Goal: Task Accomplishment & Management: Manage account settings

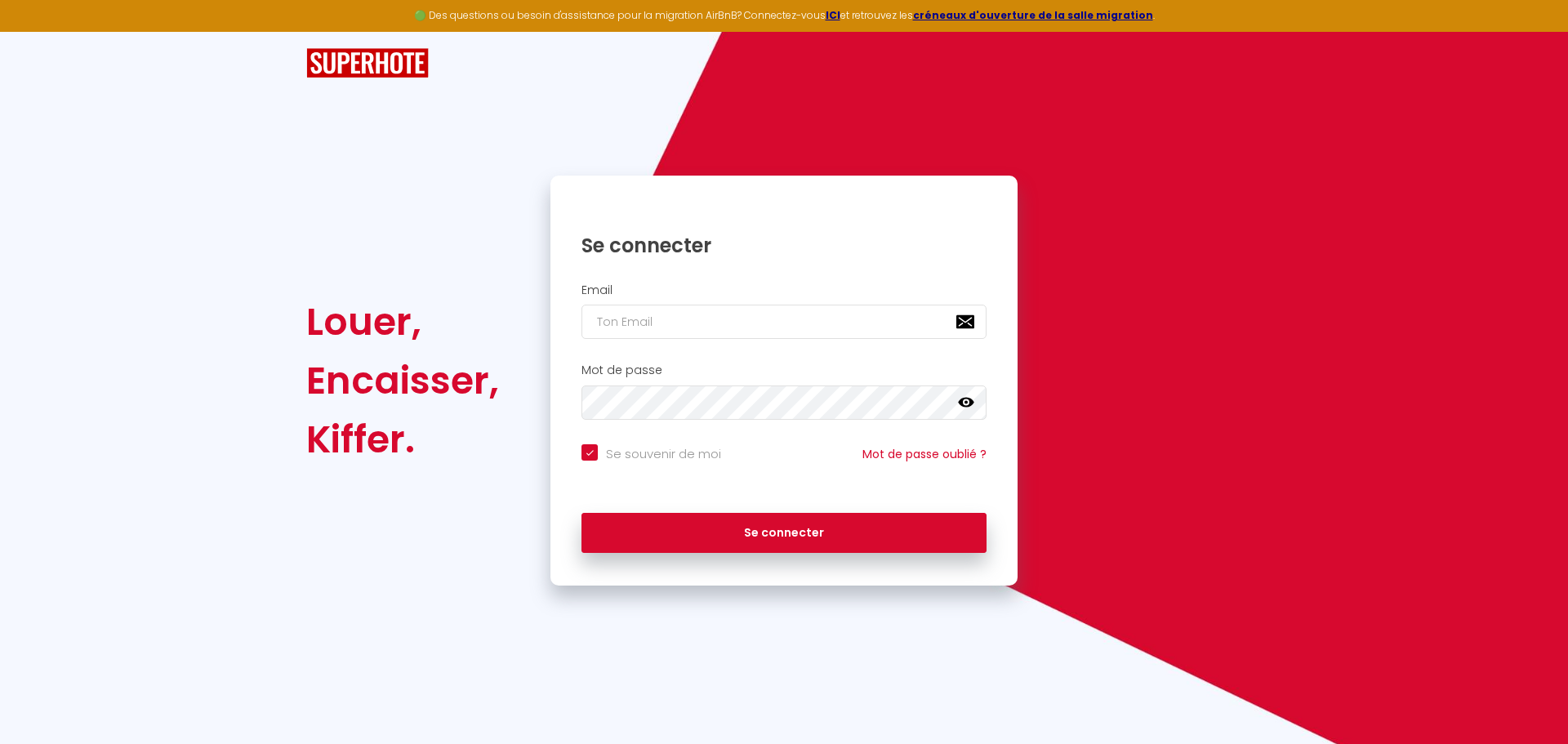
click at [322, 454] on div "Kiffer." at bounding box center [403, 439] width 193 height 59
click at [678, 325] on input "email" at bounding box center [784, 321] width 405 height 34
type input "[EMAIL_ADDRESS][DOMAIN_NAME]"
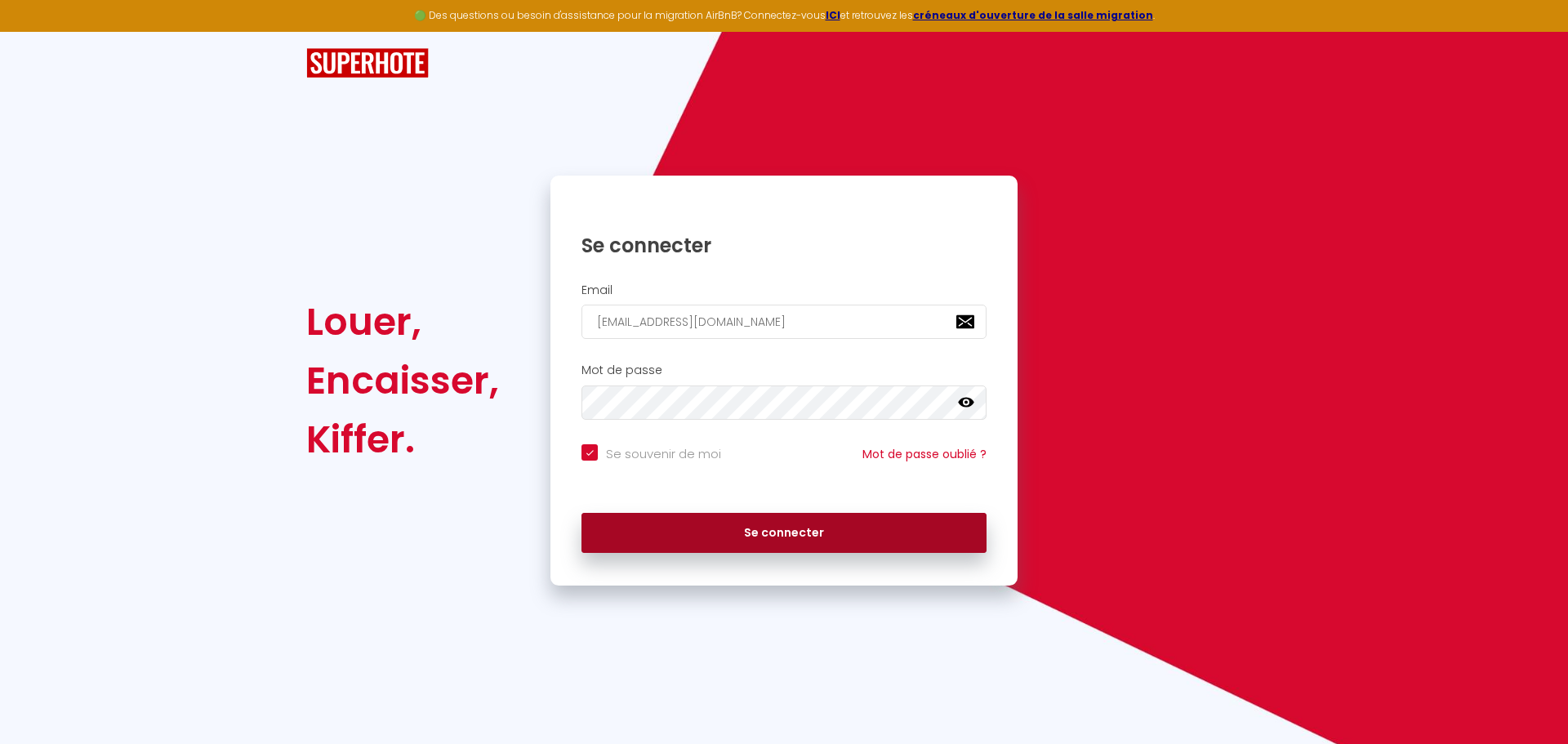
click at [717, 539] on button "Se connecter" at bounding box center [784, 533] width 405 height 41
checkbox input "true"
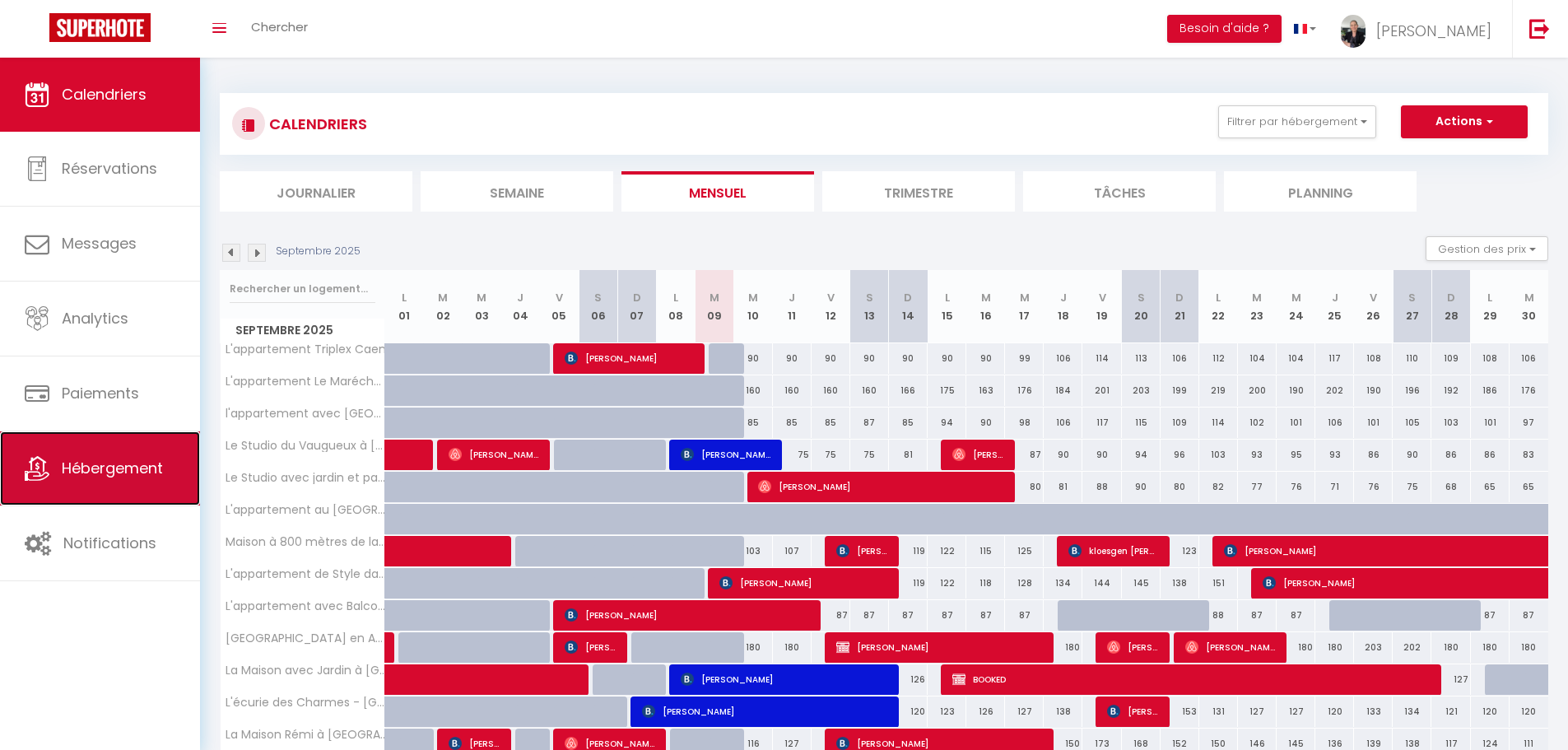
click at [132, 474] on span "Hébergement" at bounding box center [112, 468] width 101 height 20
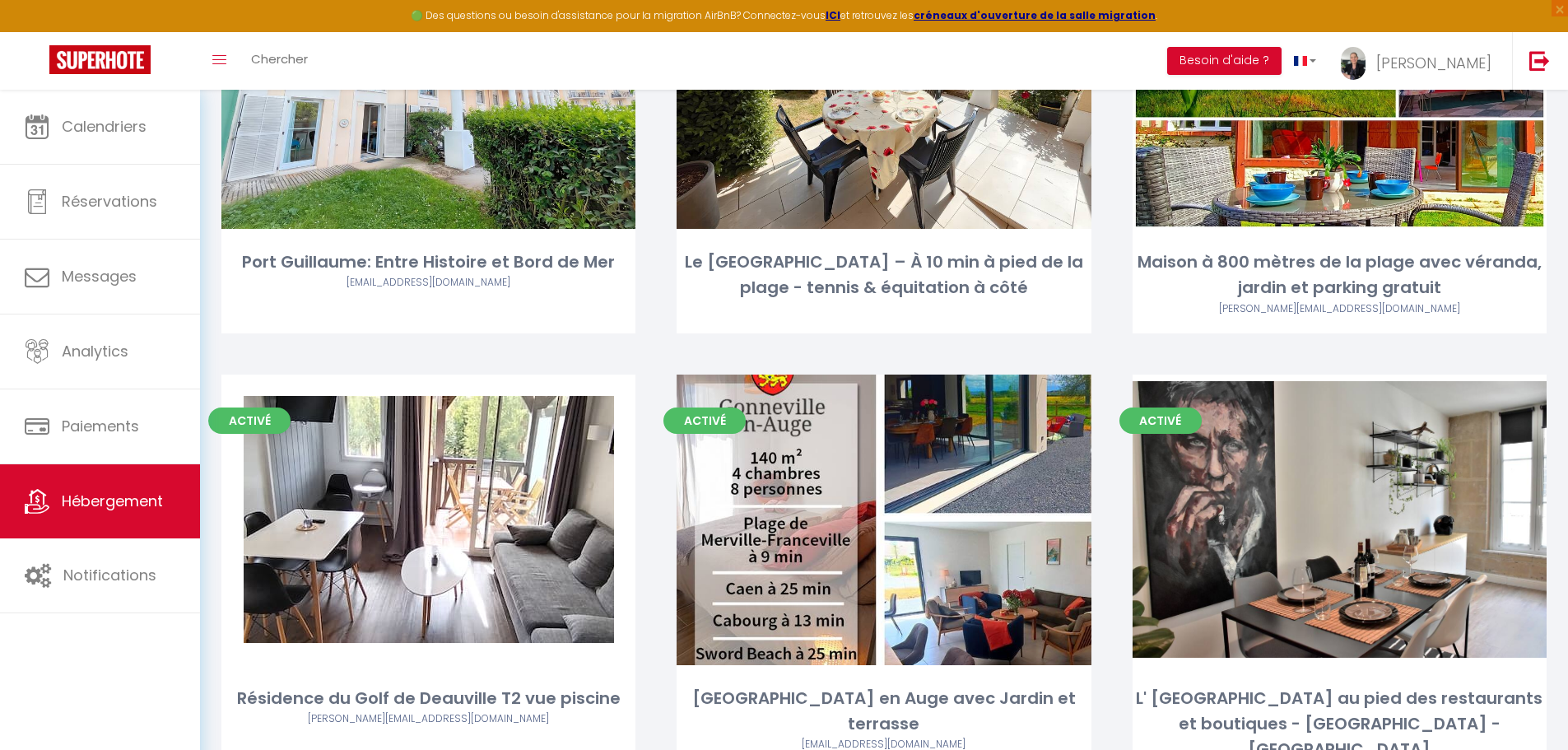
scroll to position [329, 0]
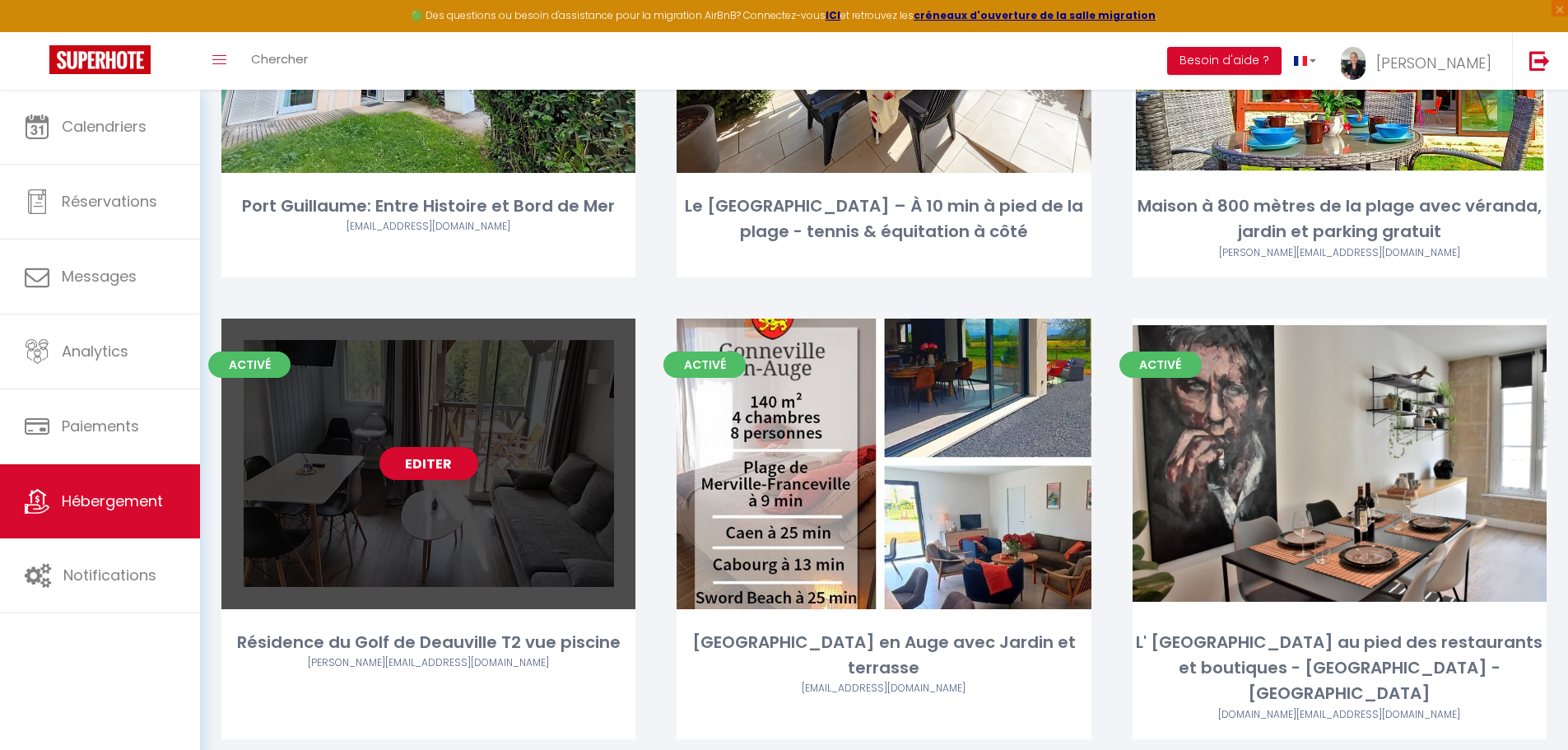
click at [420, 463] on link "Editer" at bounding box center [429, 462] width 99 height 33
select select "3"
select select "2"
select select "1"
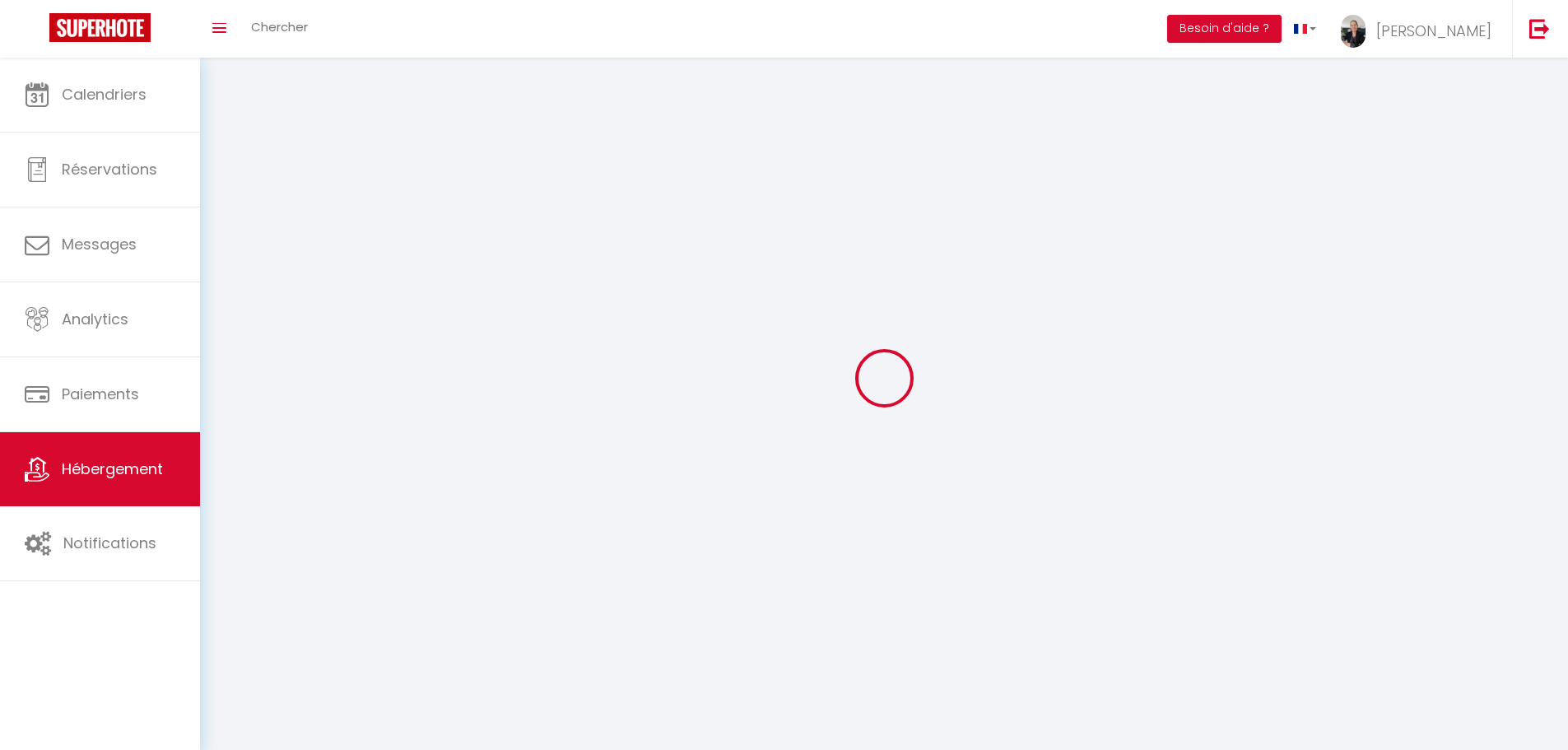
select select
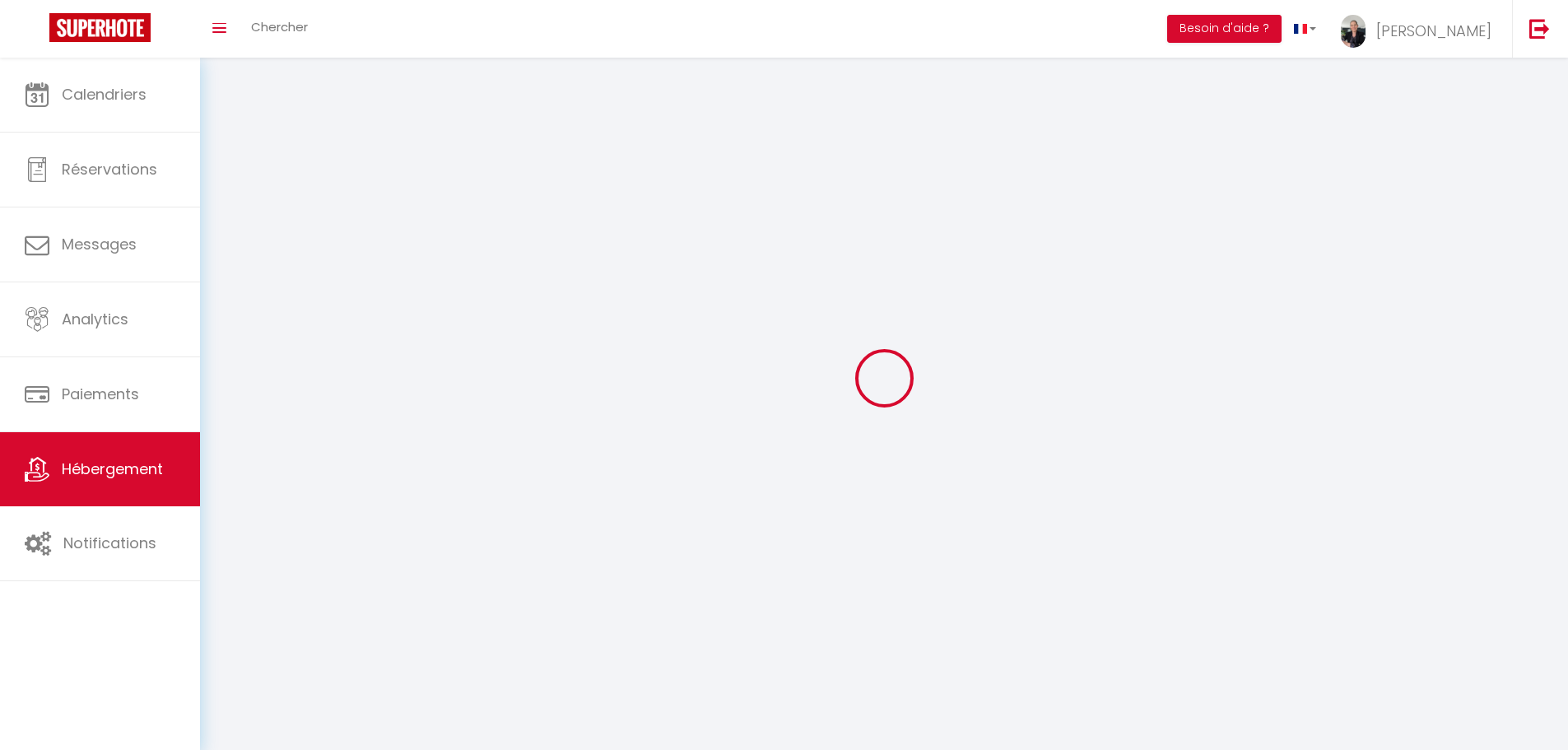
select select
checkbox input "false"
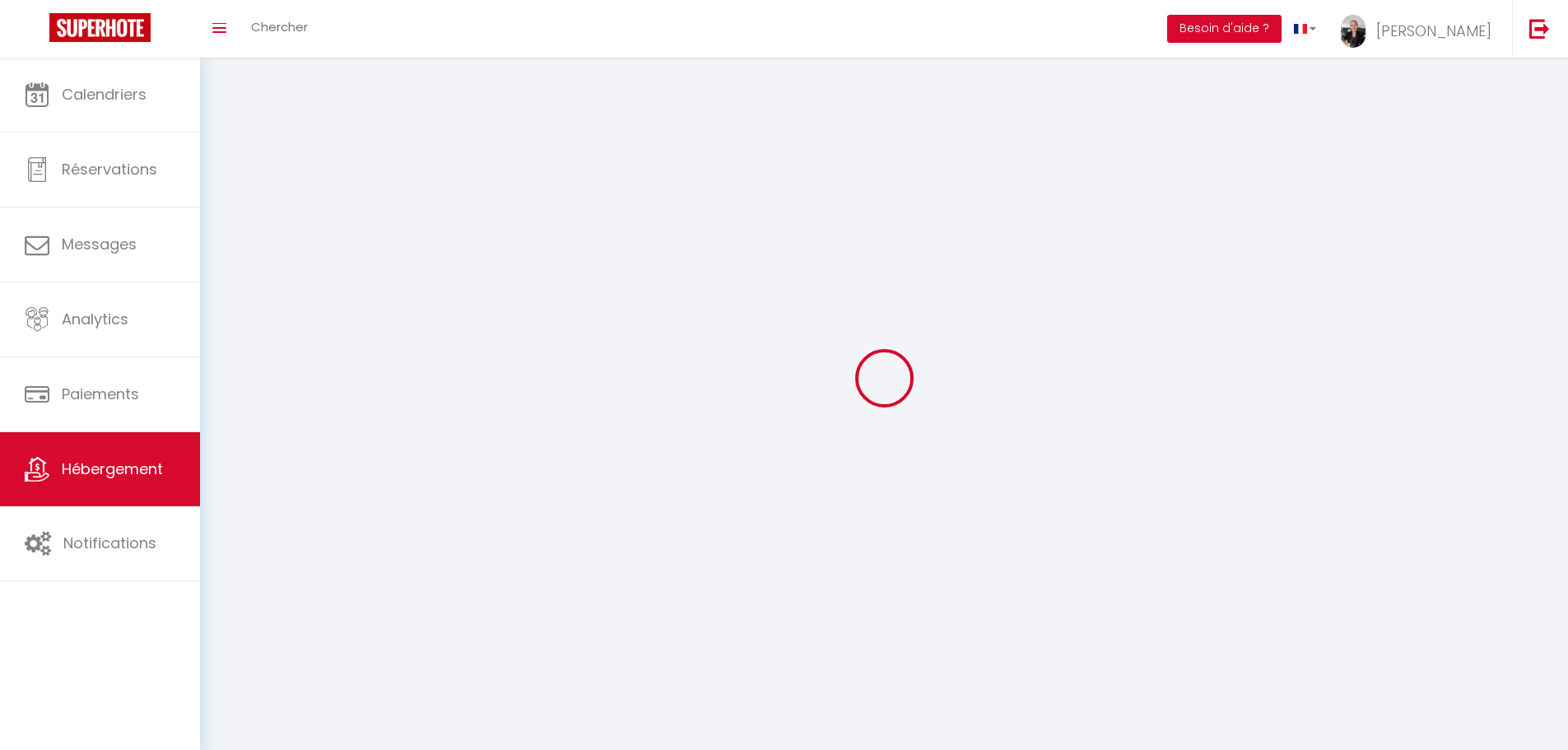
checkbox input "false"
select select
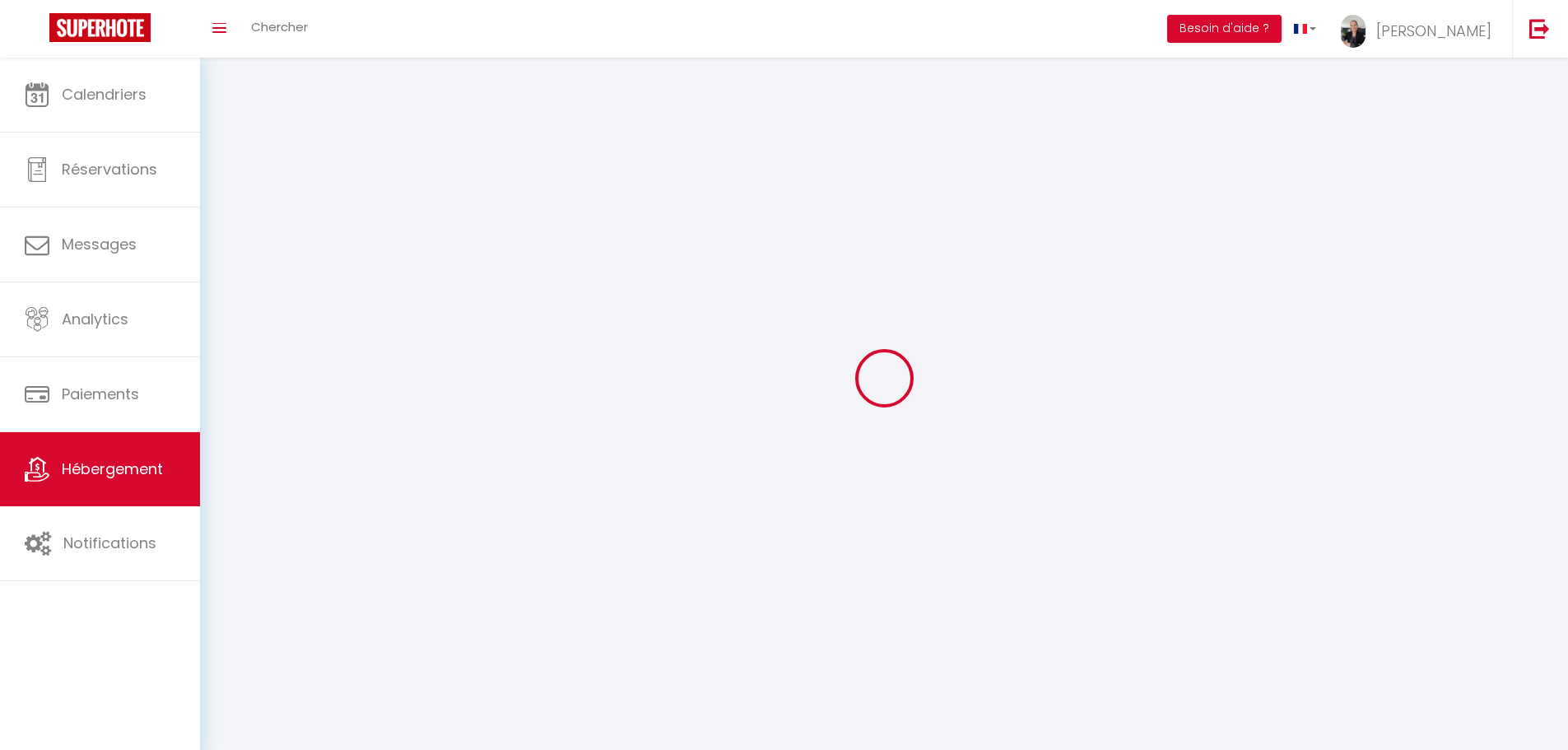
select select
checkbox input "false"
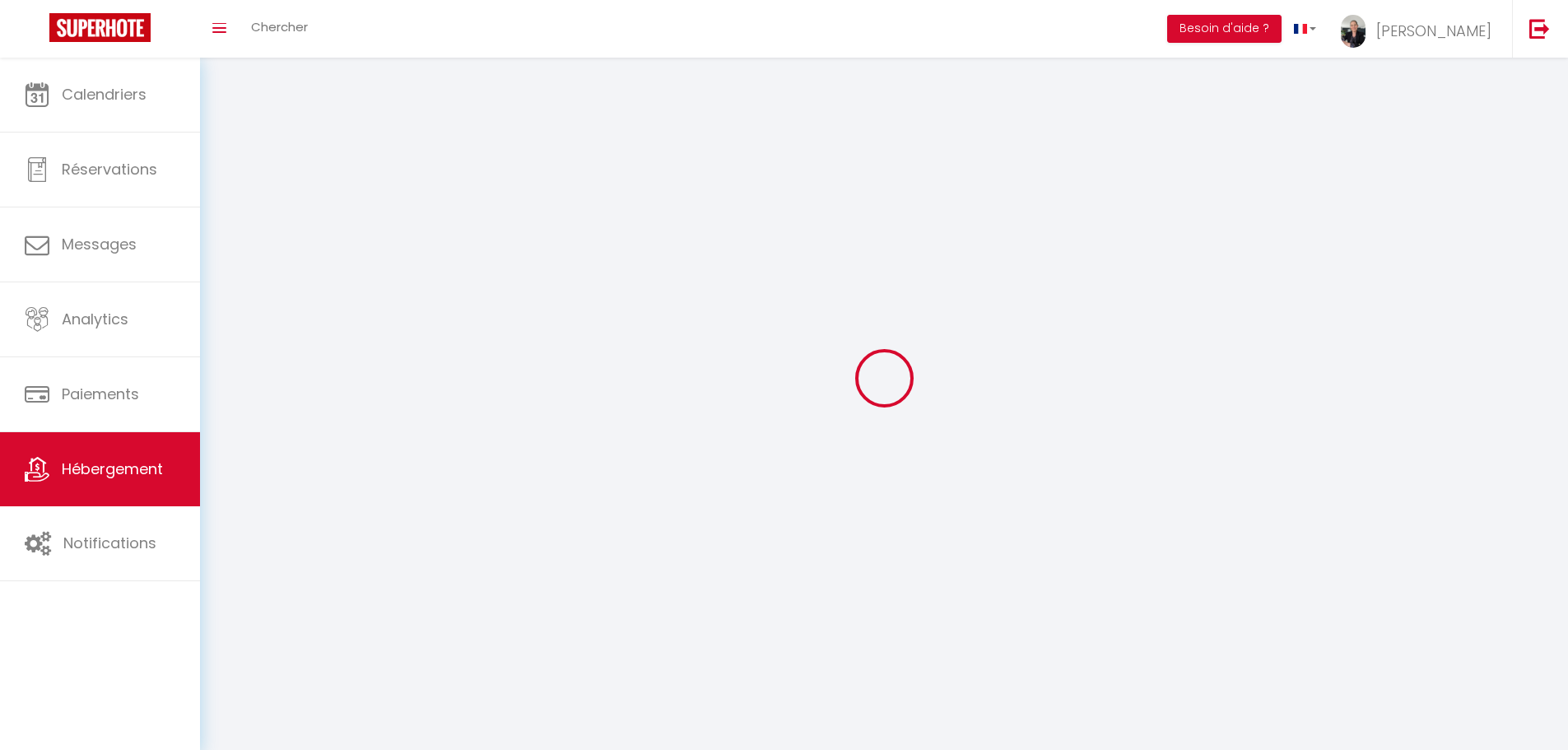
checkbox input "false"
select select
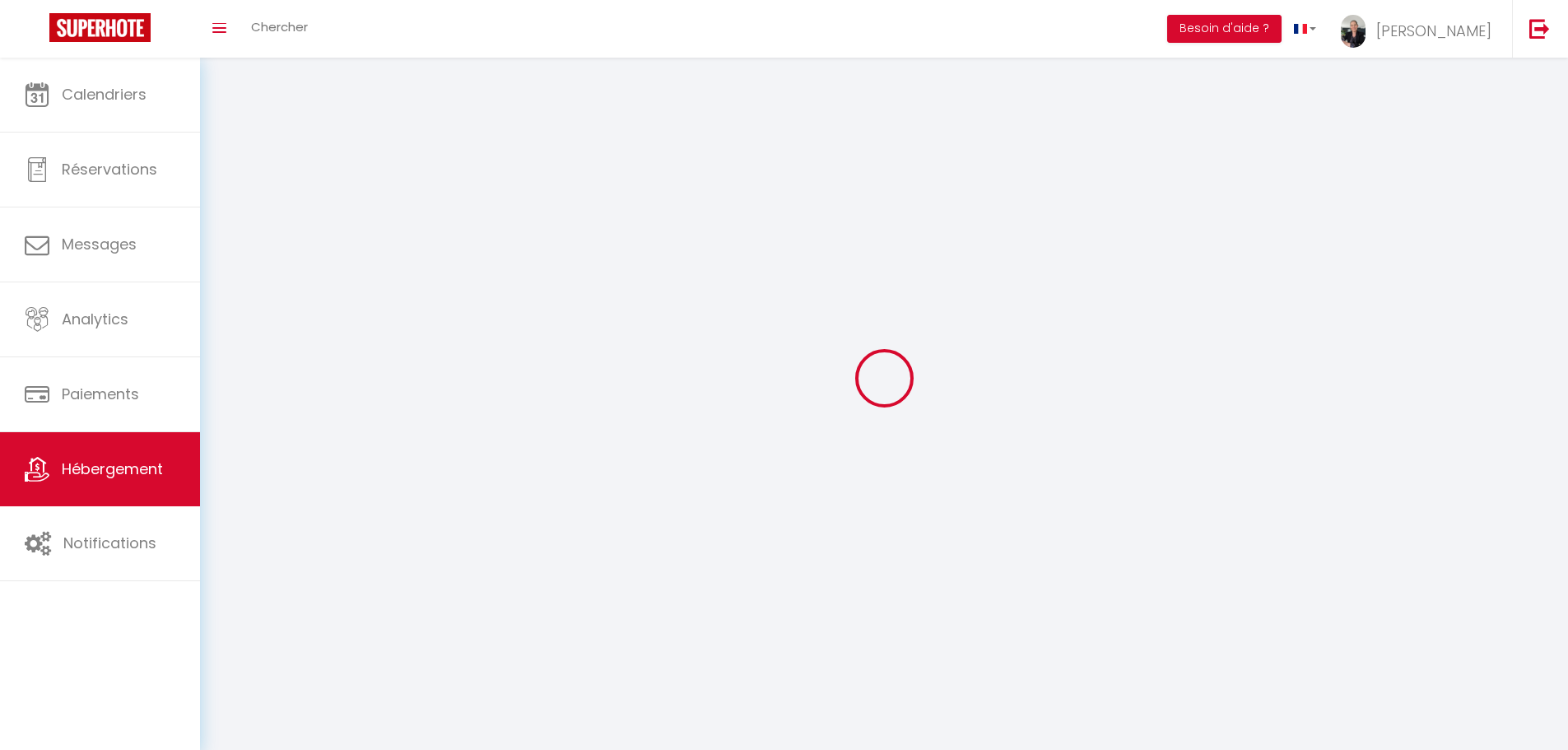
select select
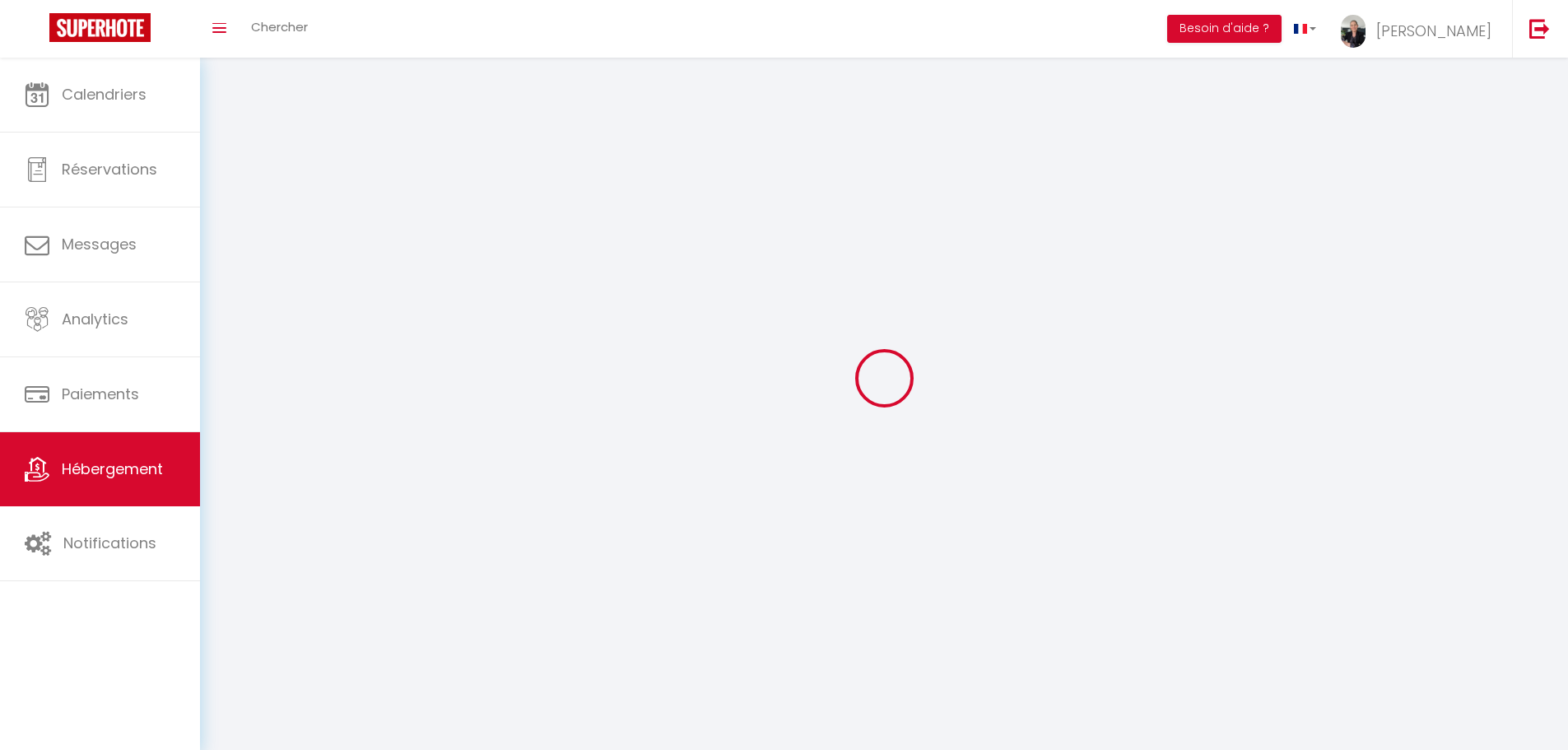
checkbox input "false"
select select
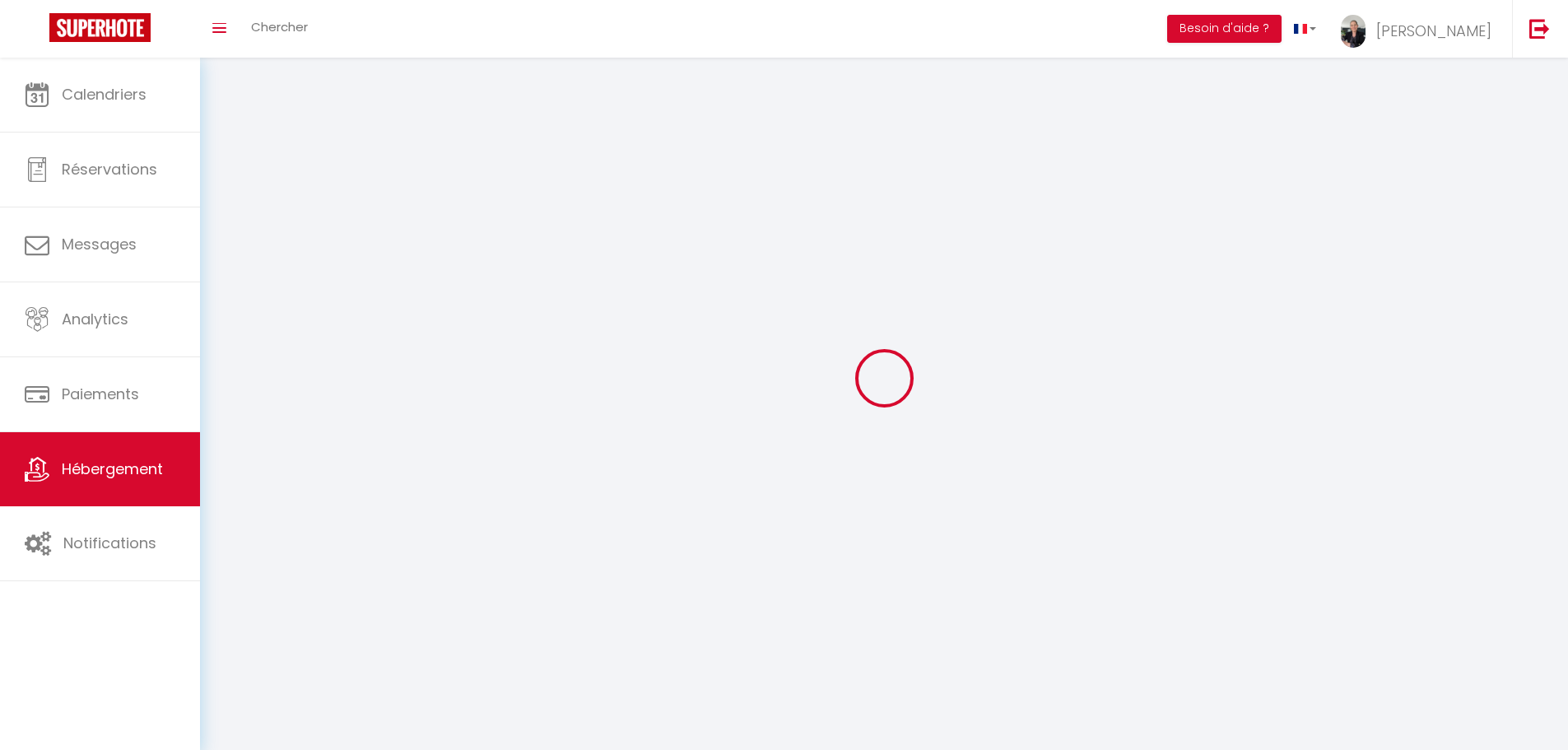
select select
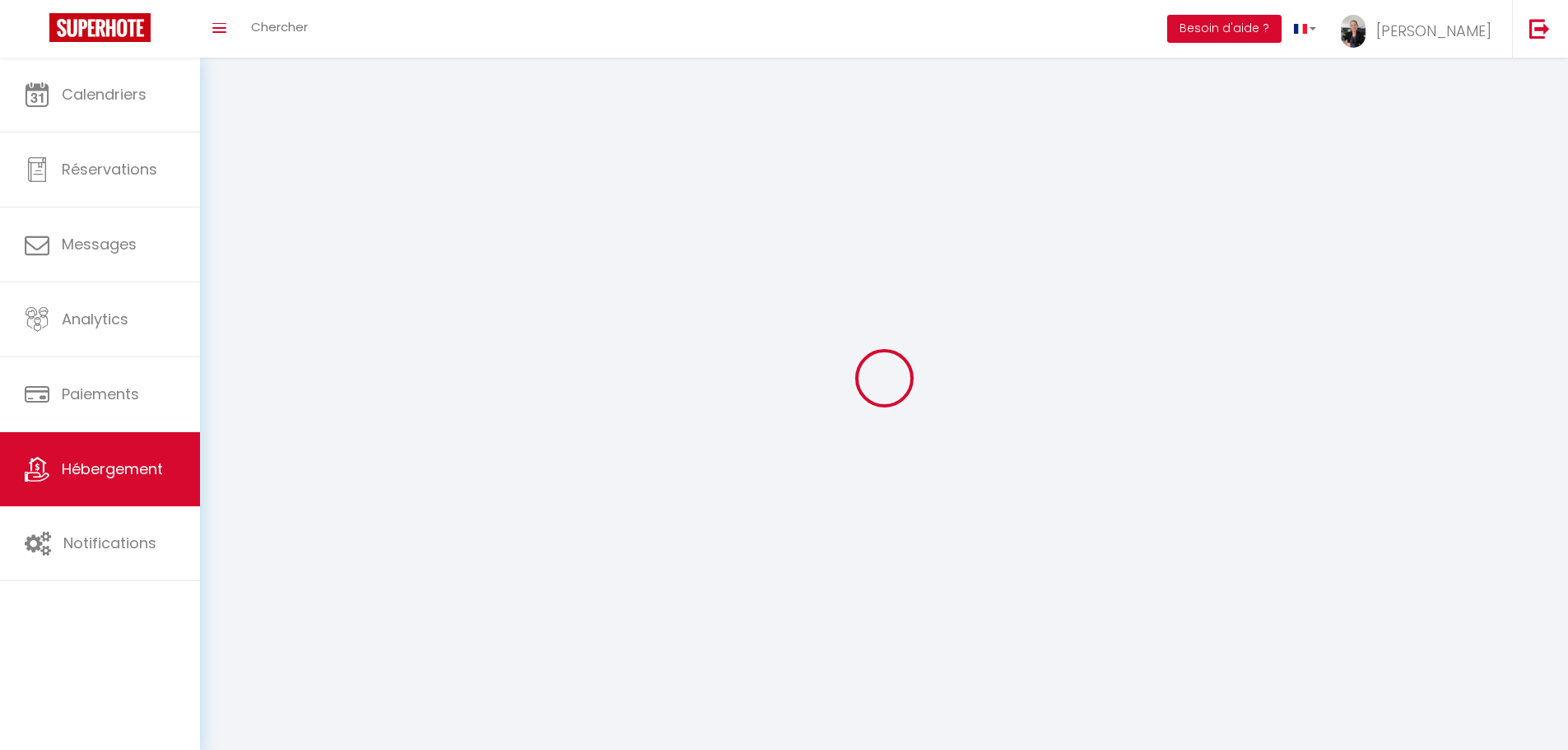
select select
checkbox input "false"
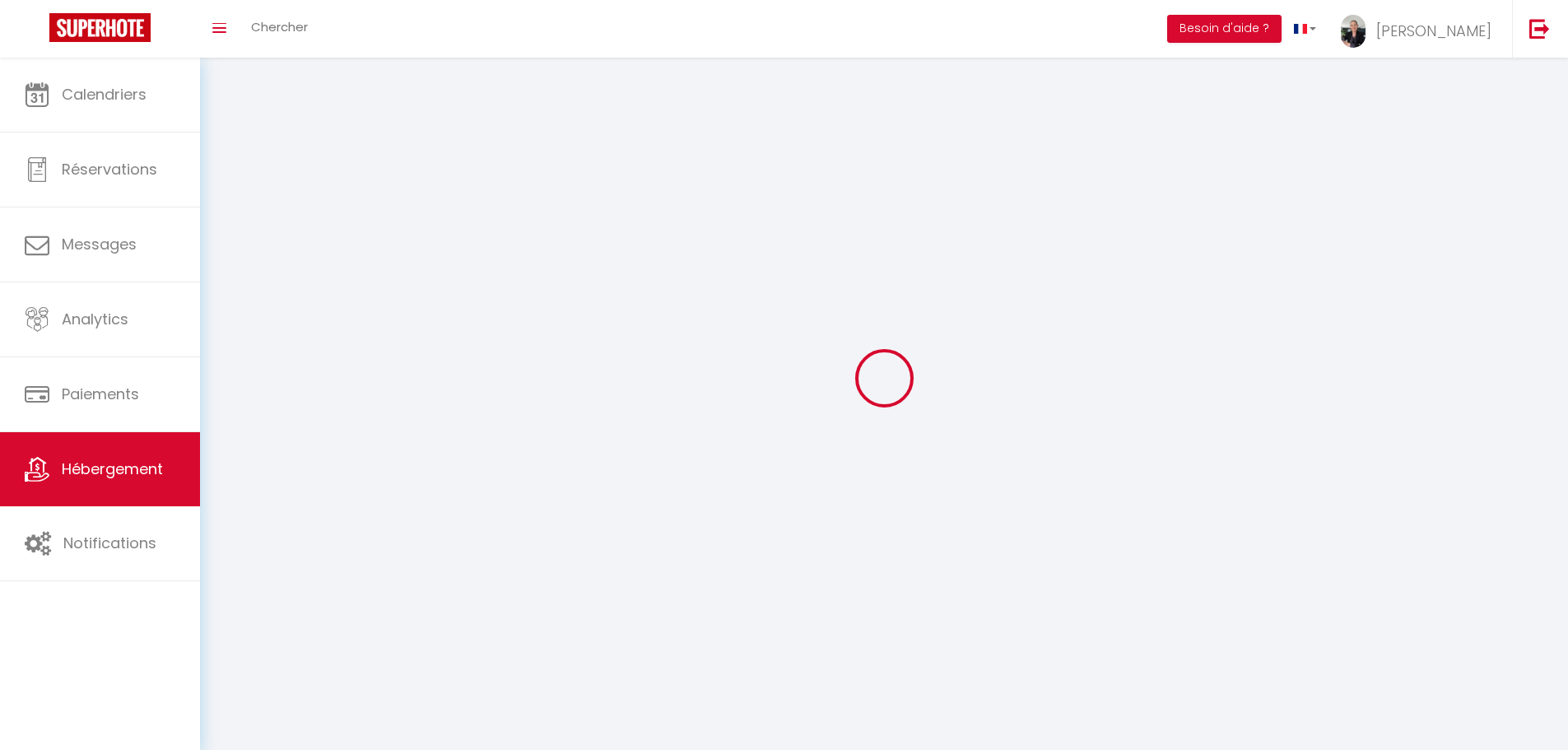
select select
select select "1"
select select
select select "28"
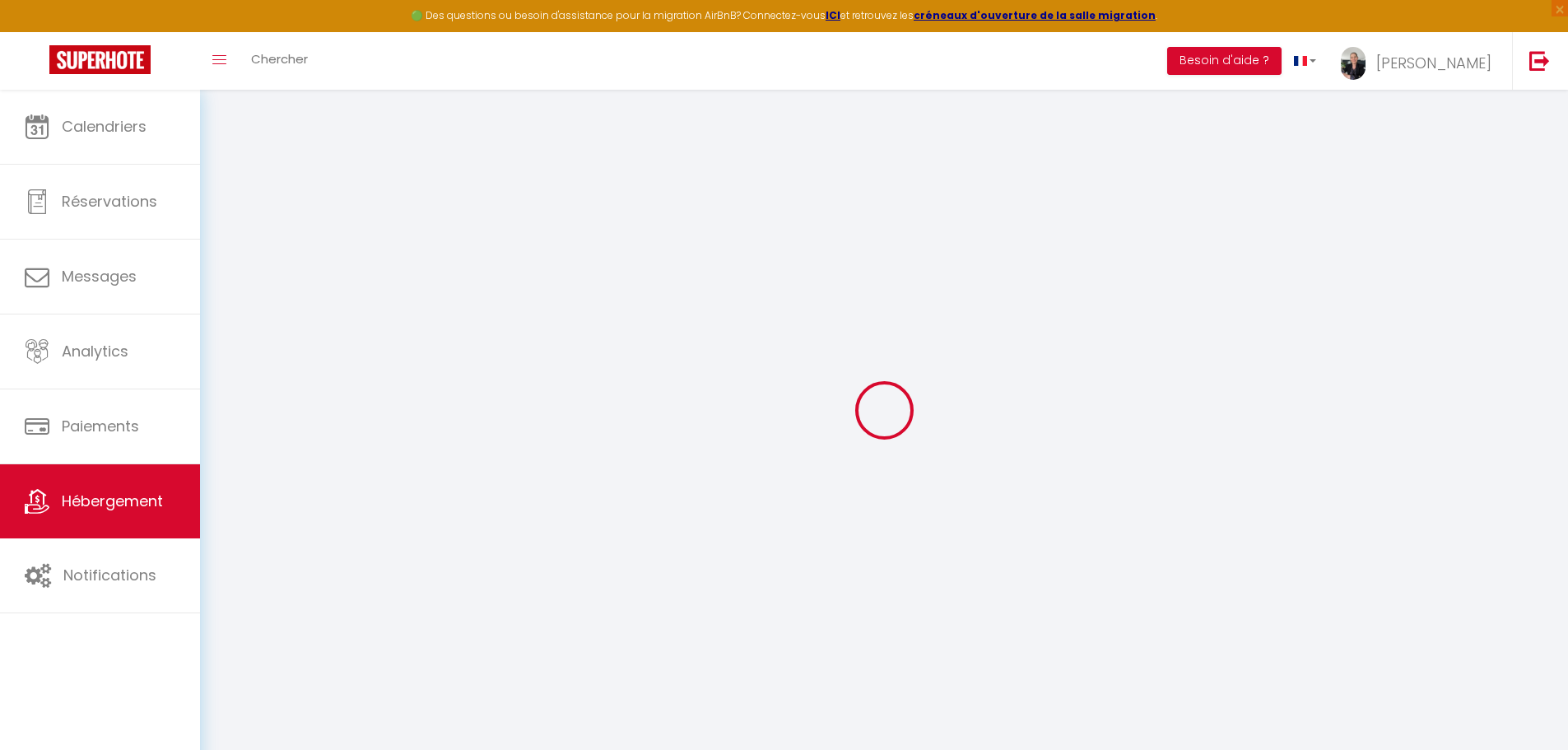
select select
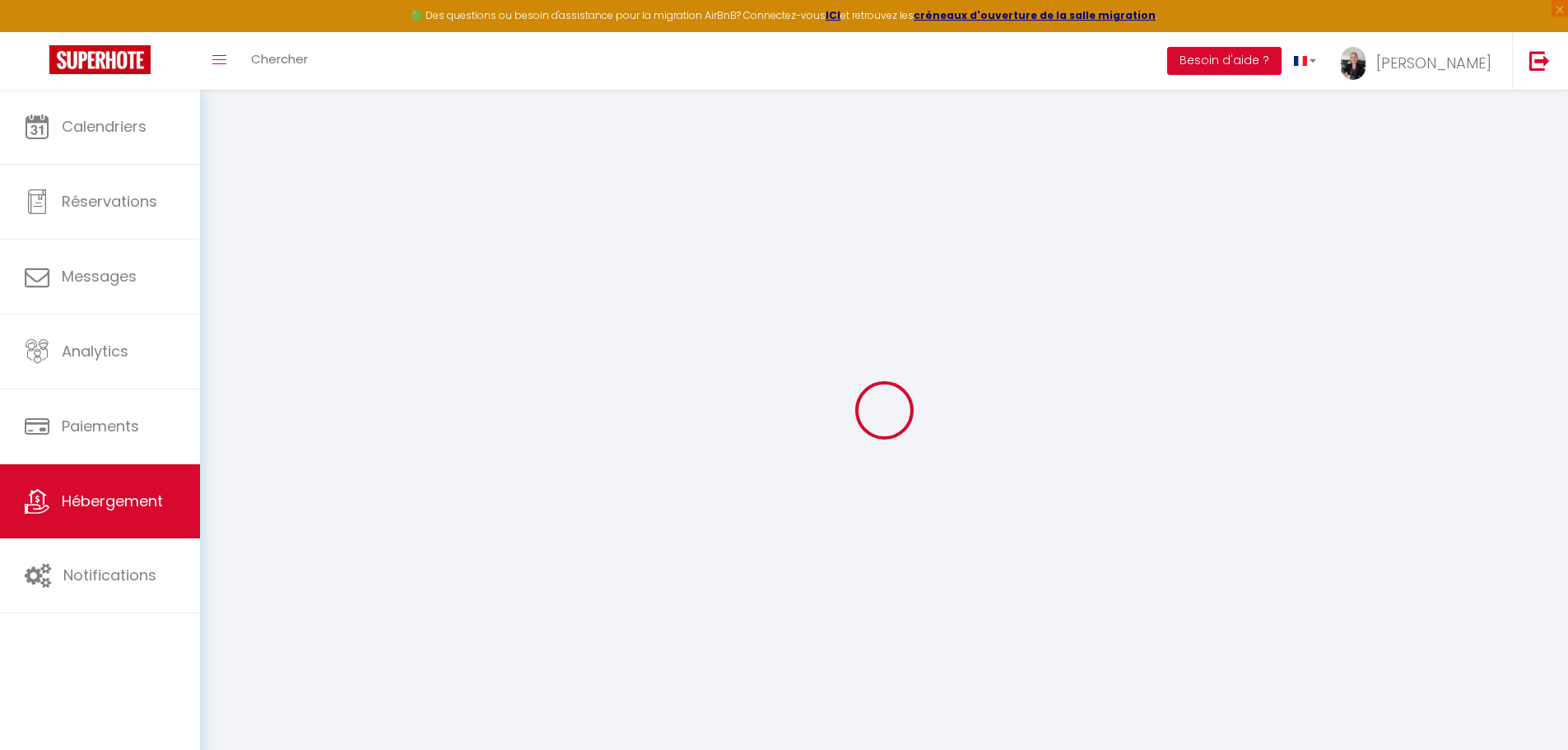
select select
checkbox input "false"
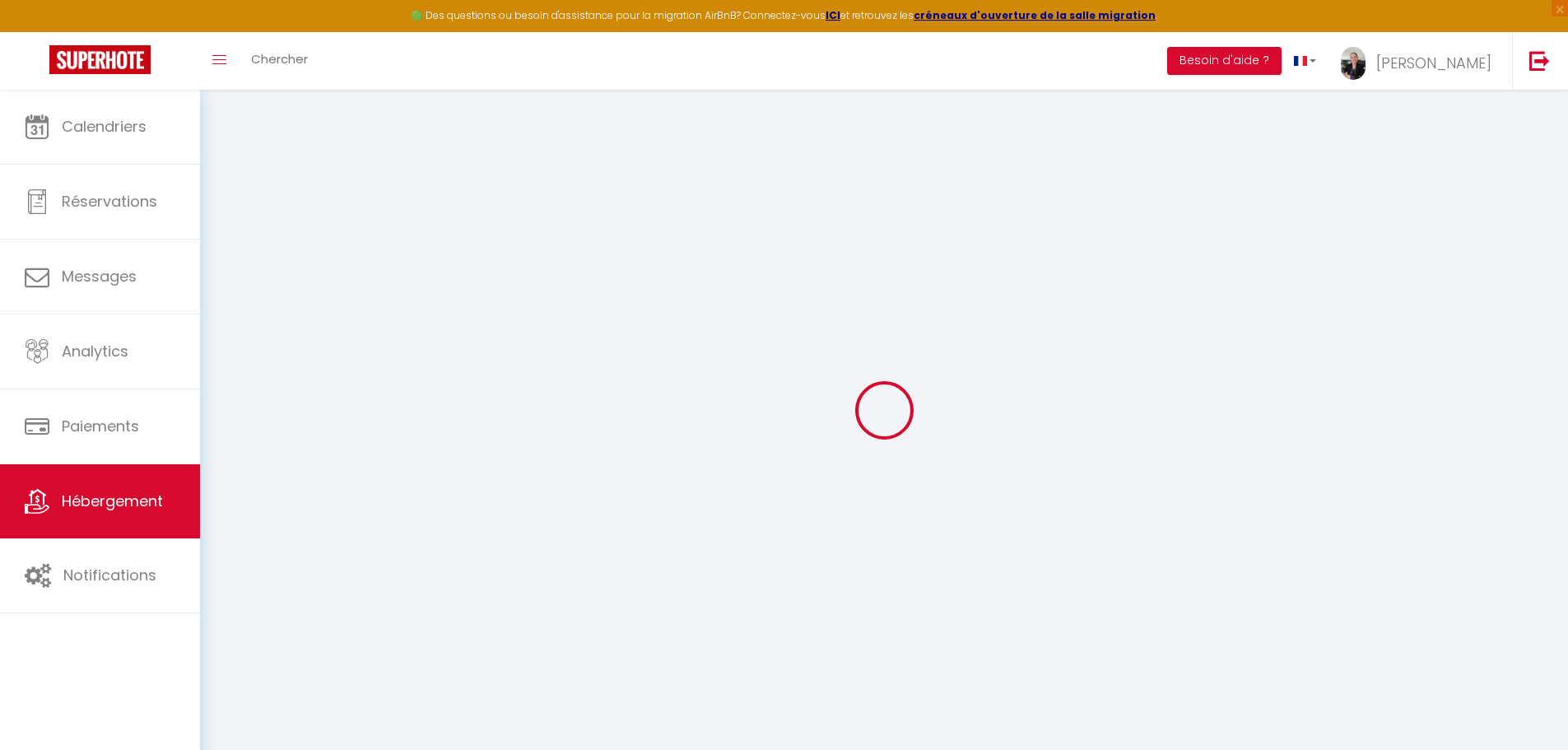
select select
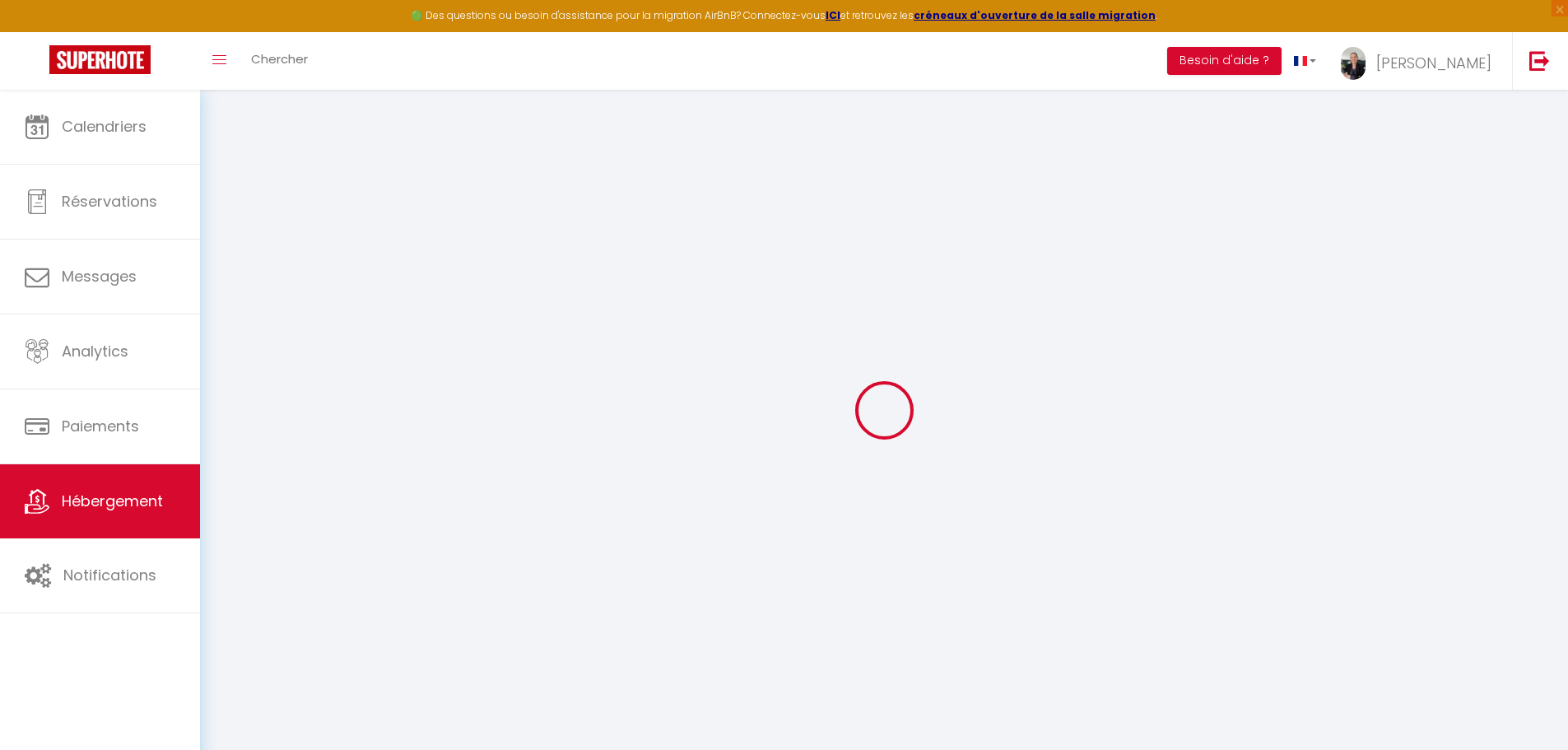
select select
checkbox input "false"
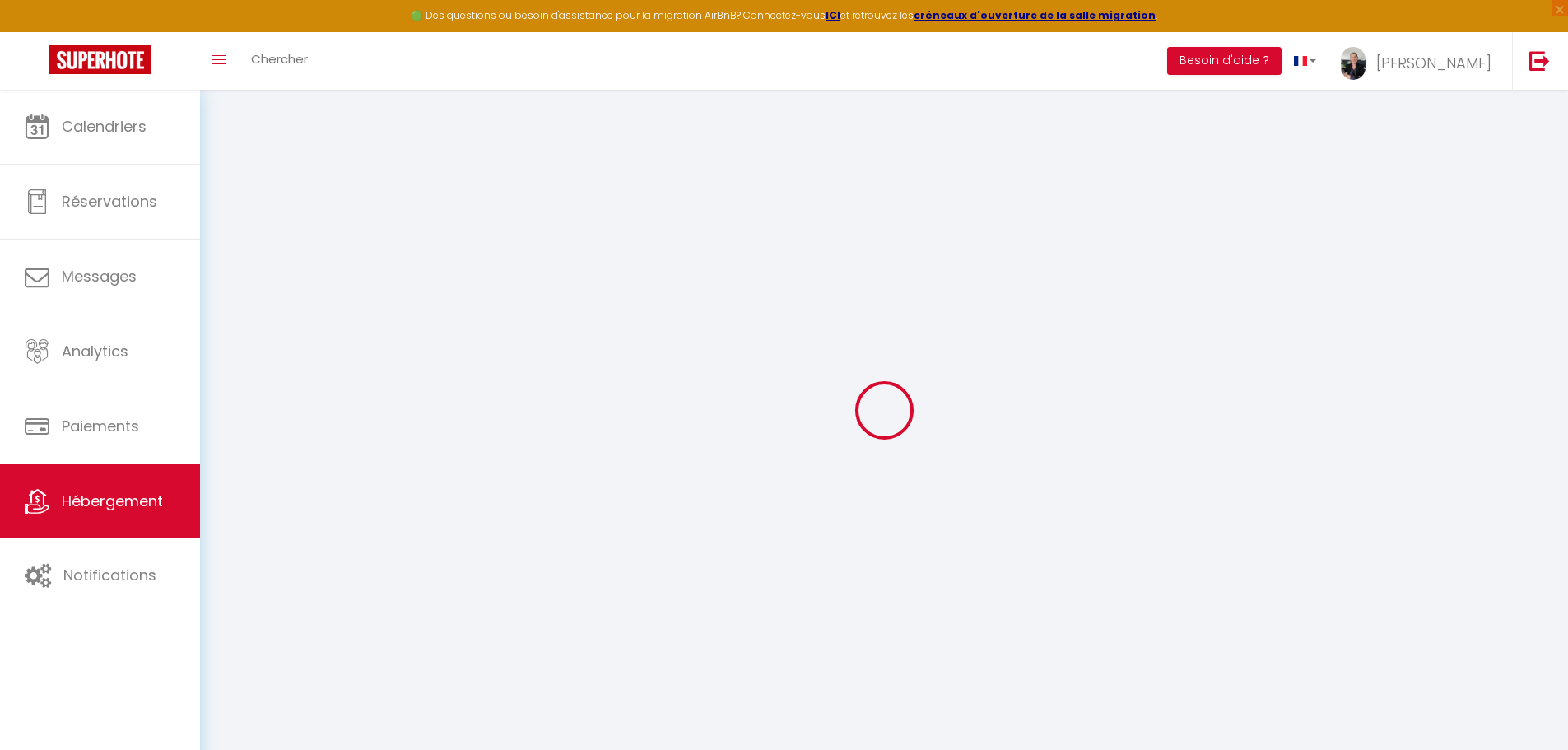
checkbox input "false"
select select
type input "Résidence du Golf de Deauville T2 vue piscine"
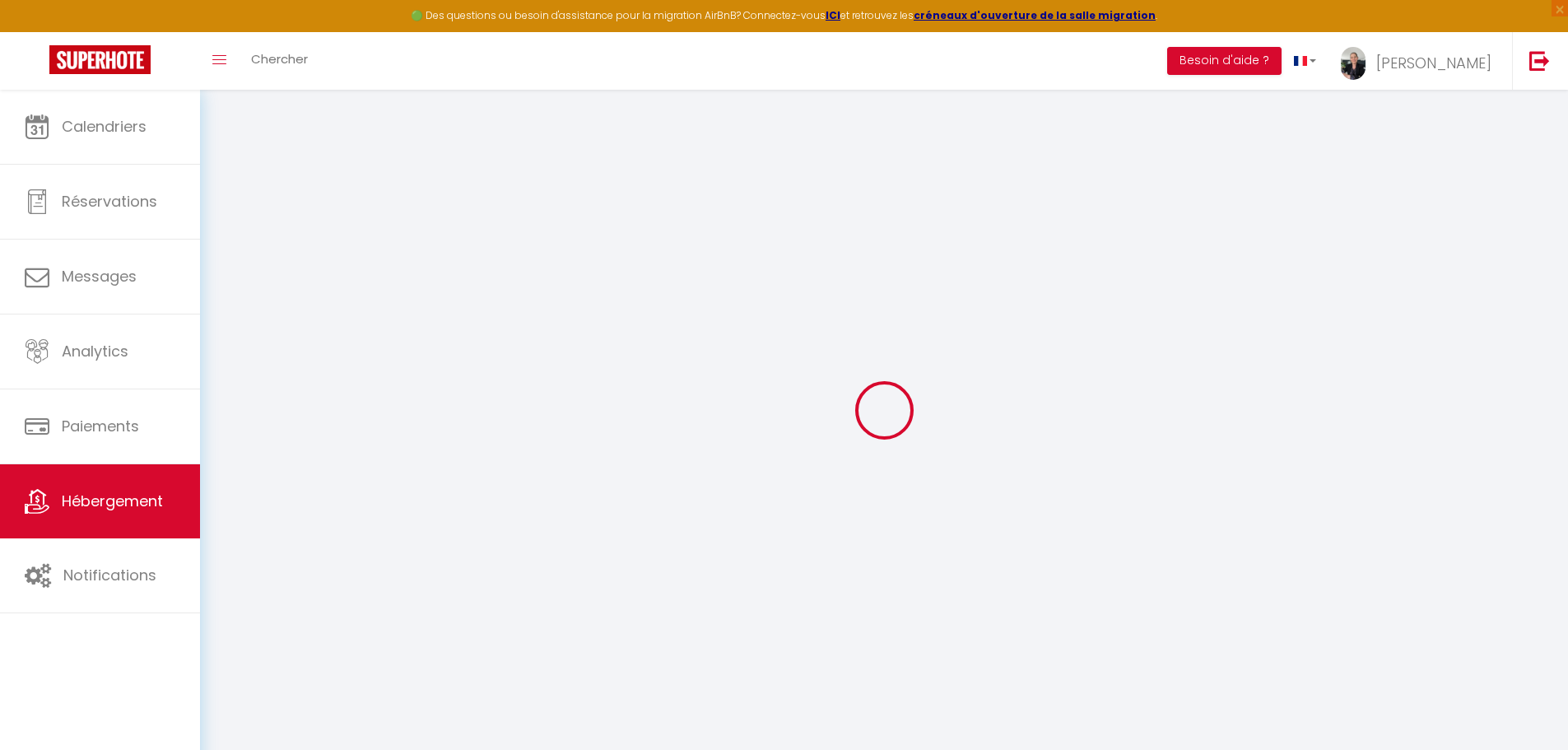
select select "condominium"
select select "5"
type input "111"
type input "77"
select select
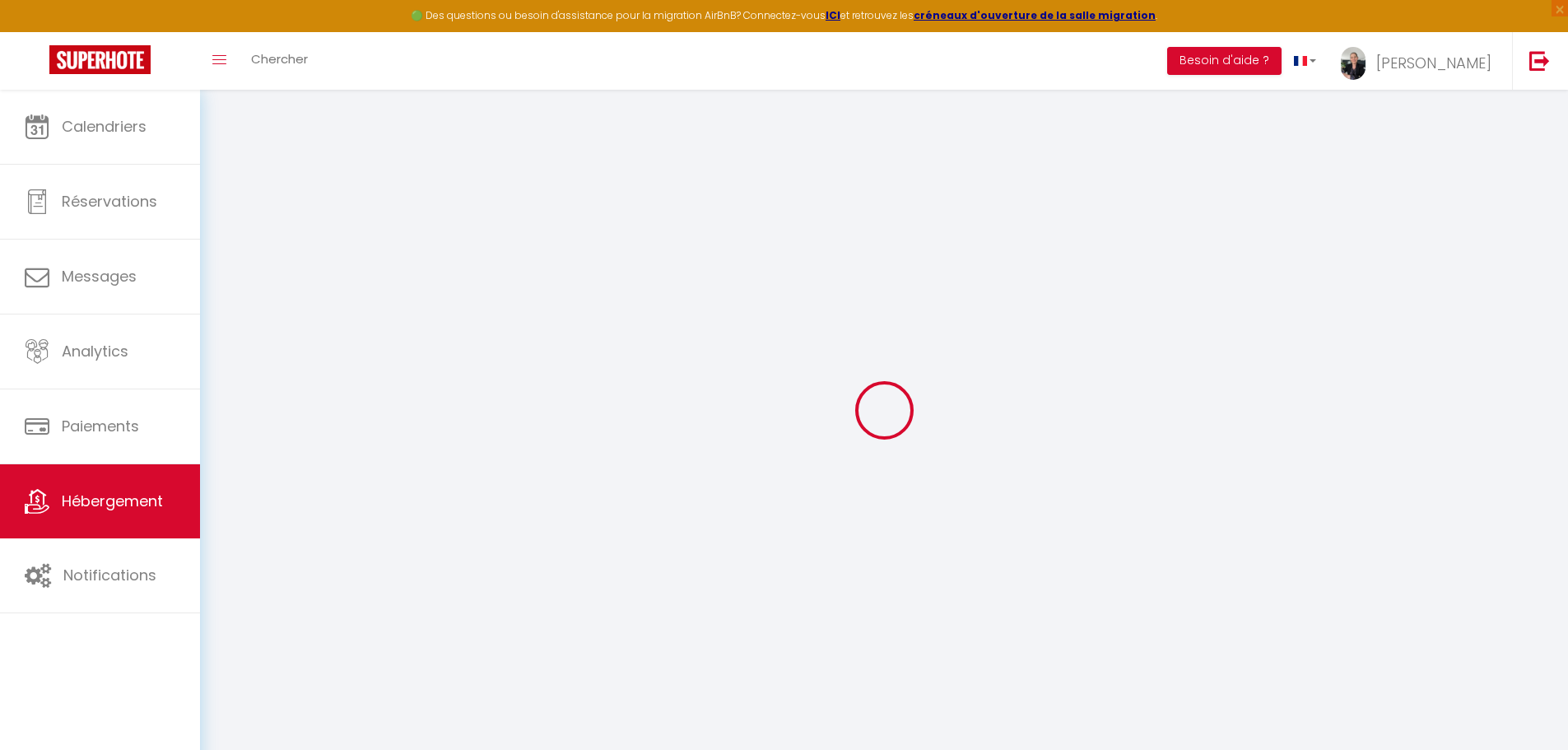
select select
type input "[STREET_ADDRESS]"
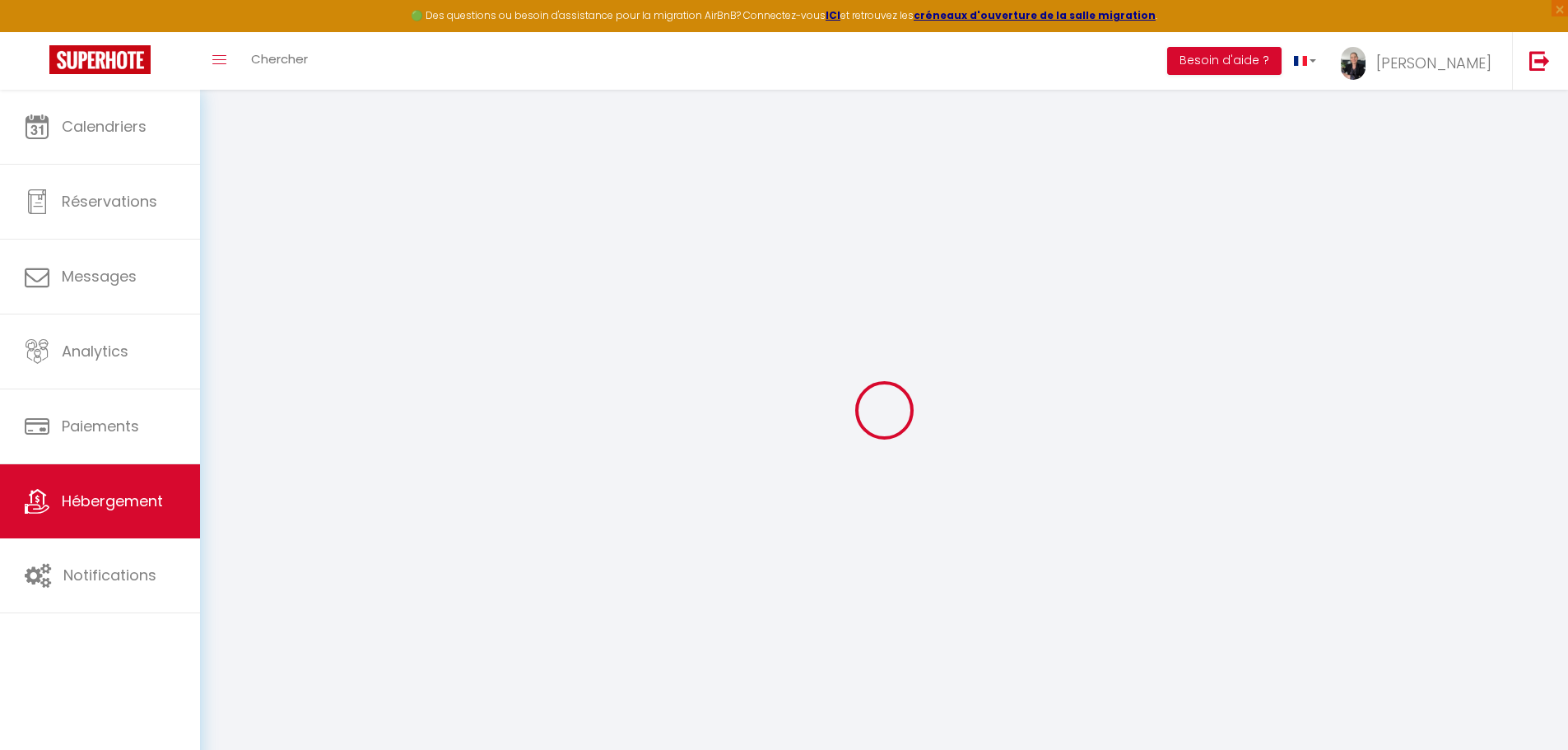
type input "14800"
type input "Deauville"
type input "[EMAIL_ADDRESS][DOMAIN_NAME]"
select select
checkbox input "false"
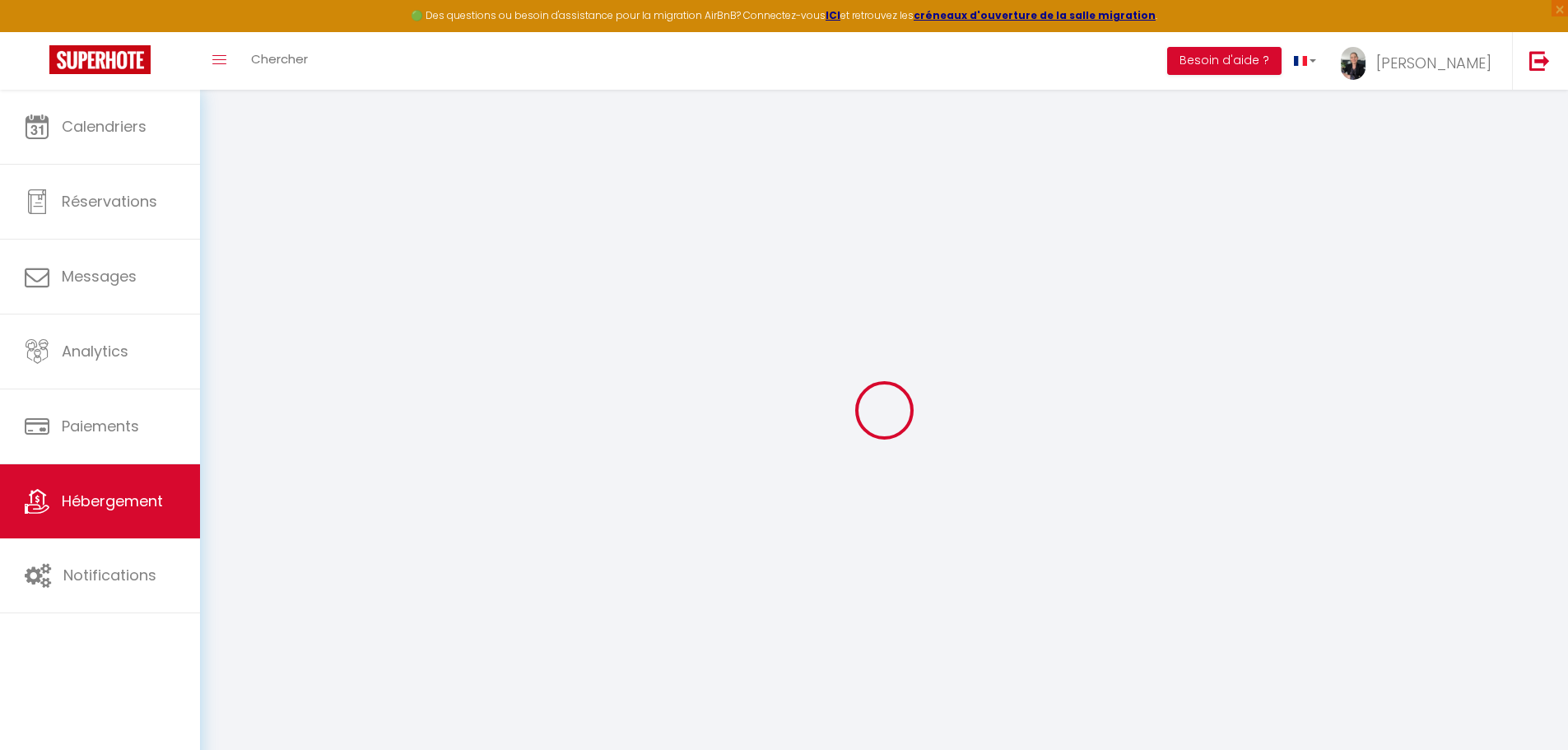
checkbox input "false"
type input "0"
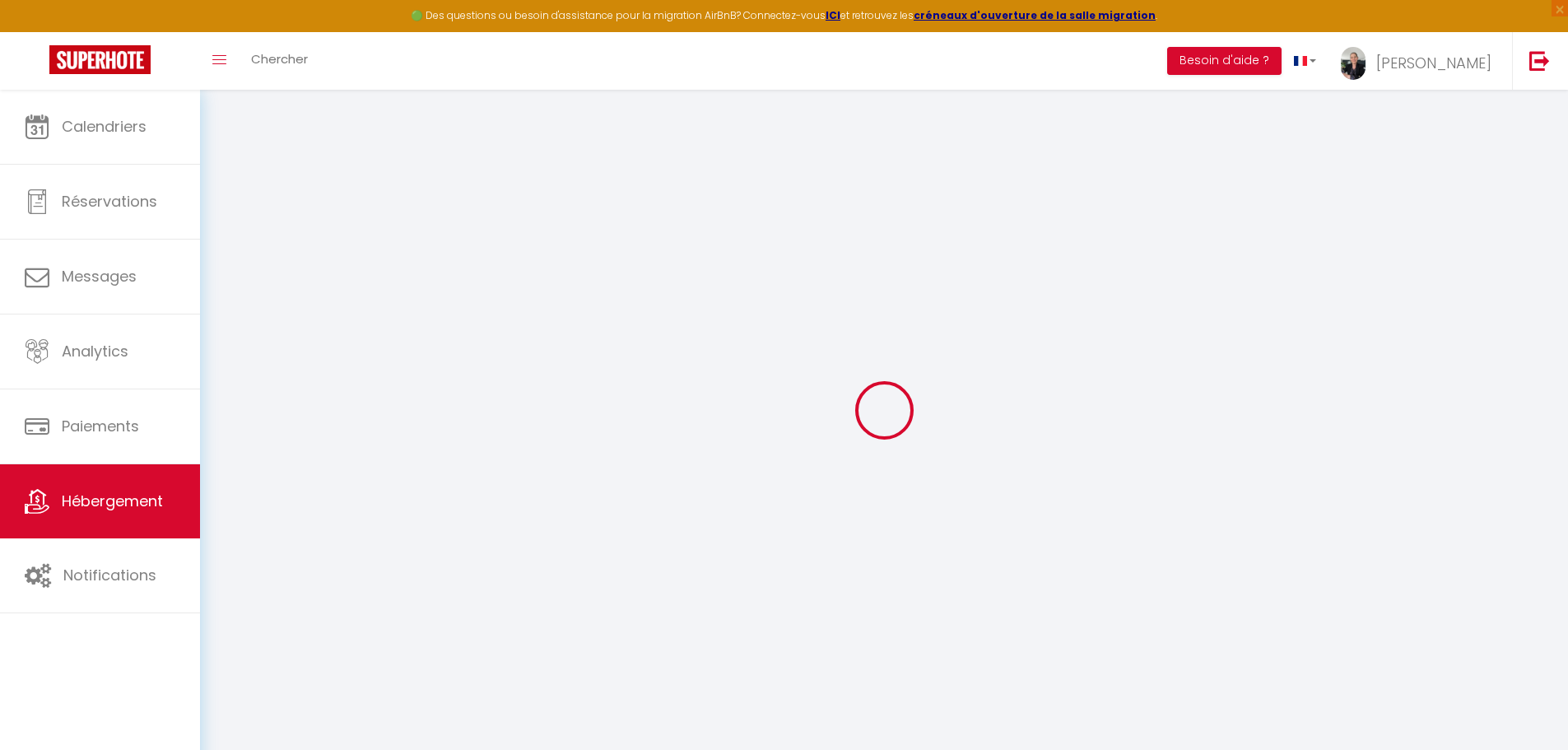
type input "0"
select select
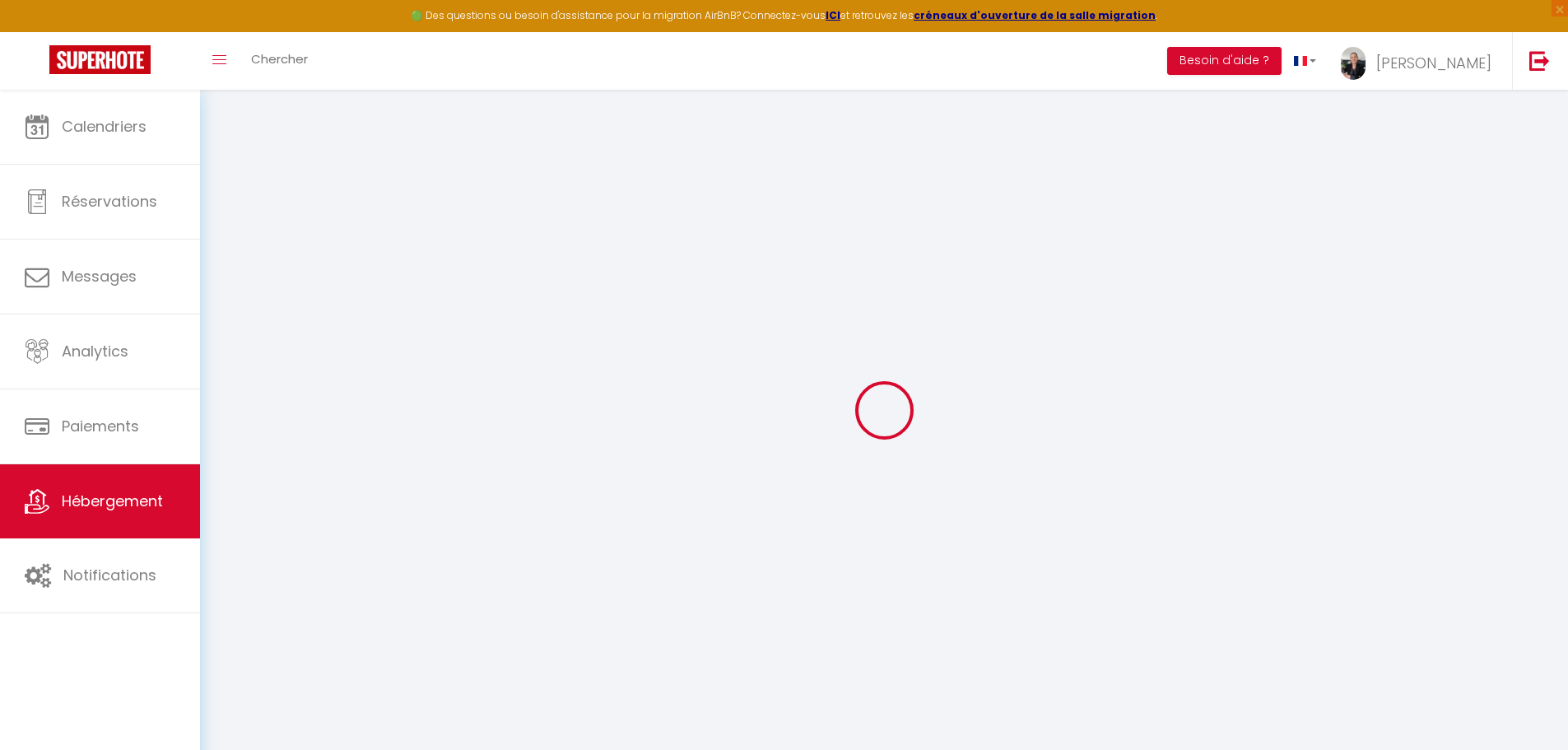
select select
checkbox input "false"
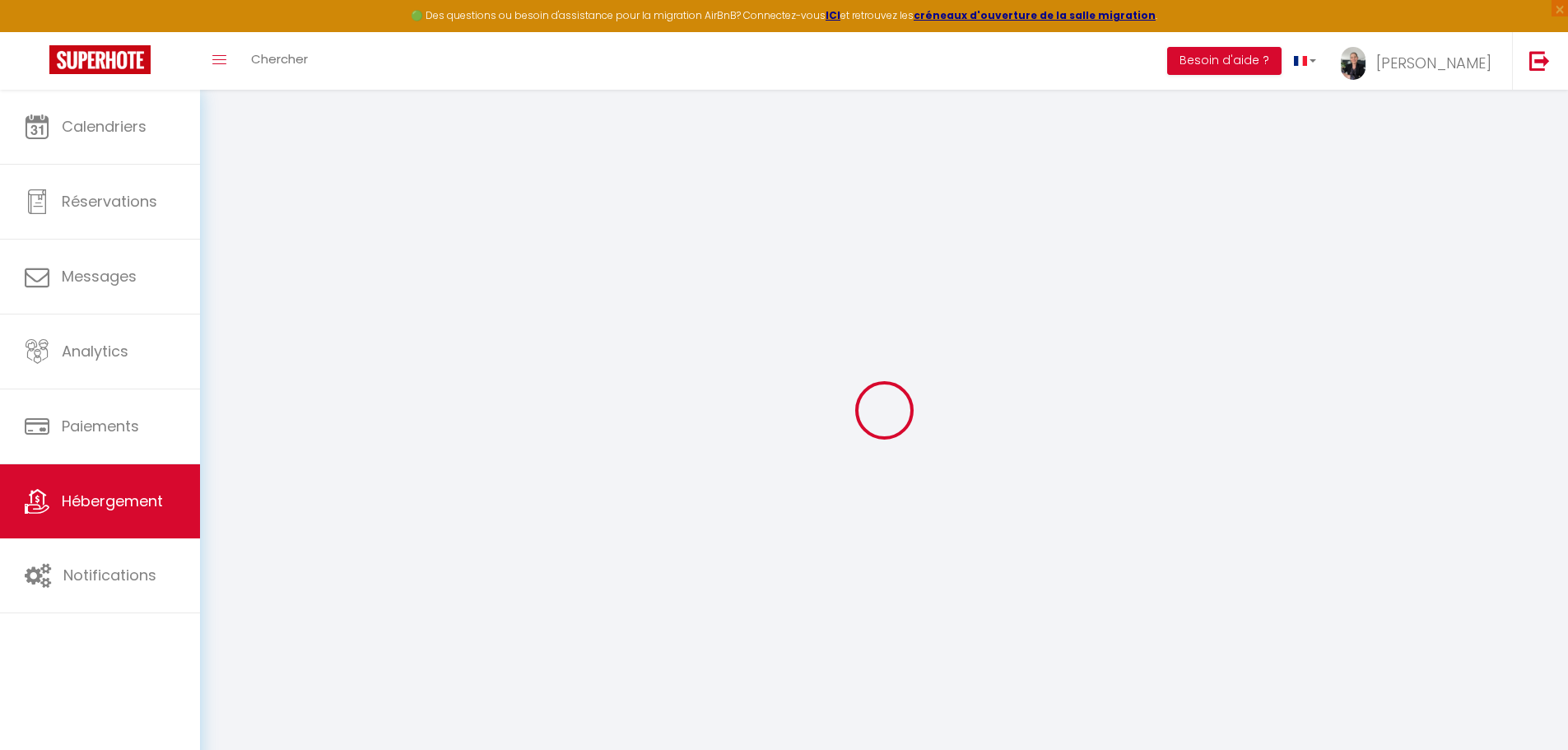
checkbox input "false"
select select
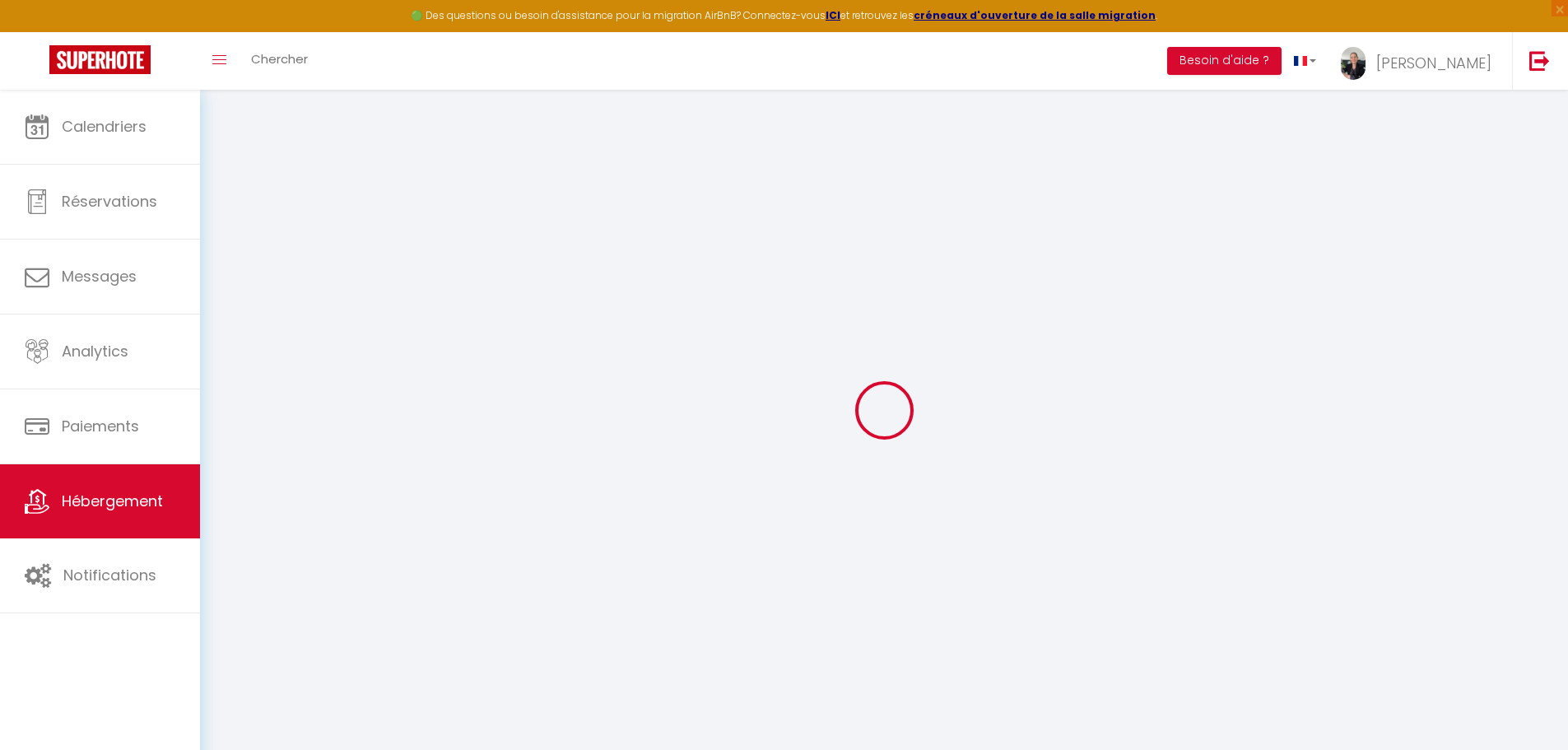
select select
checkbox input "false"
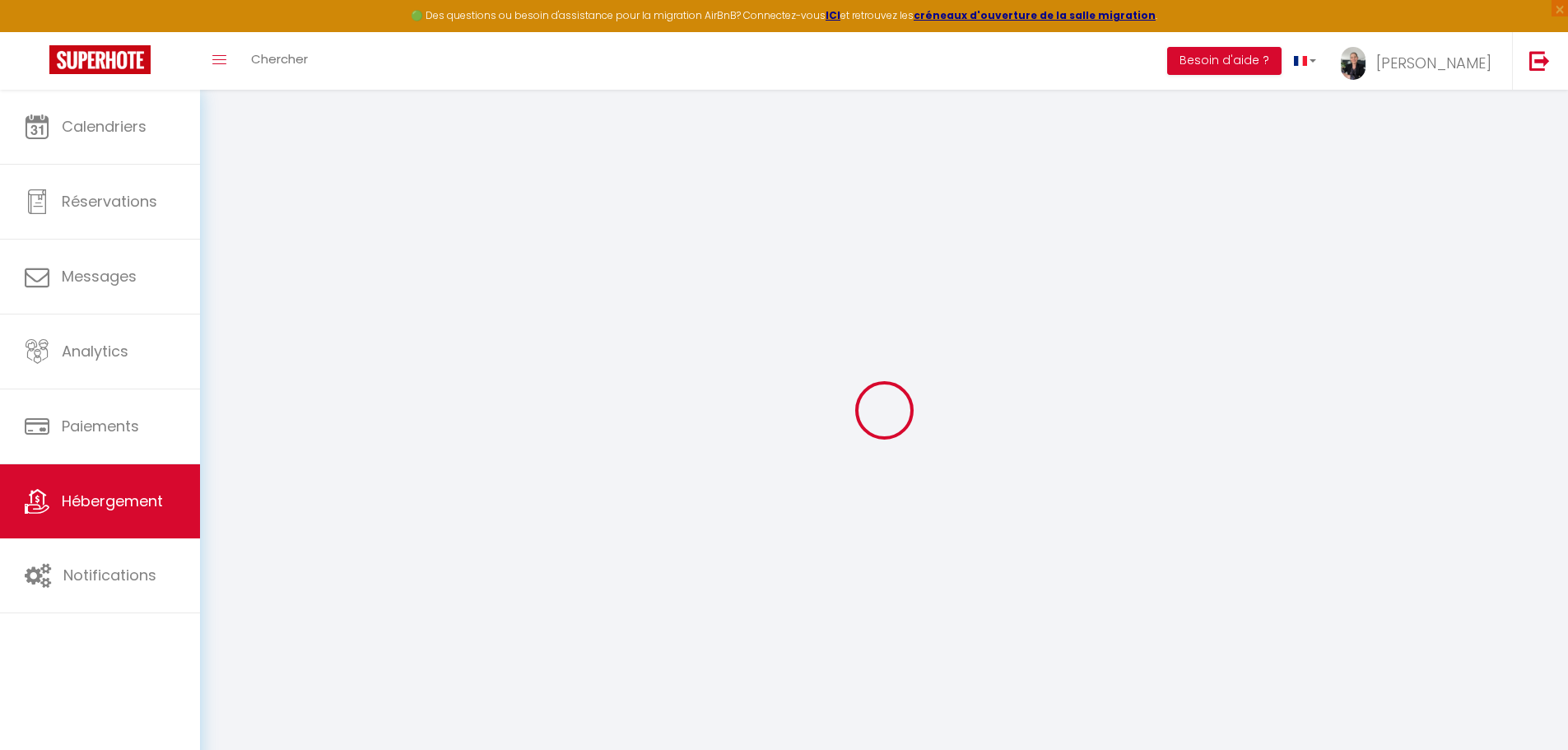
checkbox input "false"
select select
checkbox input "false"
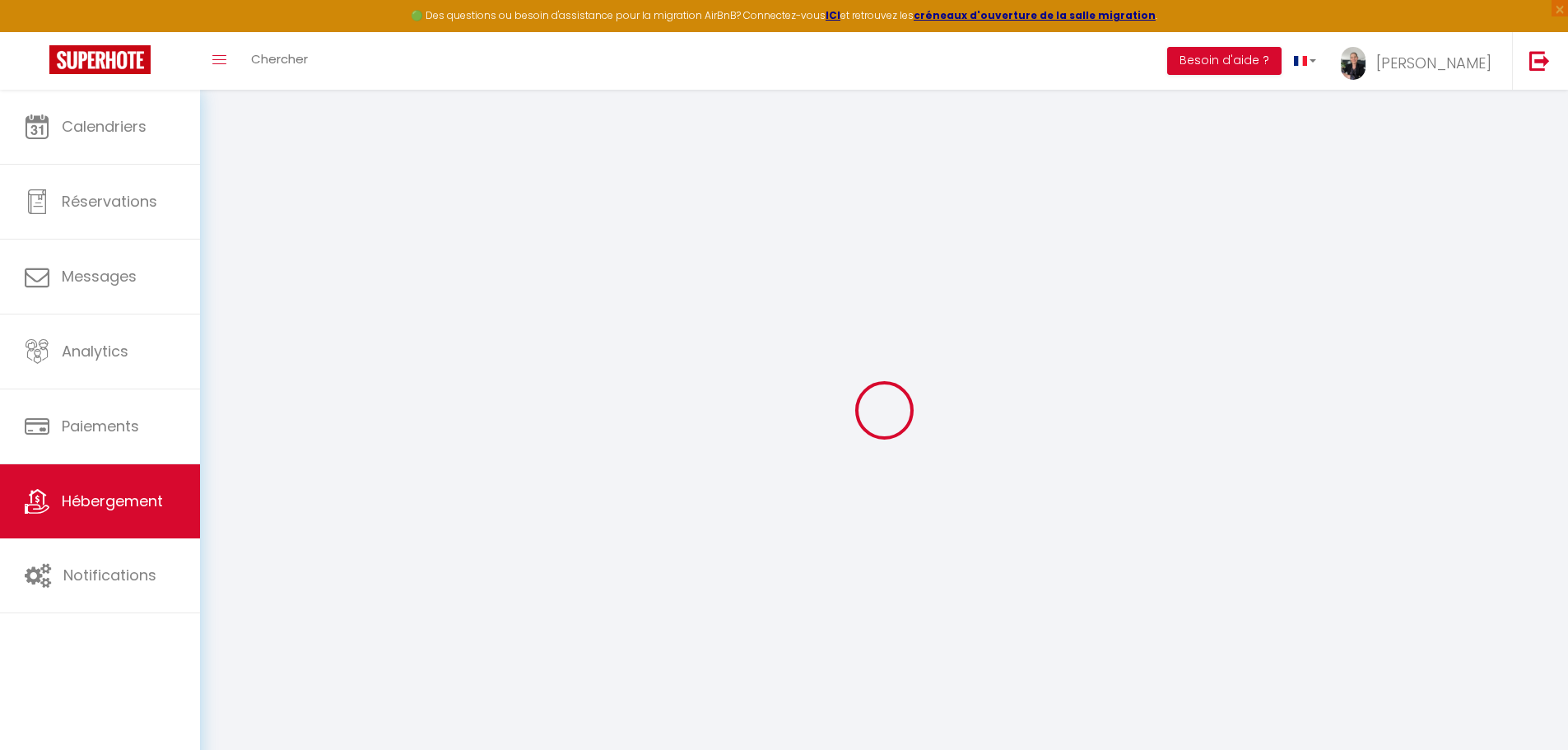
checkbox input "false"
select select "17:00"
select select "23:45"
select select "10:00"
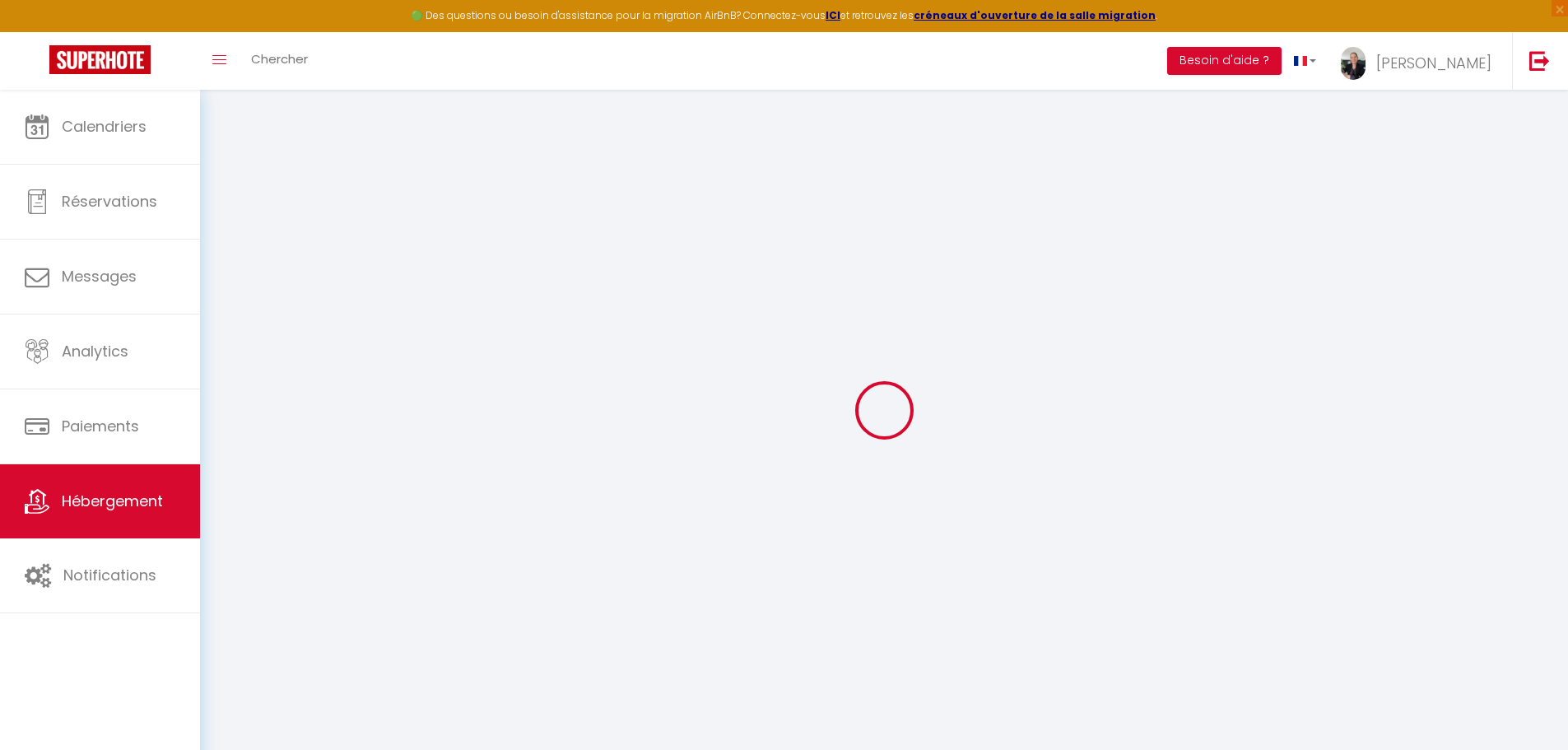
select select "30"
select select "120"
select select
checkbox input "false"
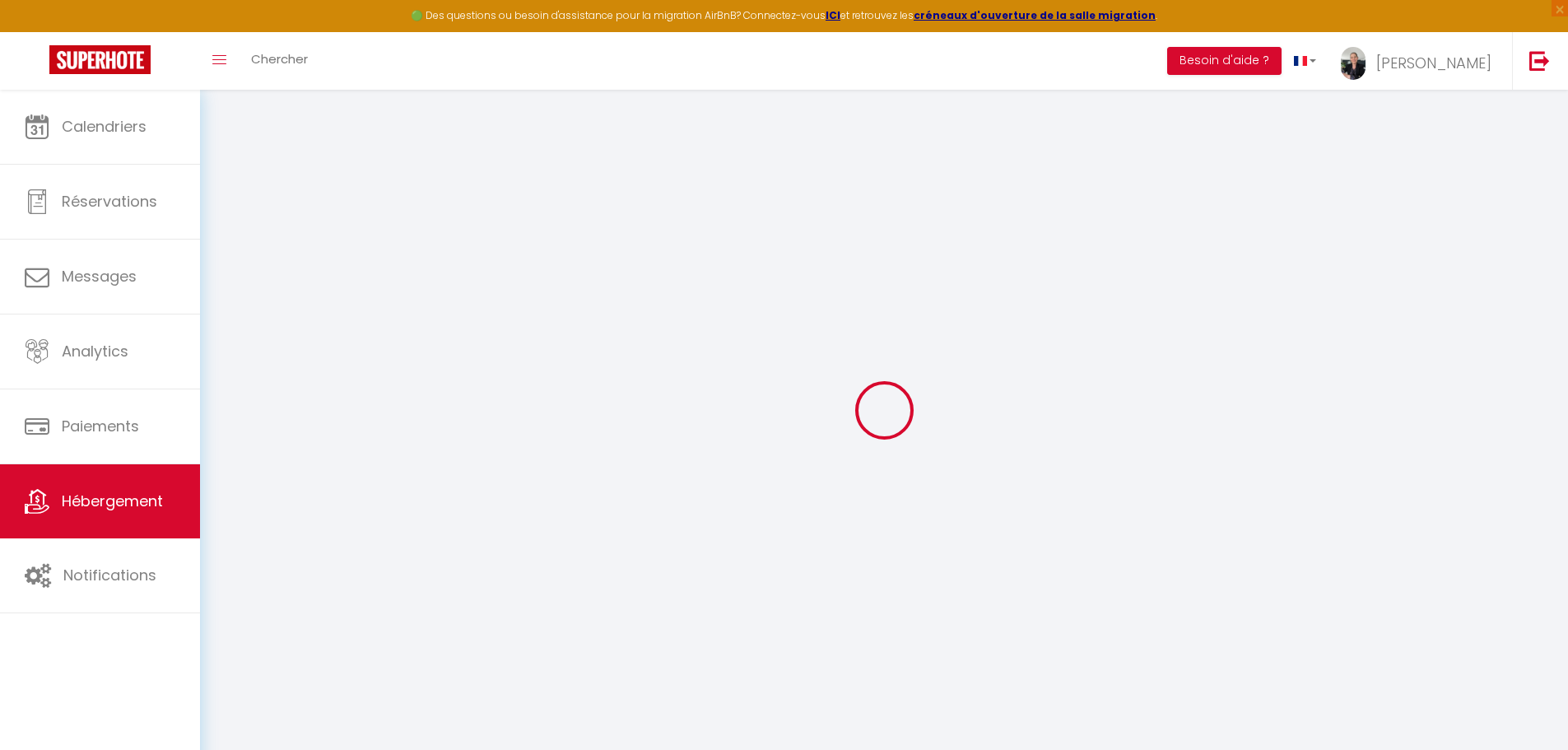
checkbox input "false"
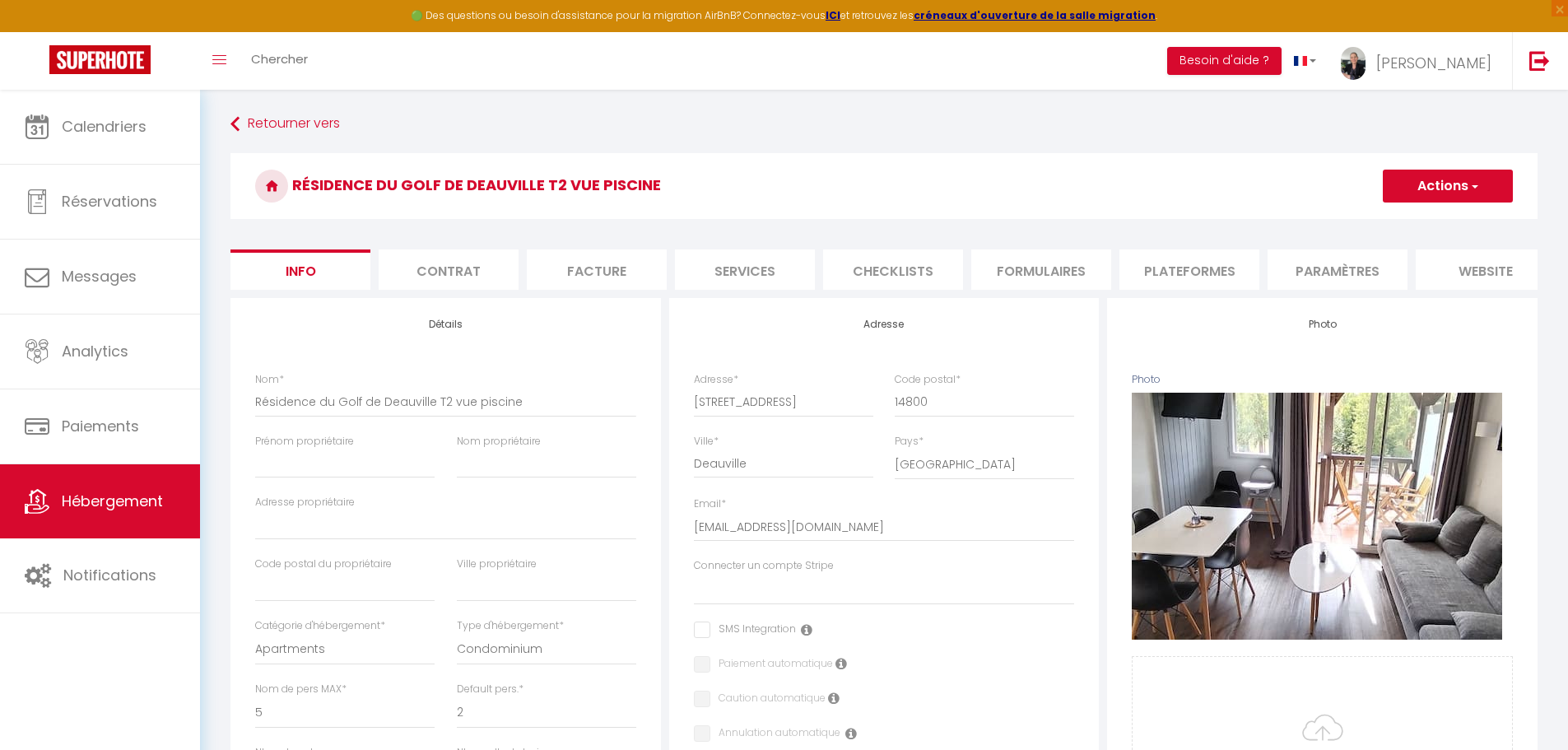
select select
checkbox input "false"
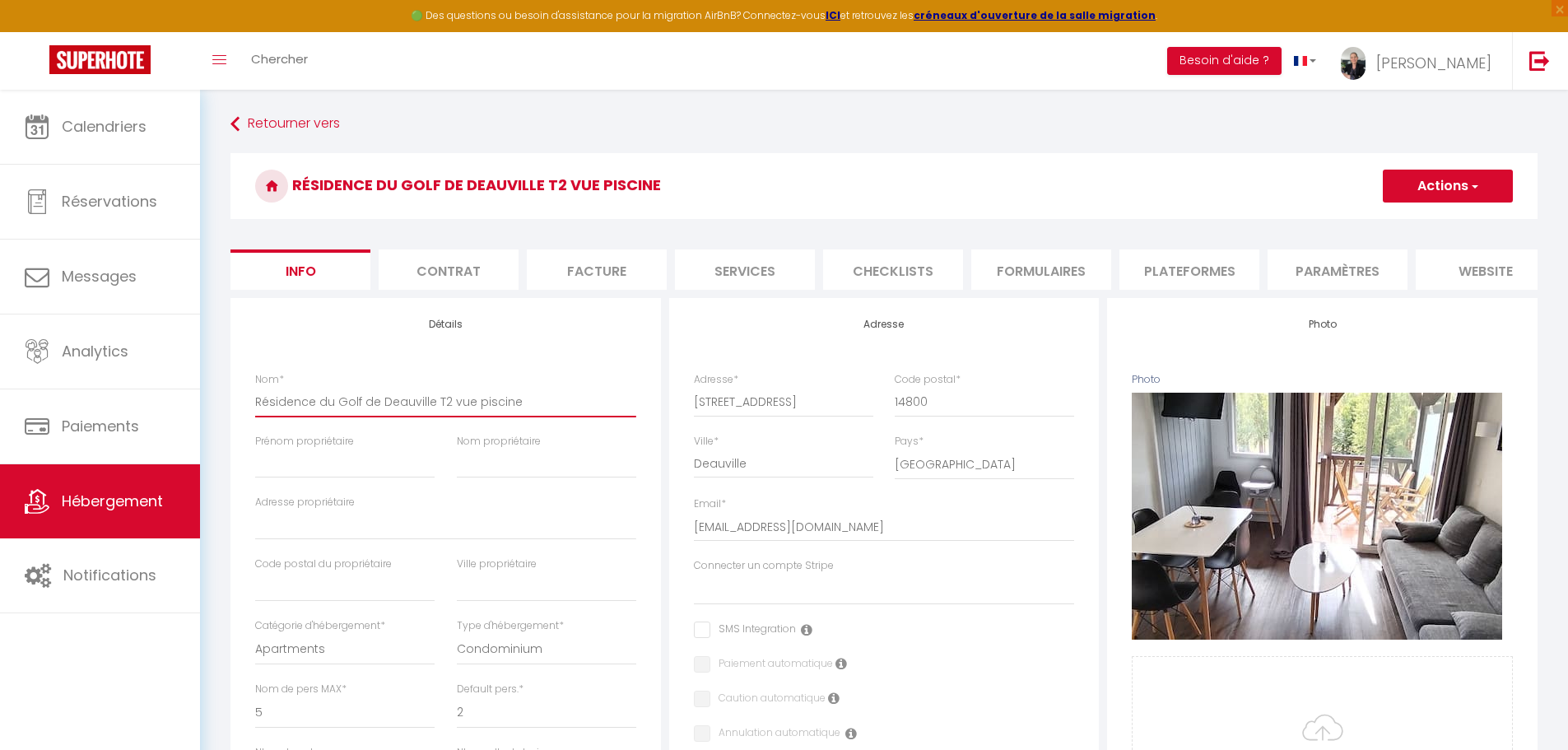
drag, startPoint x: 536, startPoint y: 414, endPoint x: 244, endPoint y: 408, distance: 292.1
paste input "2 Balcons Vue sur la Piscine - Parking Gratuit"
type input "2 Balcons Vue sur la Piscine - Parking Gratuit"
select select
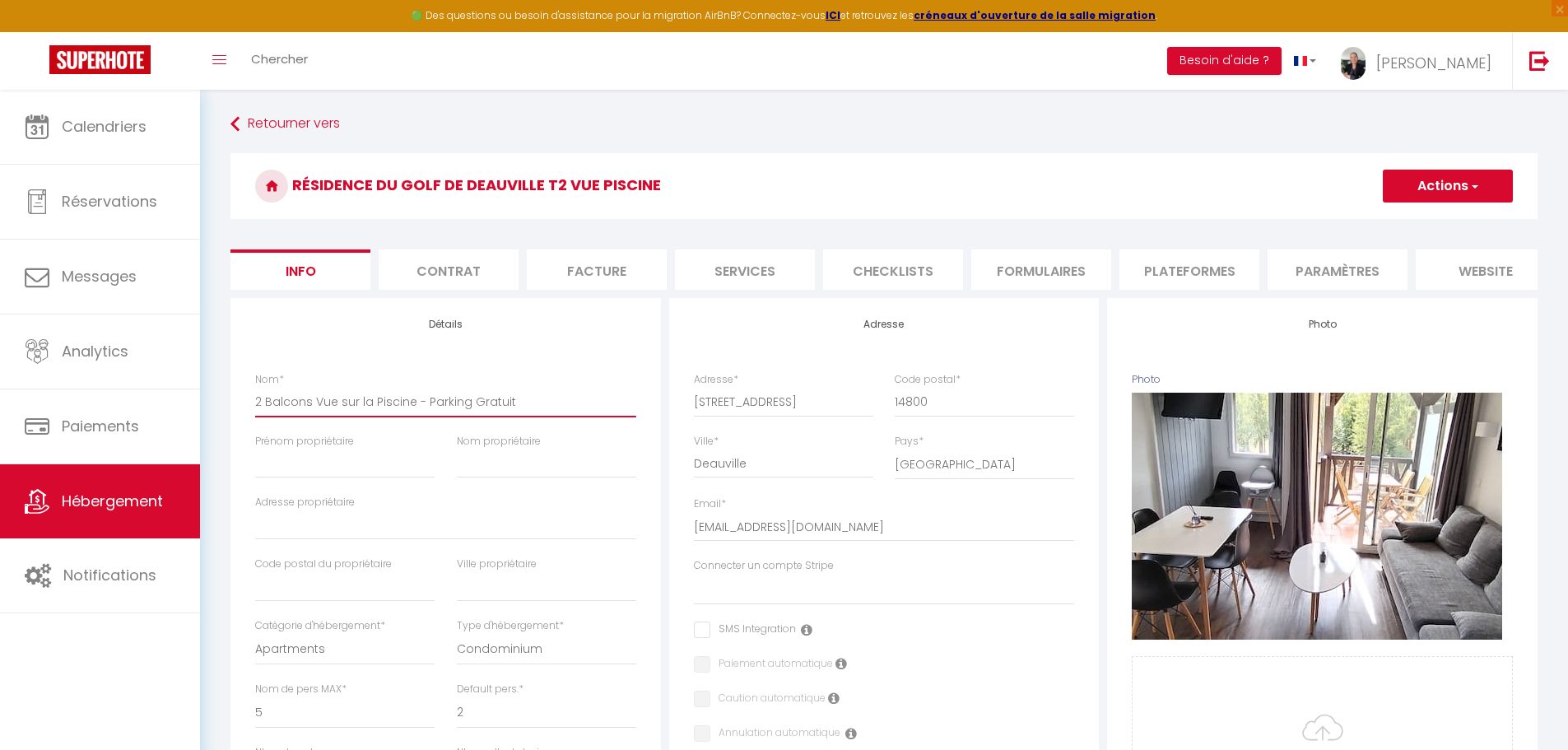
checkbox input "false"
type input "2 Balcons Vue sur la Piscine - Parking Gratuit"
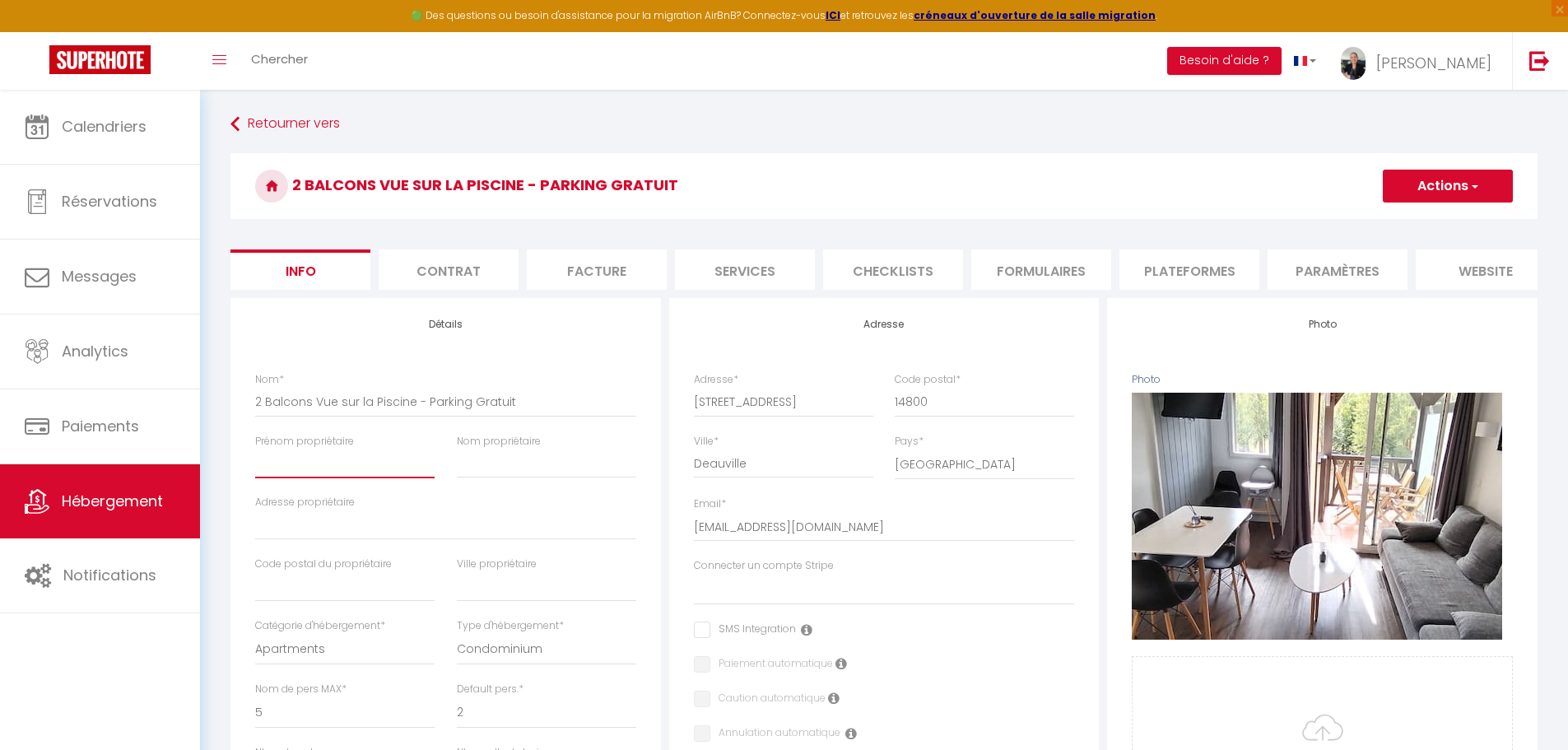
click at [288, 478] on input "Prénom propriétaire" at bounding box center [344, 463] width 180 height 30
select select
checkbox input "false"
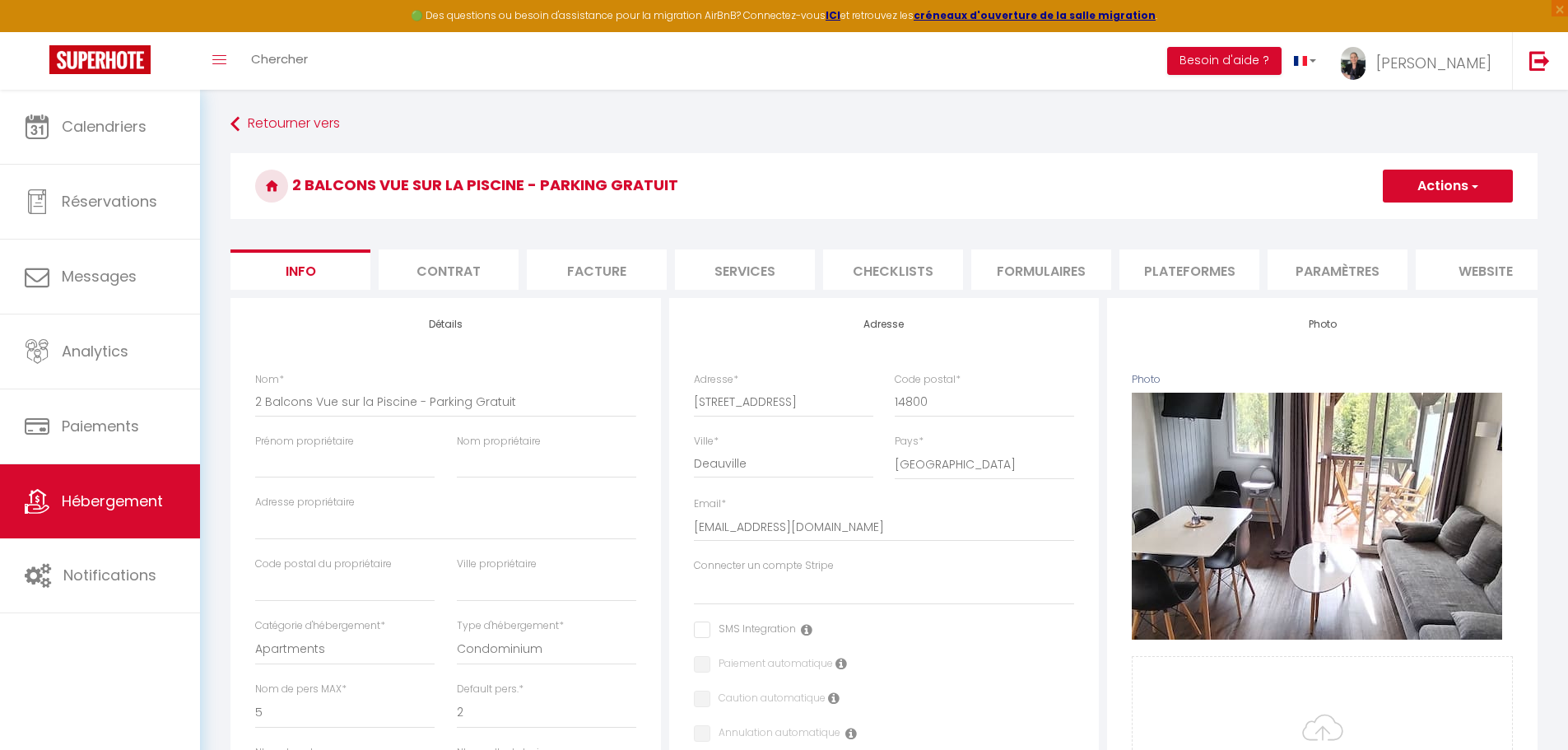
checkbox input "false"
click at [336, 478] on input "Prénom propriétaire" at bounding box center [344, 463] width 180 height 30
type input "B"
select select
checkbox input "false"
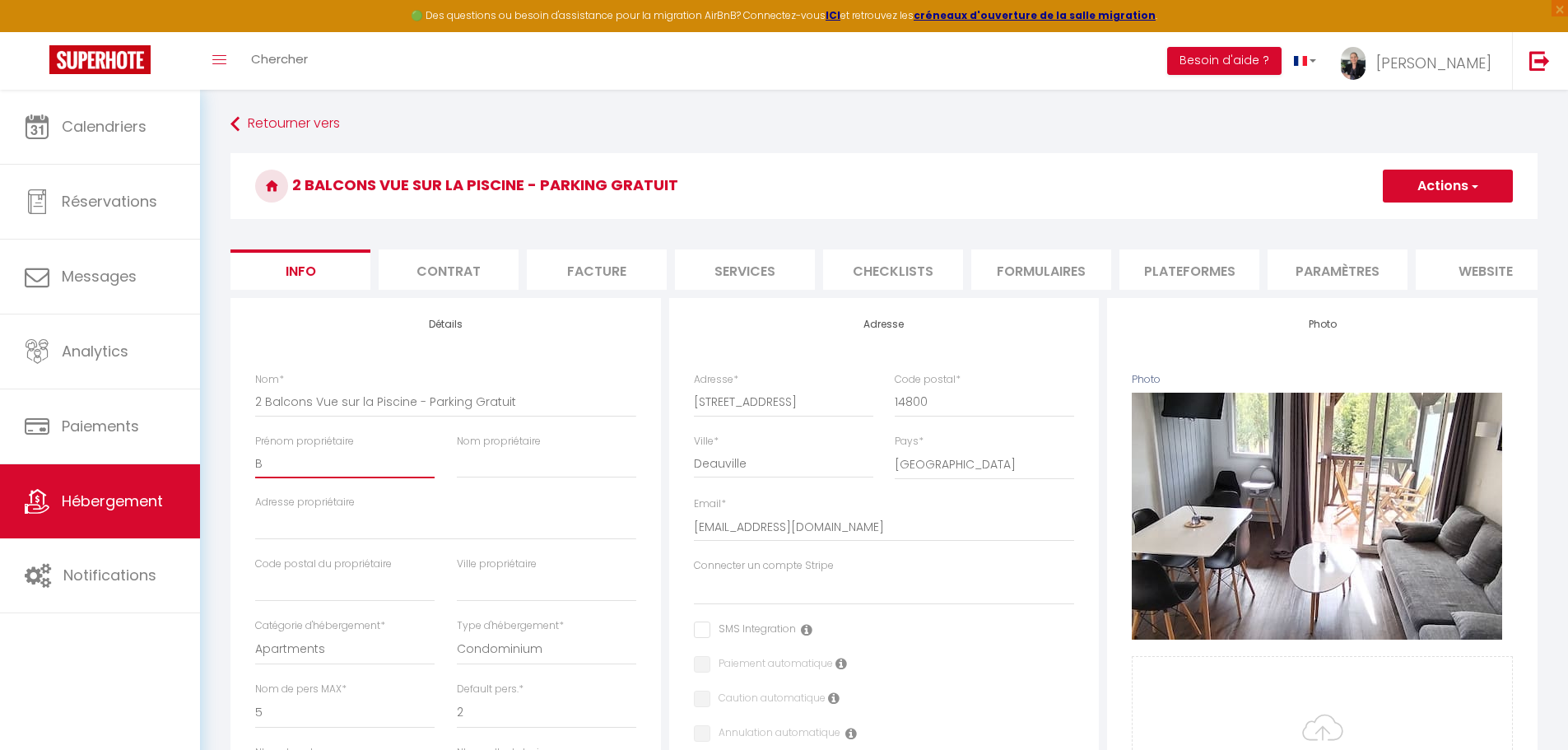
checkbox input "false"
type input "Br"
select select
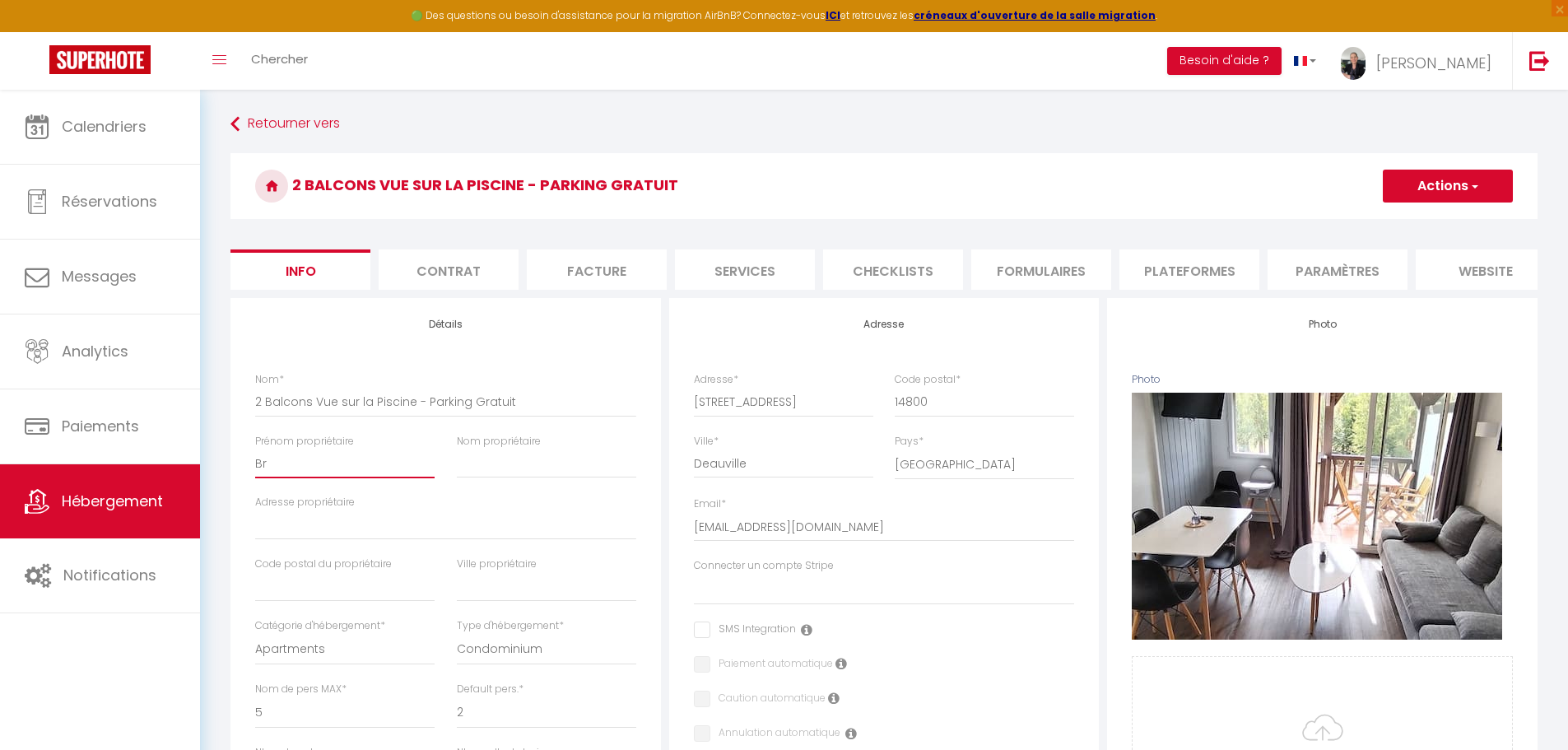
checkbox input "false"
type input "Bru"
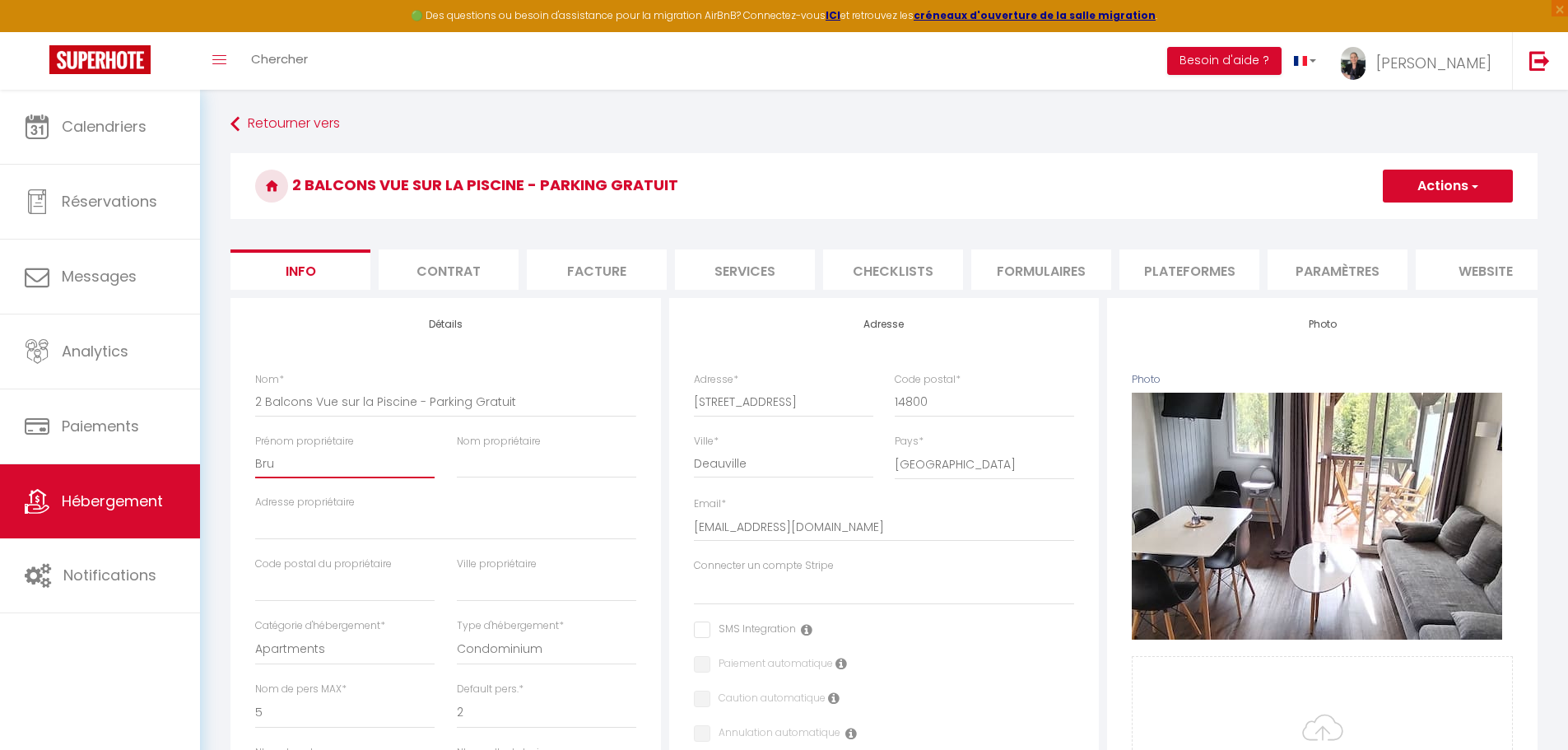
select select
checkbox input "false"
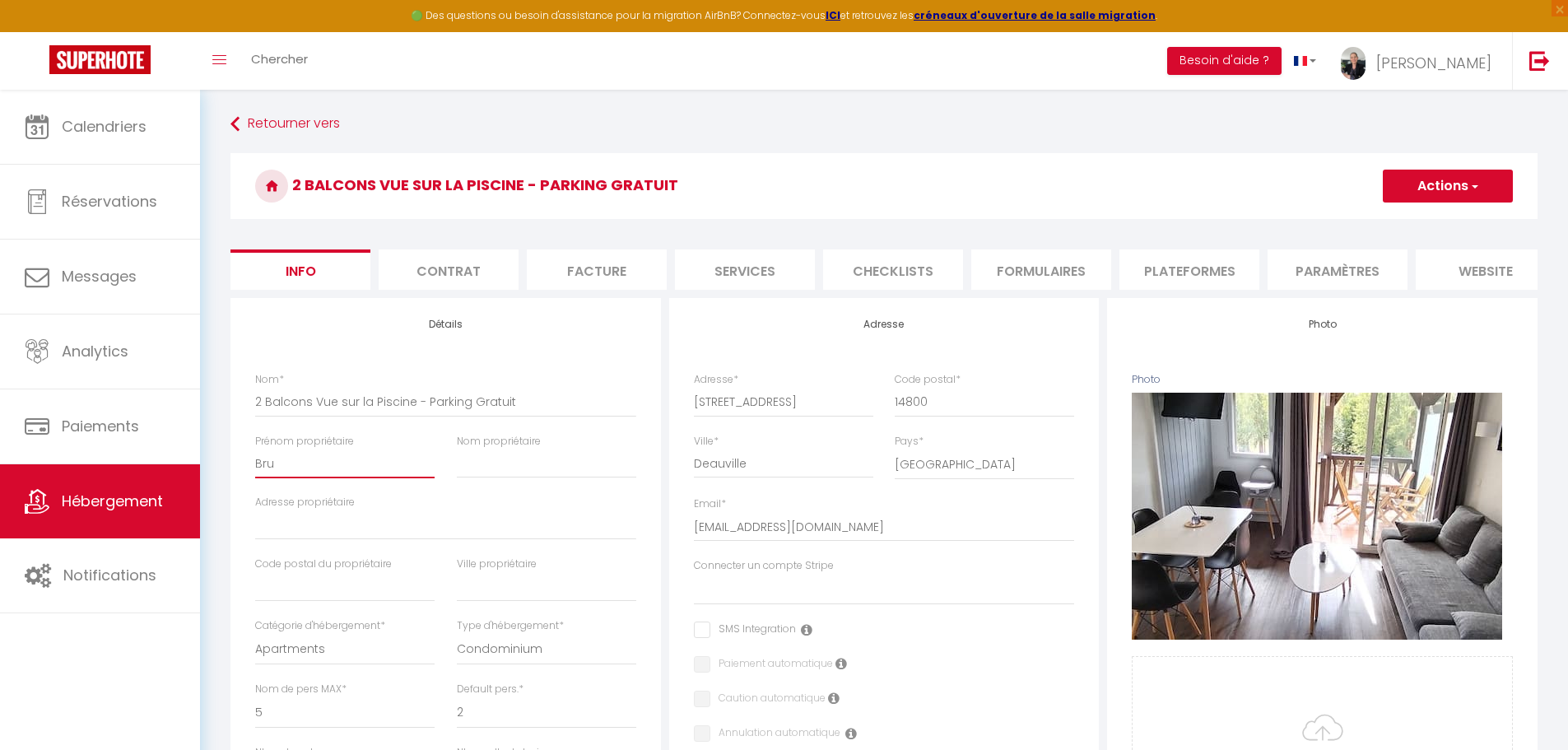
type input "Brun"
select select
checkbox input "false"
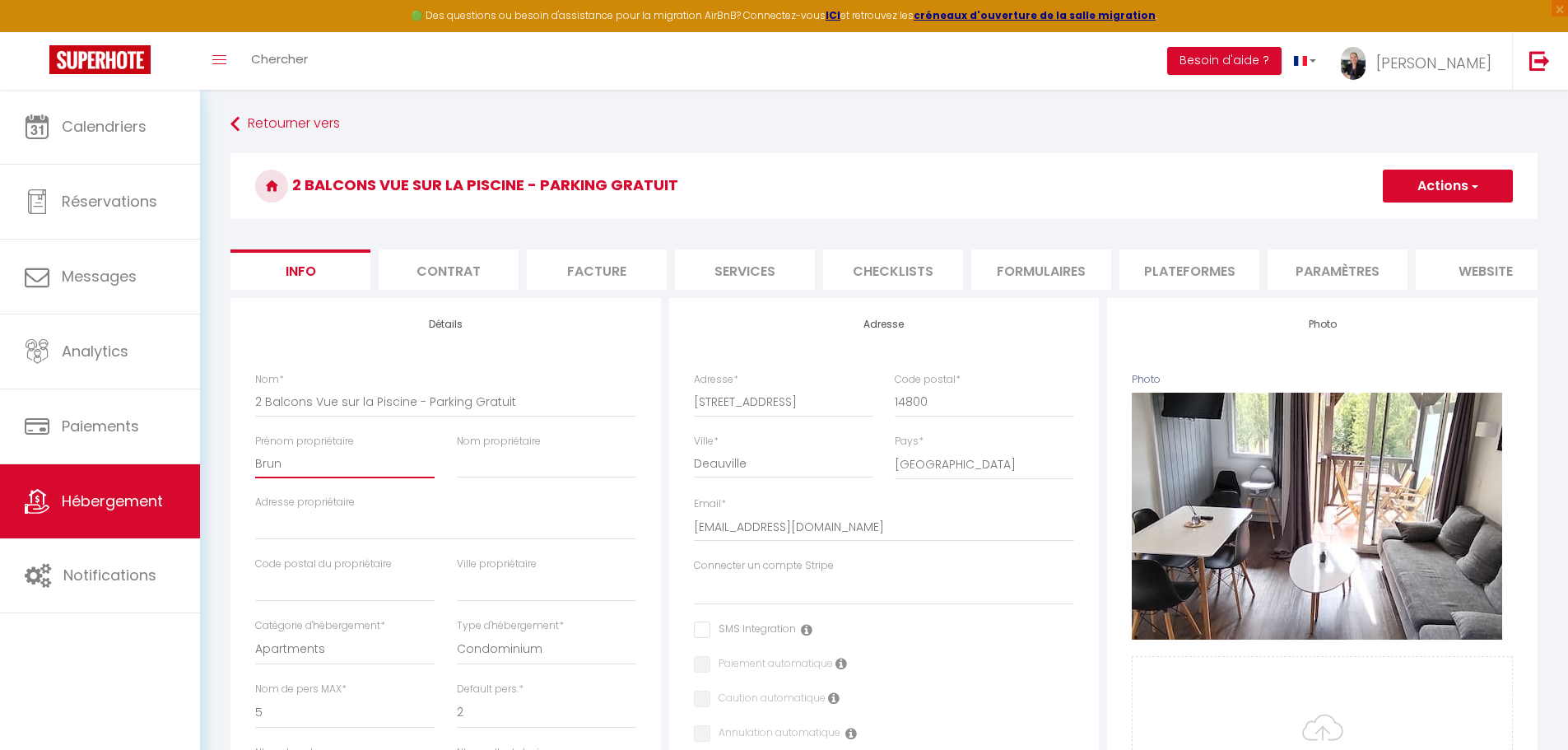
checkbox input "false"
type input "[PERSON_NAME]"
select select
checkbox input "false"
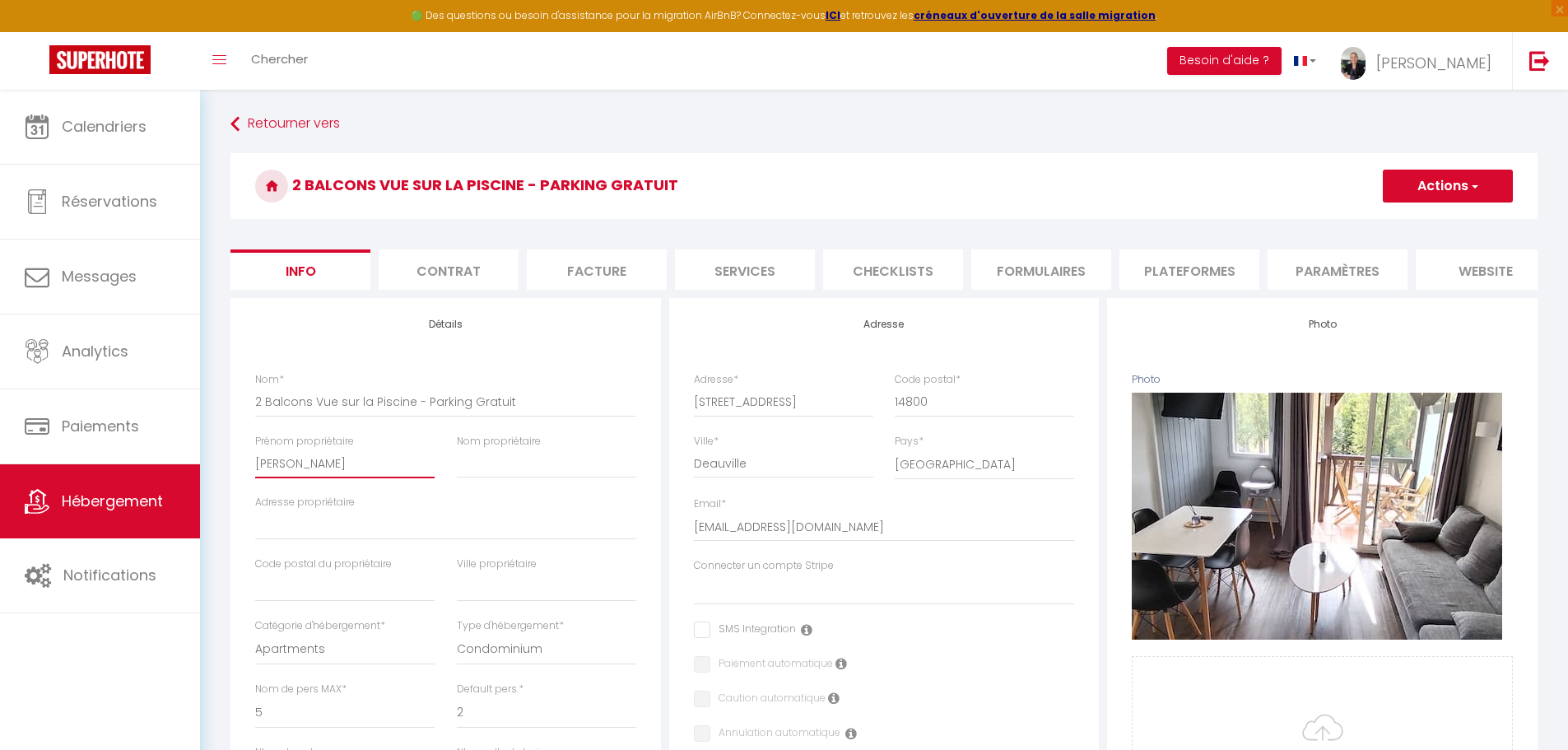
checkbox input "false"
type input "[PERSON_NAME]"
type input "B"
select select
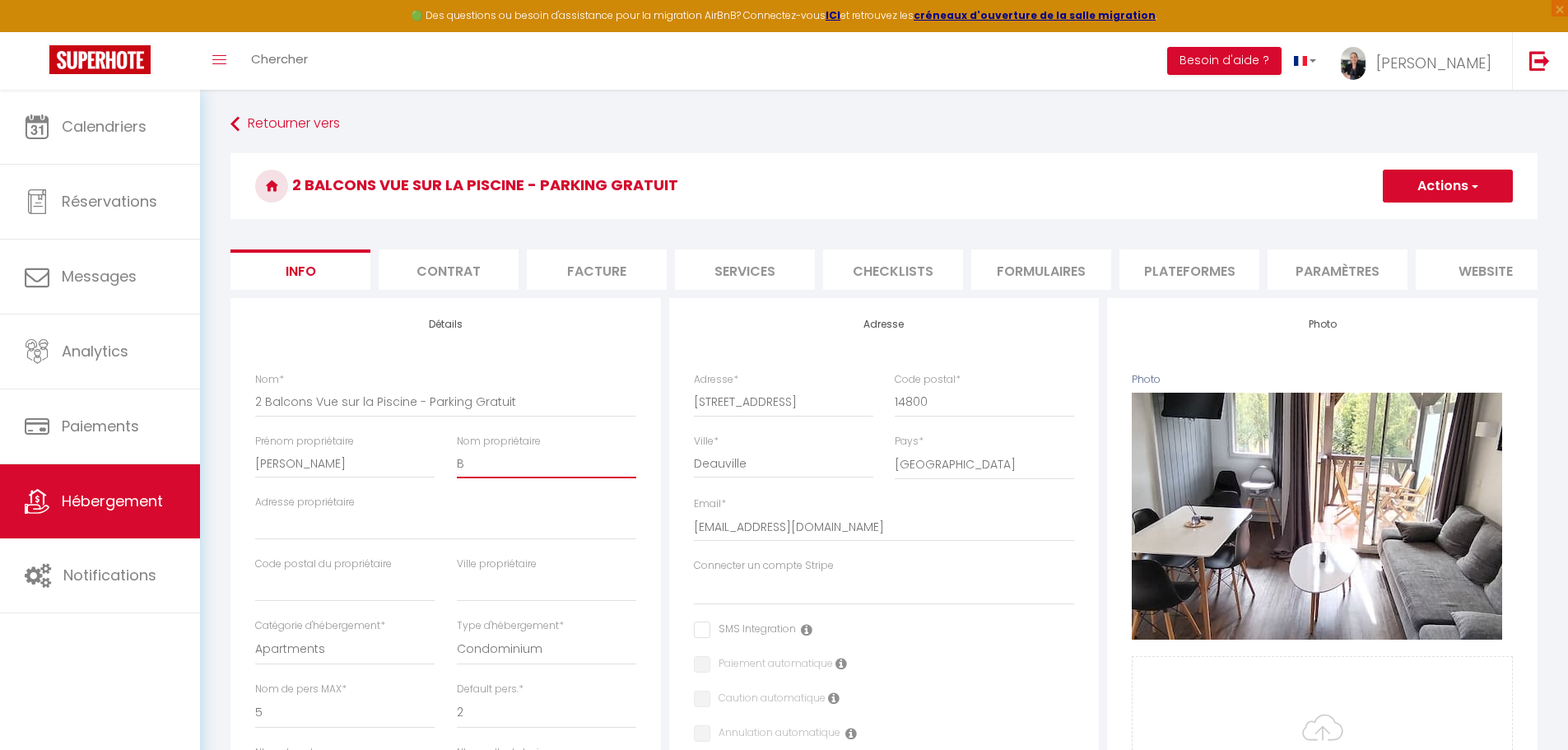
checkbox input "false"
type input "Ba"
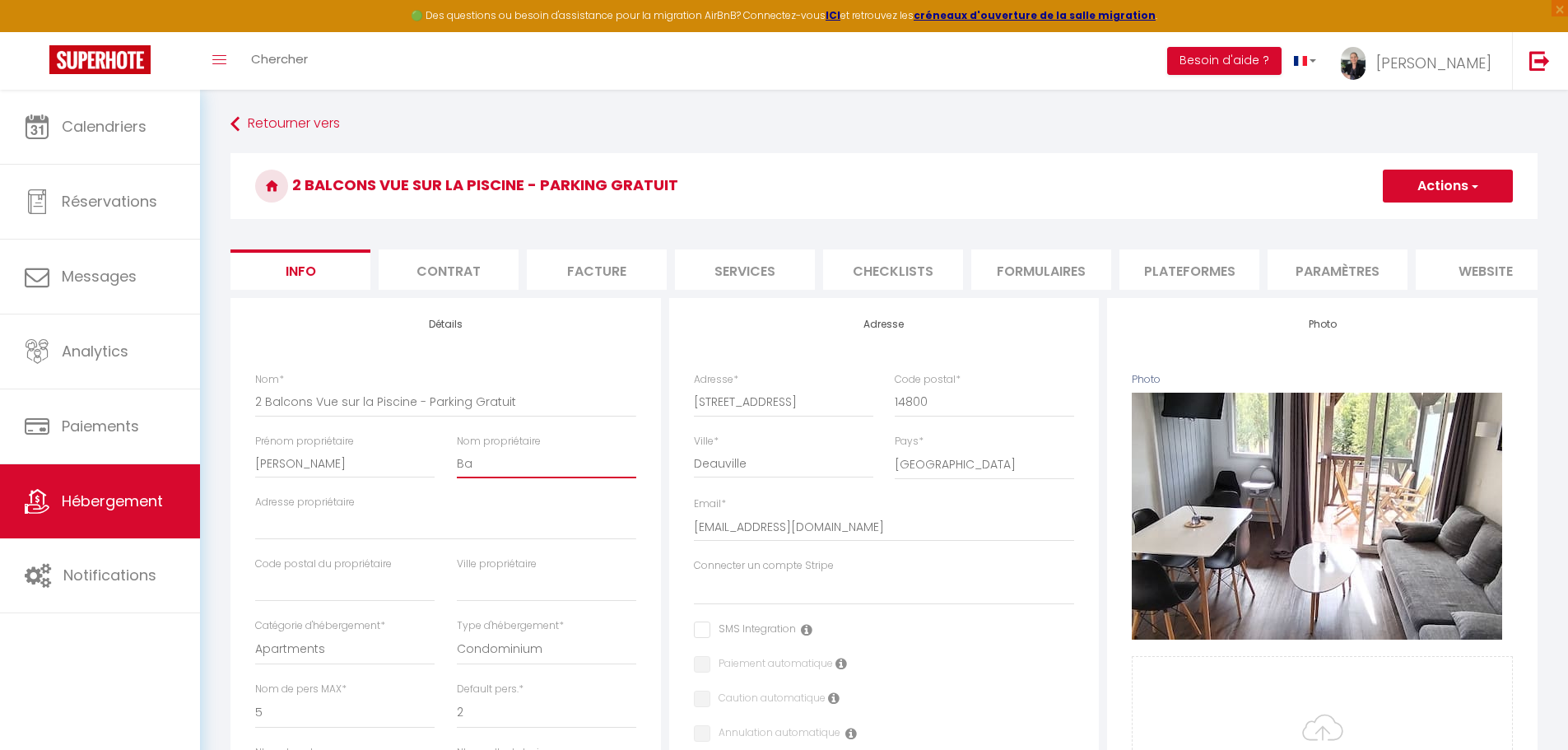
select select
checkbox input "false"
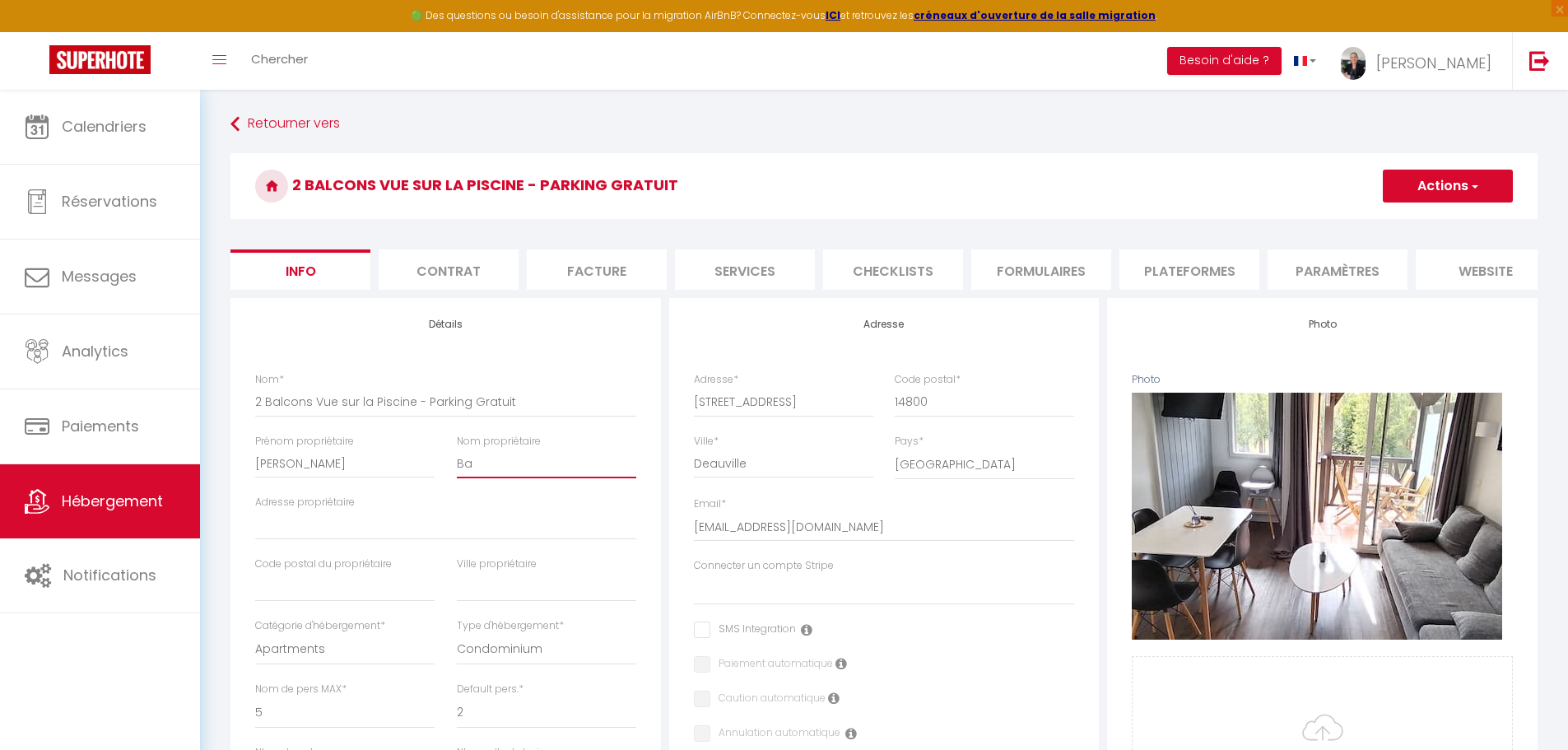
type input "Bac"
select select
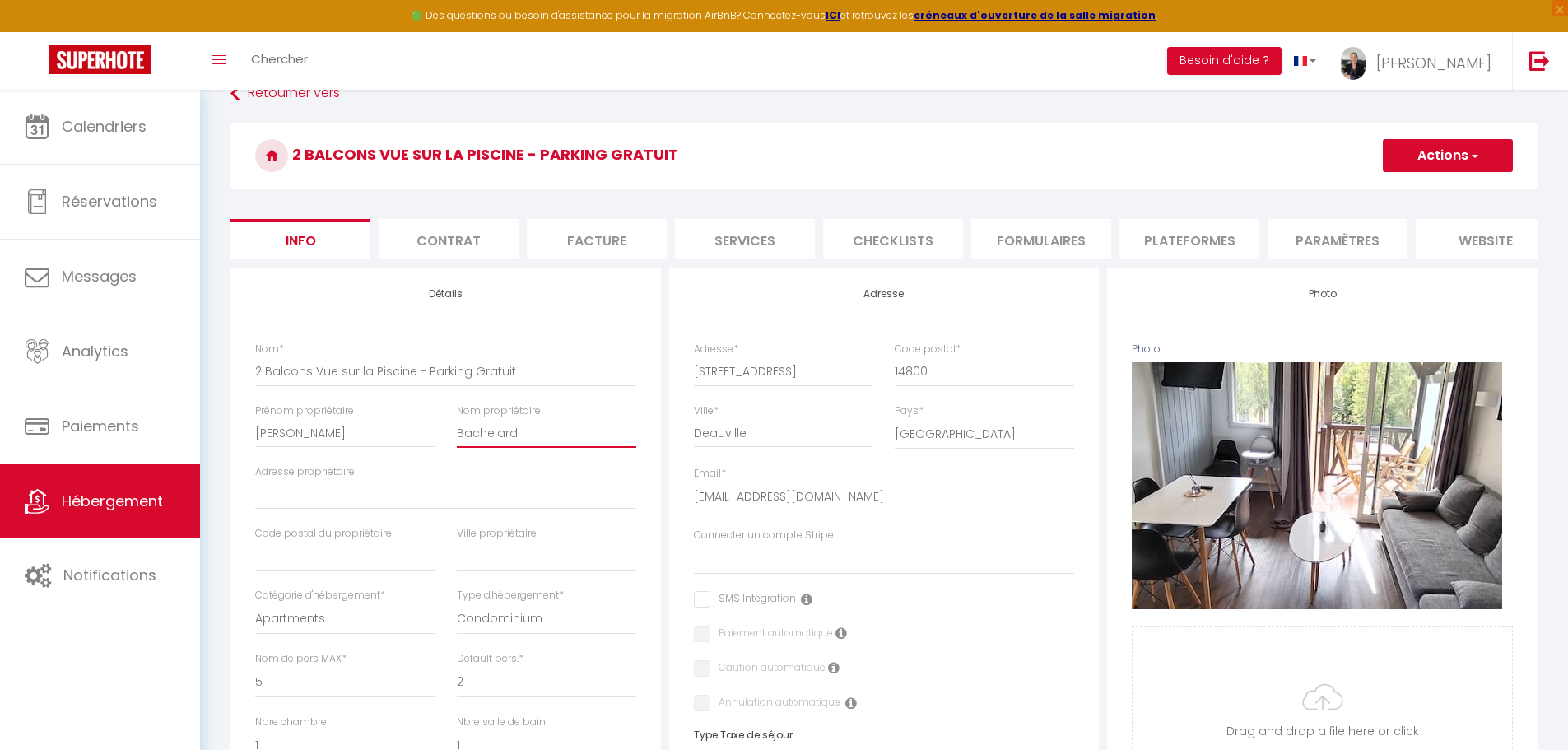
scroll to position [82, 0]
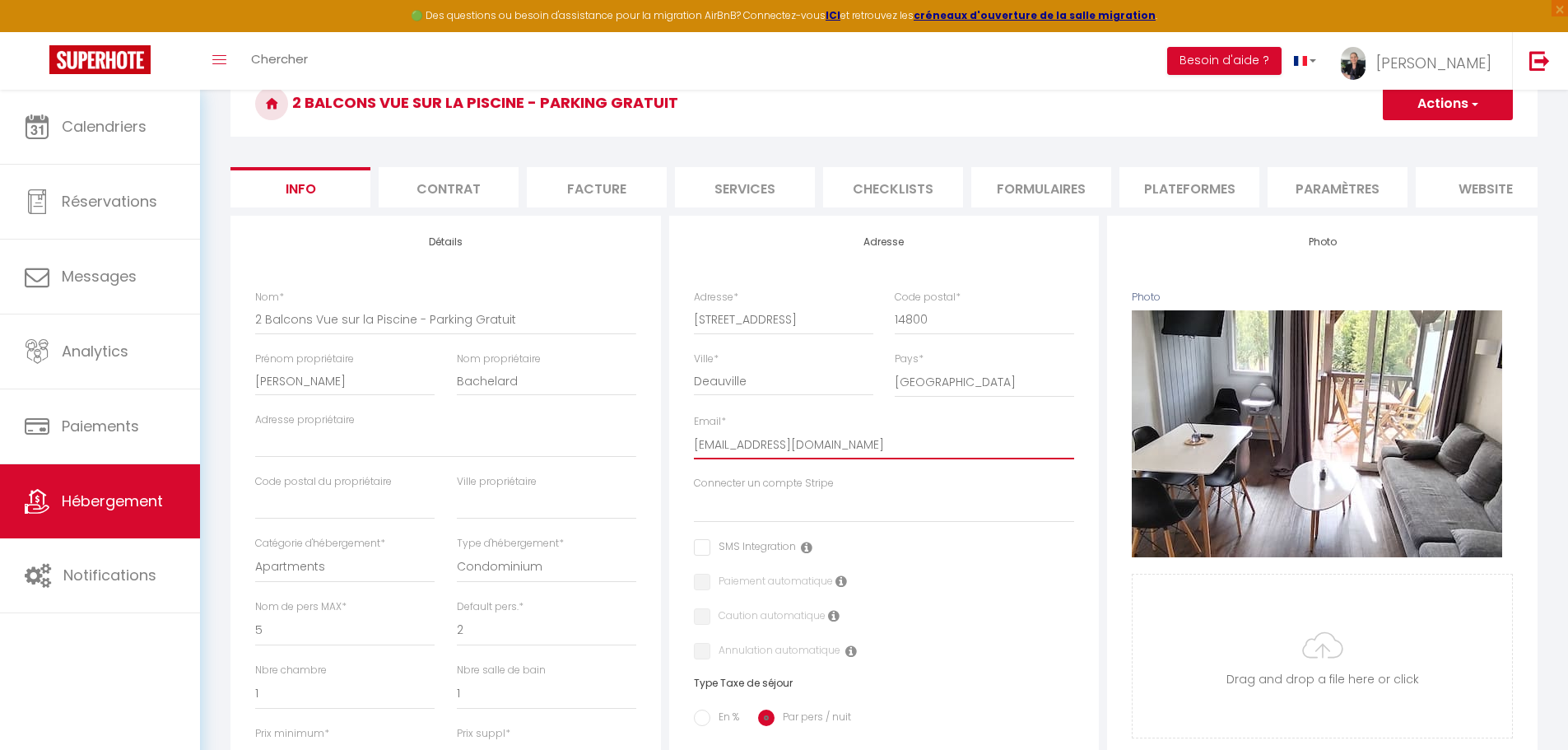
click at [738, 459] on input "[EMAIL_ADDRESS][DOMAIN_NAME]" at bounding box center [884, 445] width 381 height 30
click at [330, 519] on input "text" at bounding box center [344, 504] width 180 height 30
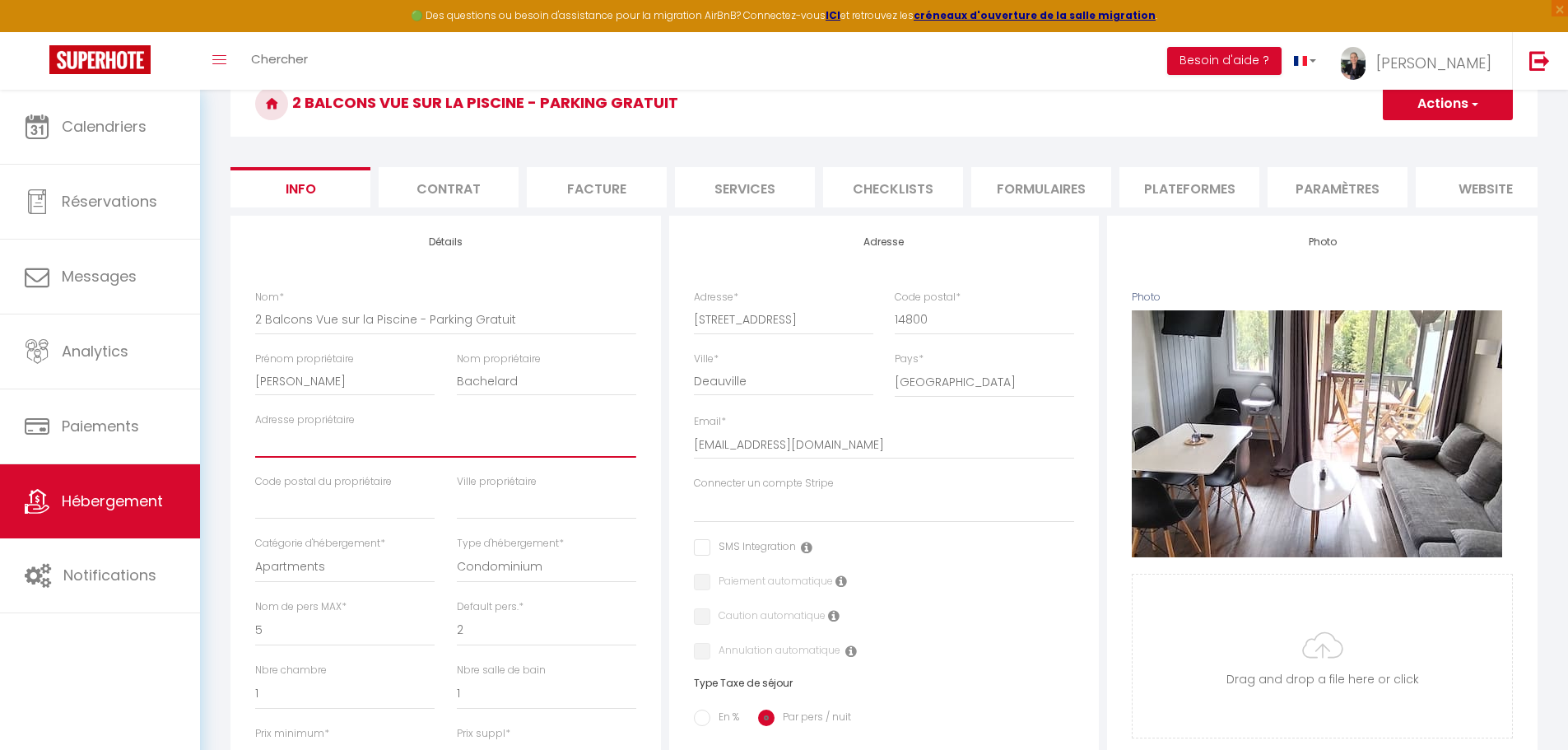
click at [326, 457] on input "Adresse propriétaire" at bounding box center [445, 443] width 381 height 30
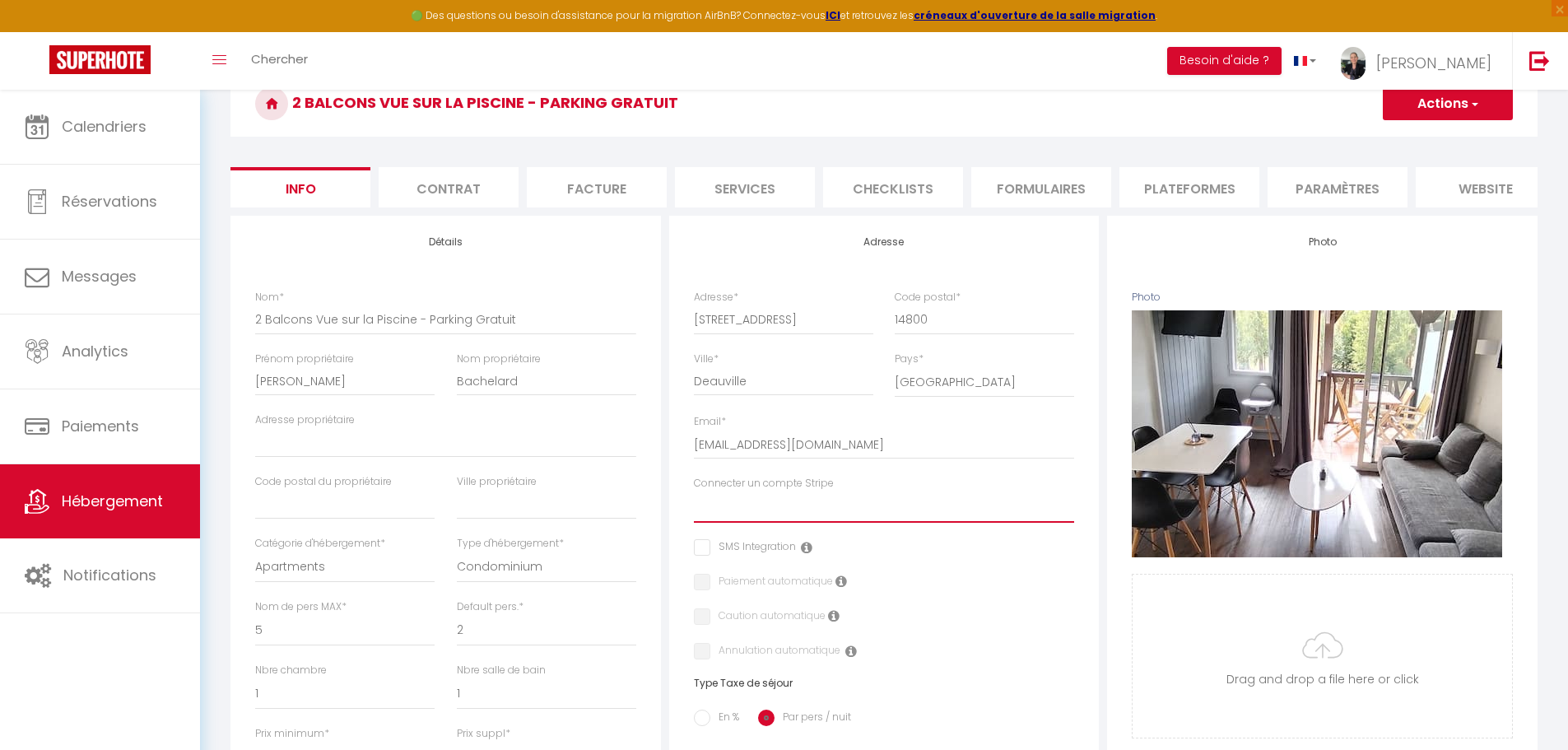
click at [720, 520] on select "Leduplexmarechal" at bounding box center [884, 507] width 381 height 32
click at [694, 503] on select "Leduplexmarechal" at bounding box center [884, 507] width 381 height 32
click at [707, 556] on input "checkbox" at bounding box center [745, 547] width 102 height 17
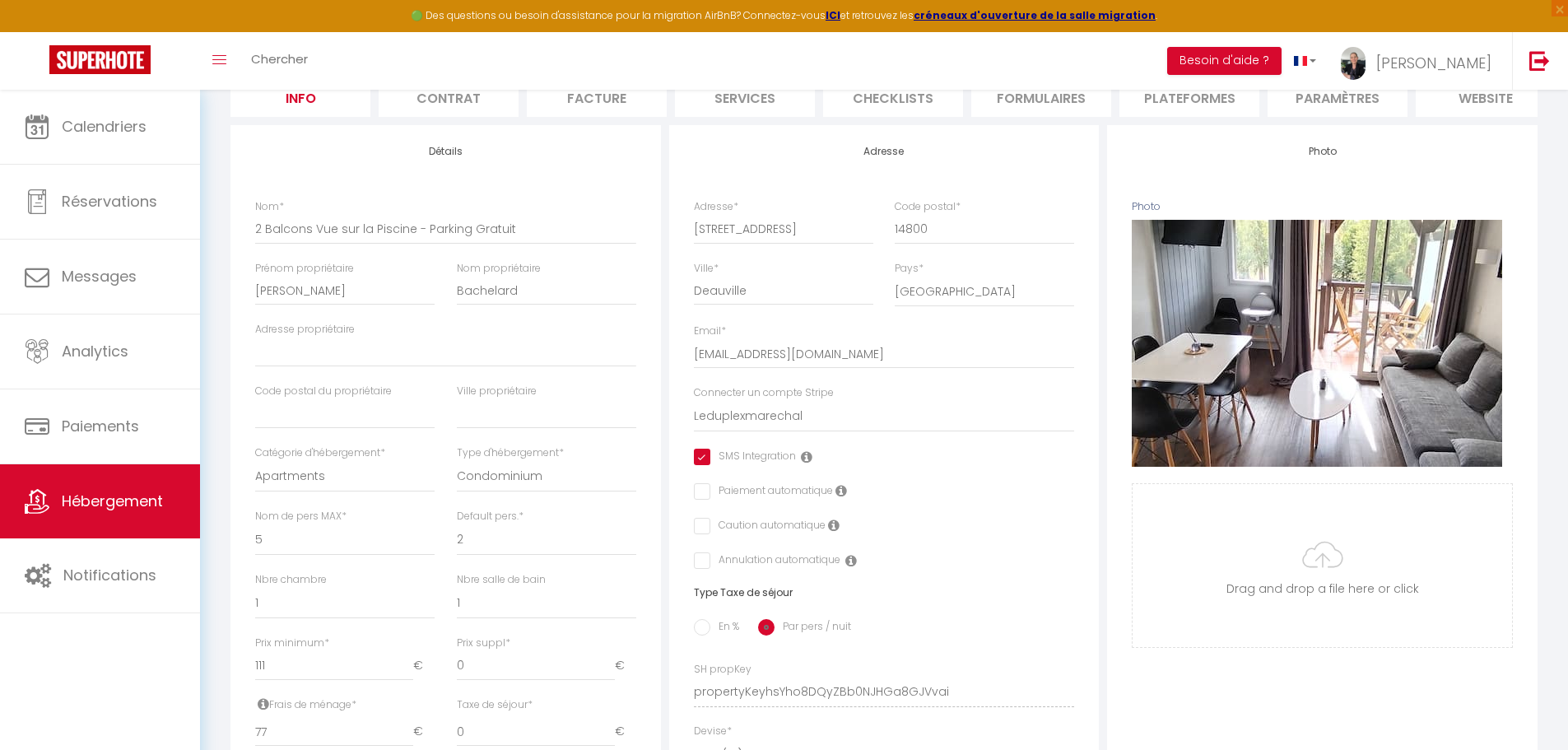
scroll to position [247, 0]
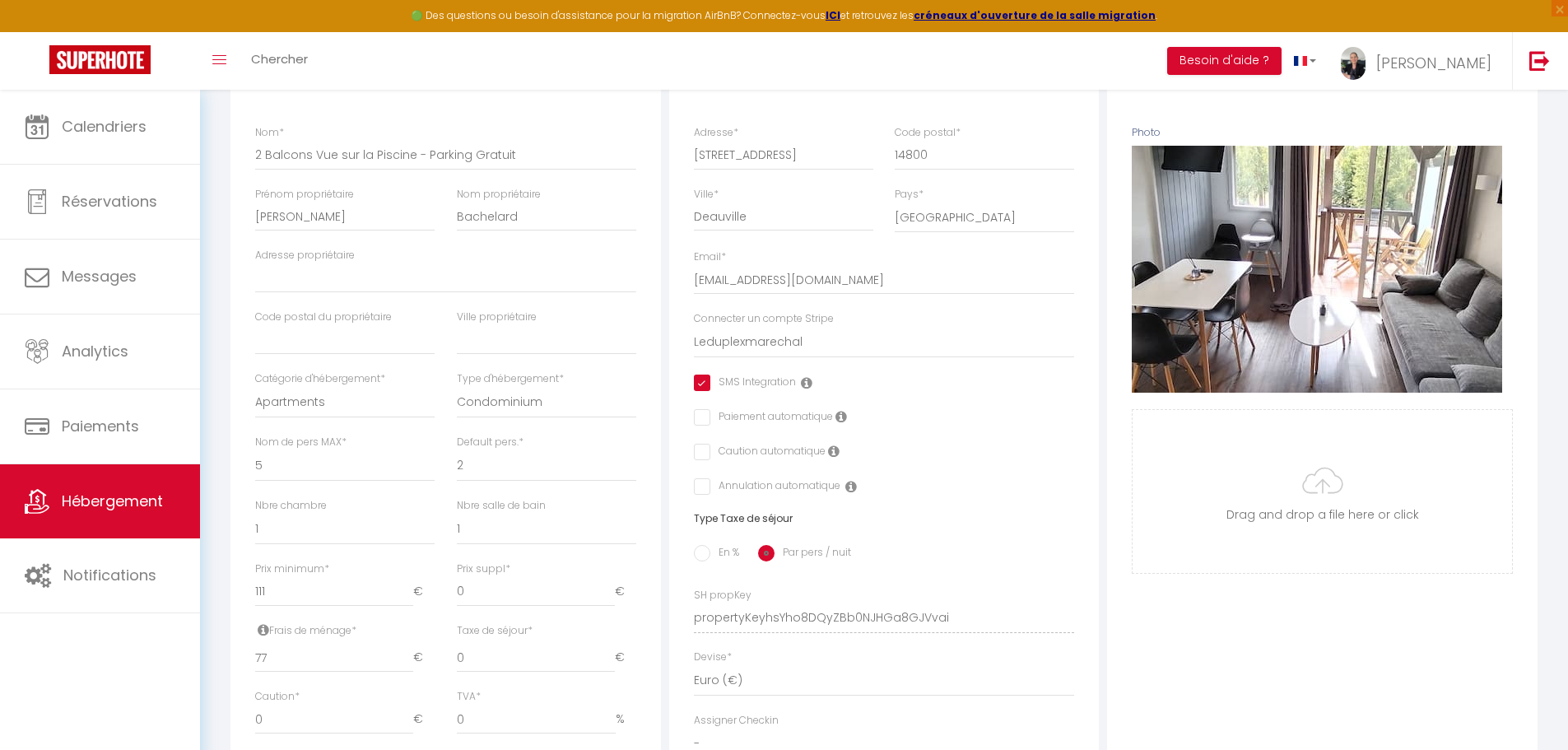
click at [710, 462] on label "Caution automatique" at bounding box center [768, 452] width 115 height 18
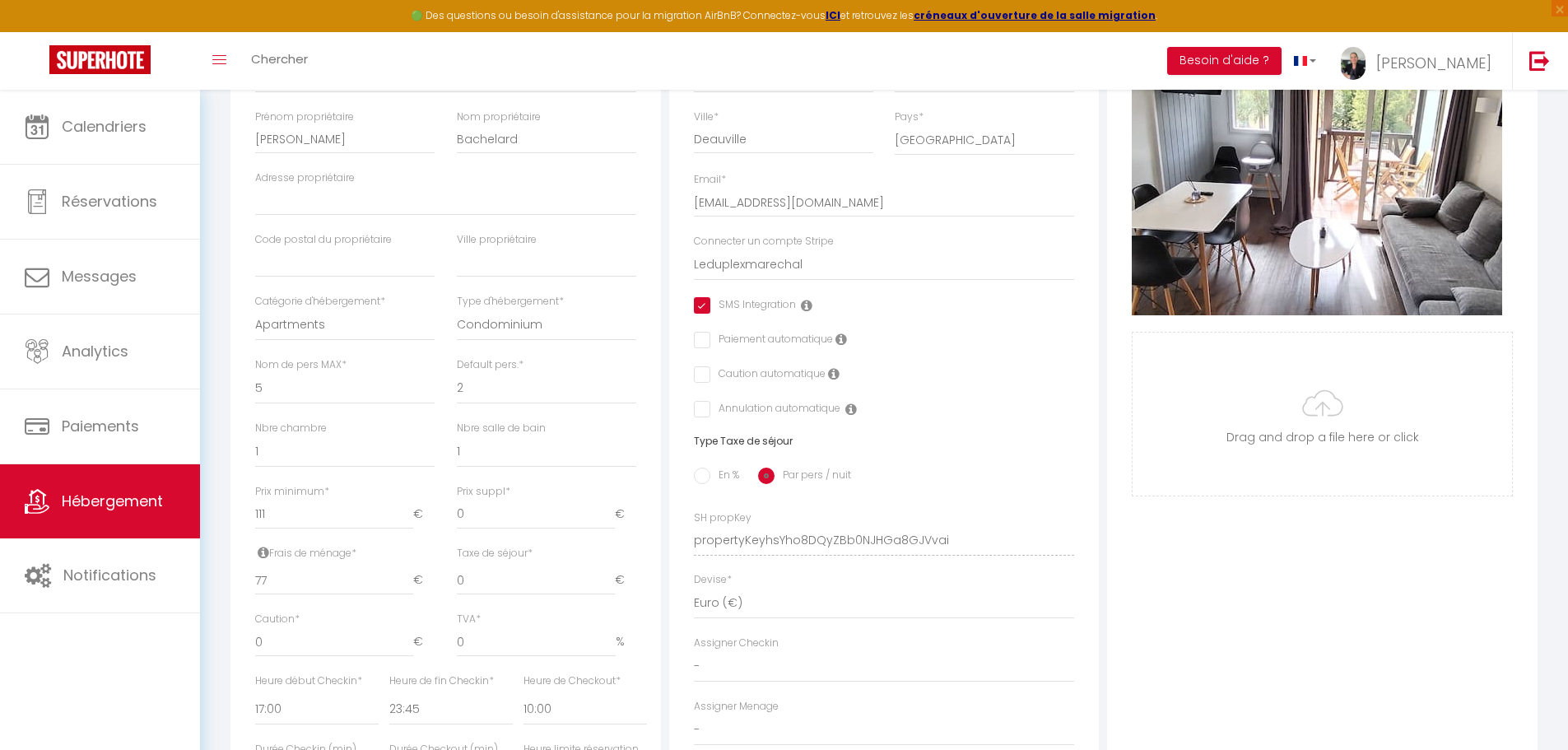
scroll to position [329, 0]
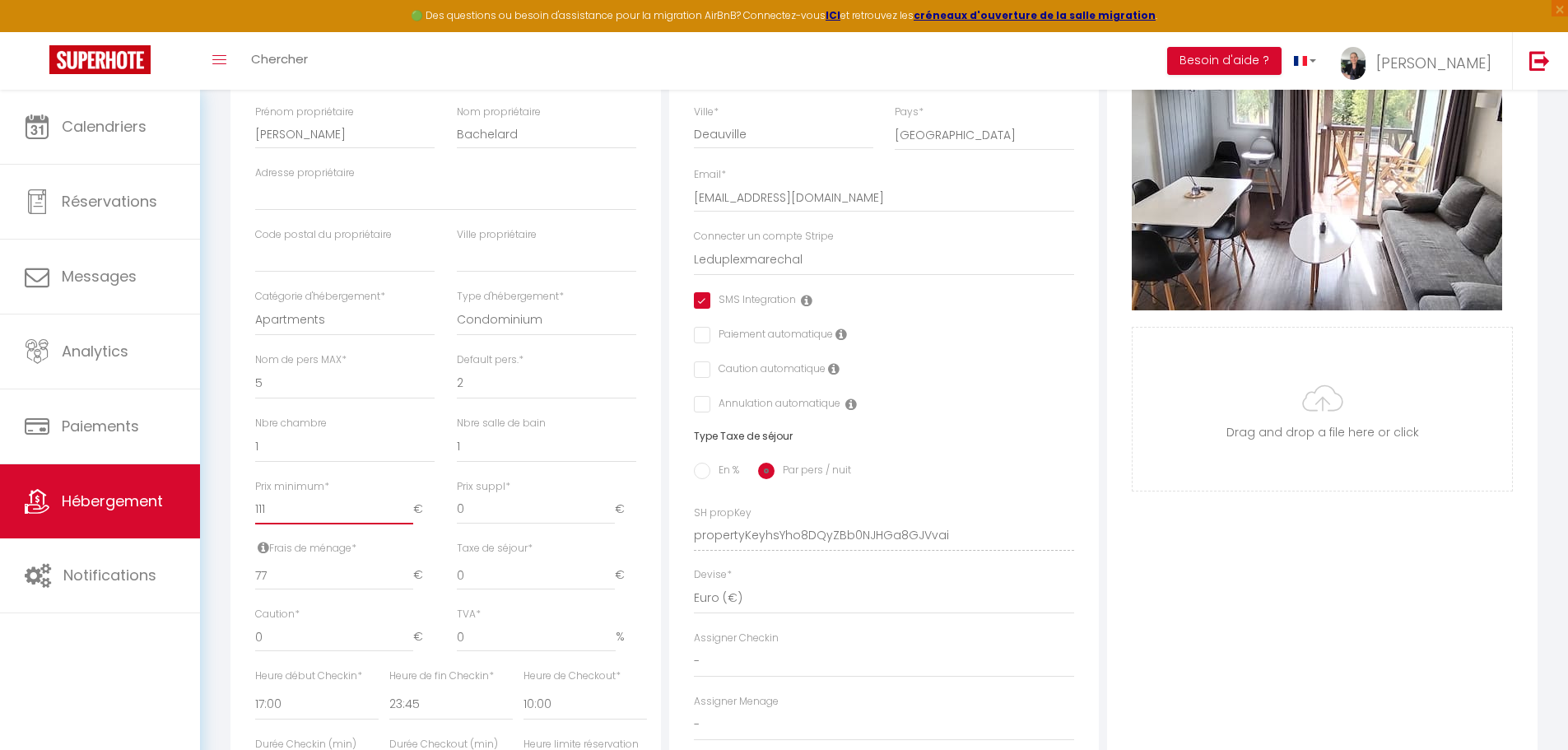
drag, startPoint x: 277, startPoint y: 516, endPoint x: 236, endPoint y: 518, distance: 41.0
click at [236, 518] on div "Détails Nom * 2 Balcons Vue sur la Piscine - Parking Gratuit Prénom propriétair…" at bounding box center [446, 459] width 431 height 981
click at [1198, 564] on div "Photo Photo Supprimer Drag and drop a file here or click Ooops, something wrong…" at bounding box center [1322, 523] width 431 height 1110
click at [1320, 411] on input "Photo" at bounding box center [1322, 408] width 380 height 163
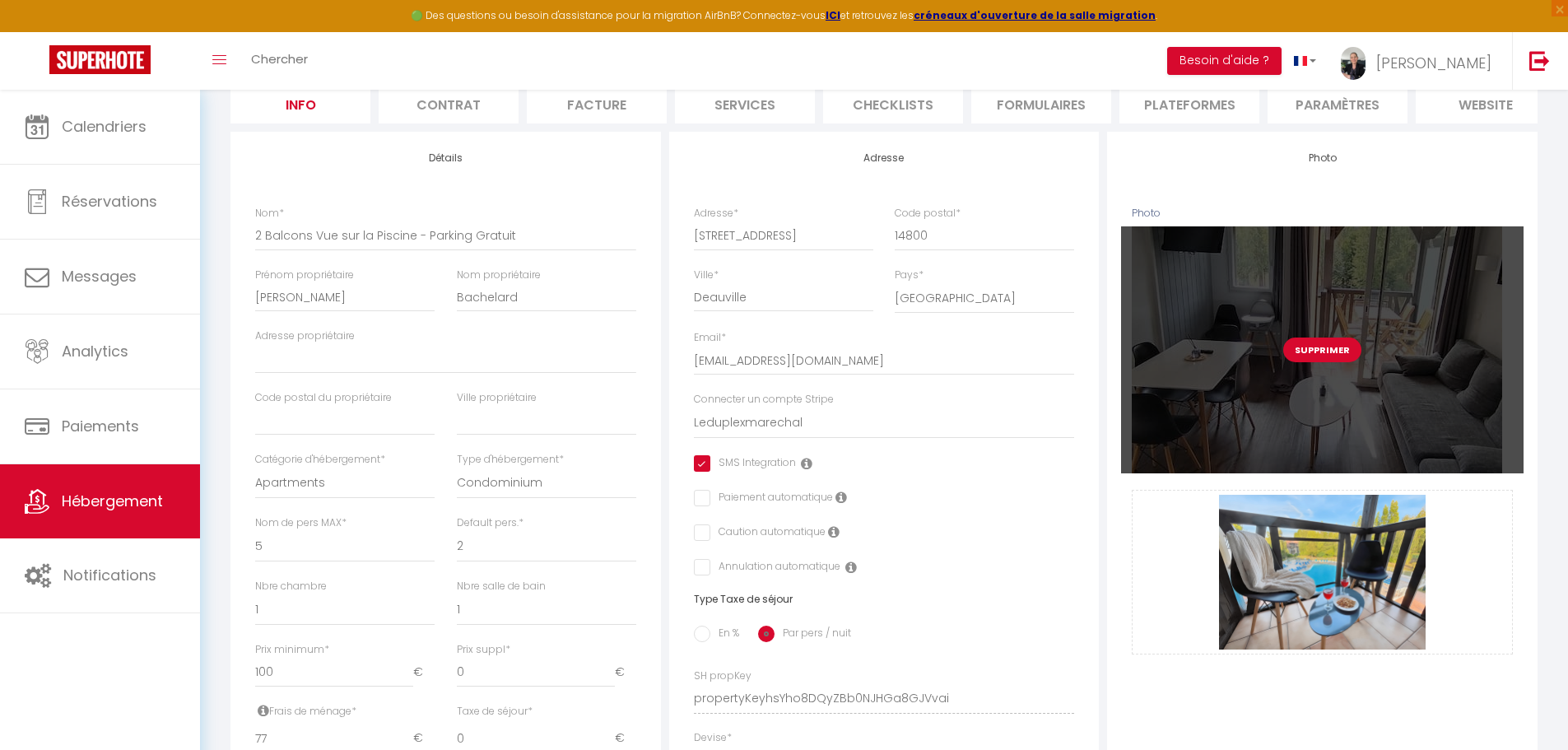
scroll to position [165, 0]
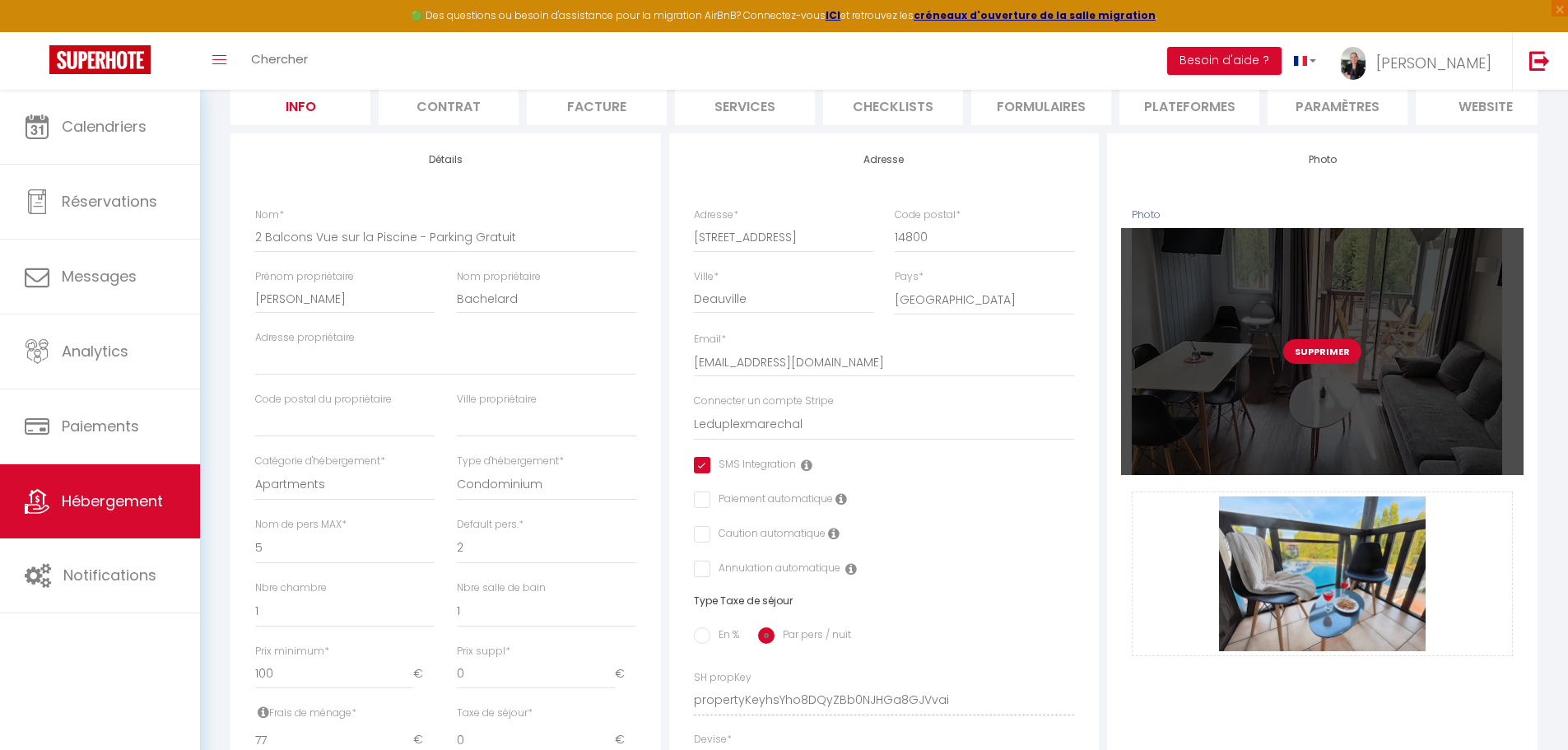
click at [1313, 364] on button "Supprimer" at bounding box center [1322, 351] width 78 height 25
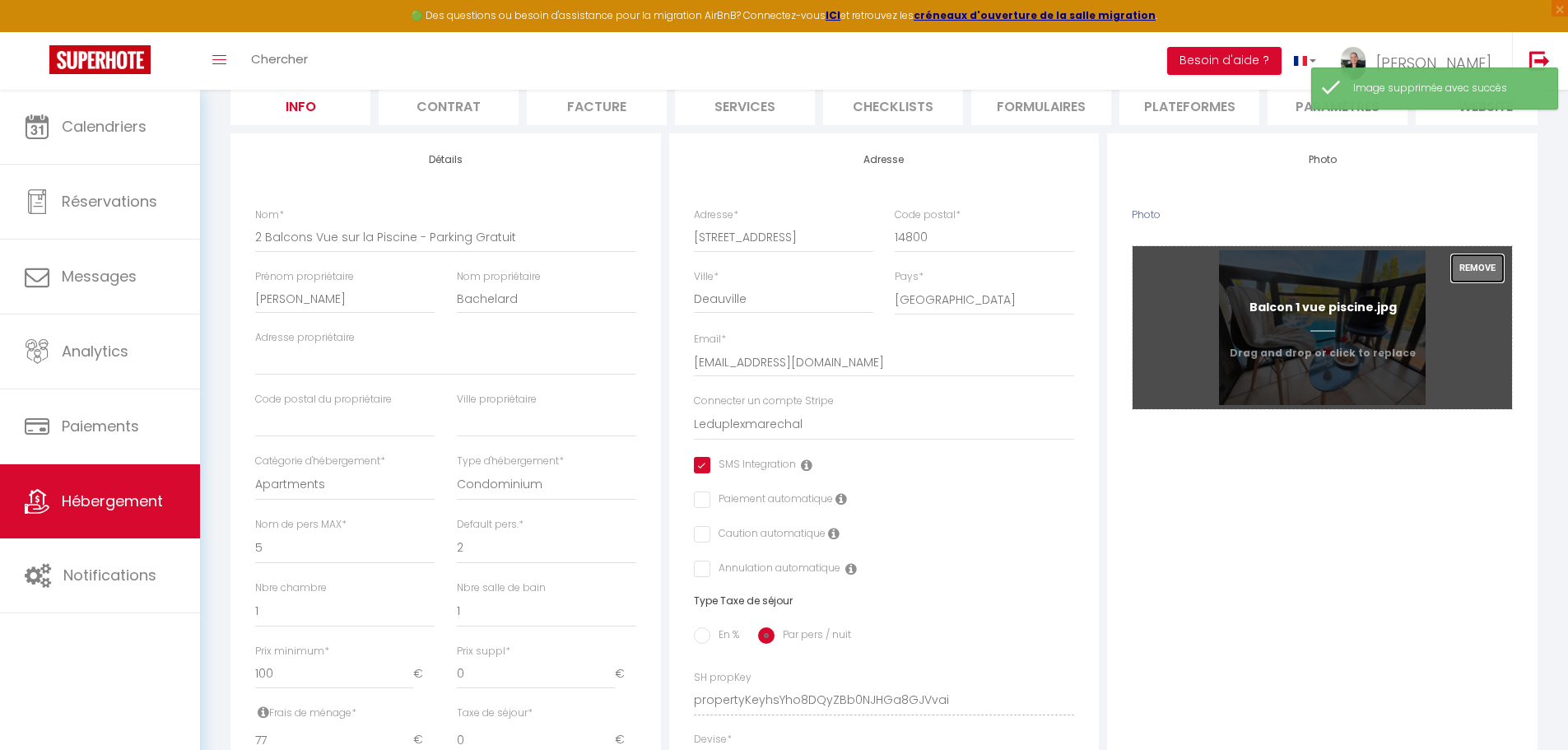
click at [1470, 282] on button "Remove" at bounding box center [1477, 268] width 53 height 28
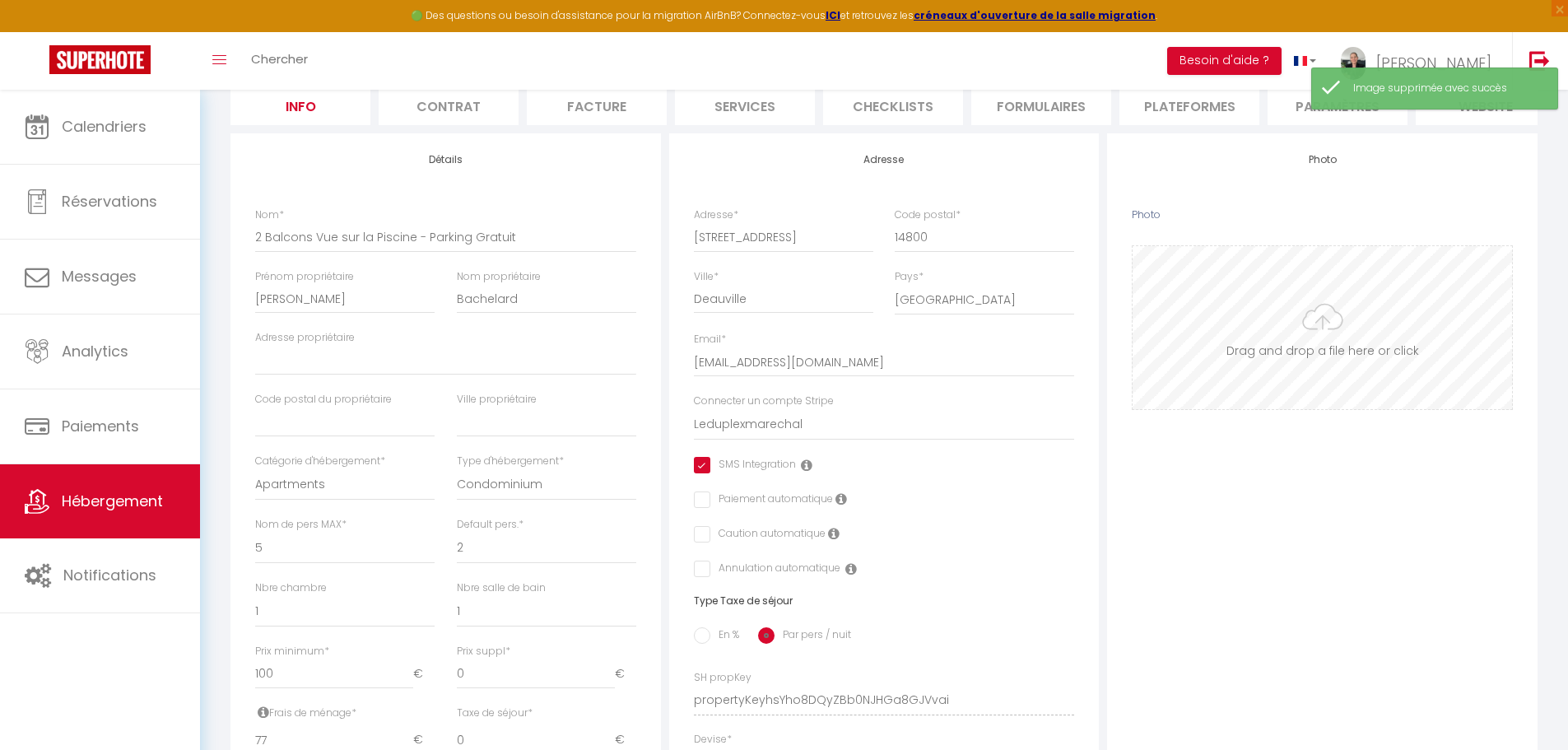
click at [1320, 356] on input "Photo" at bounding box center [1322, 327] width 380 height 163
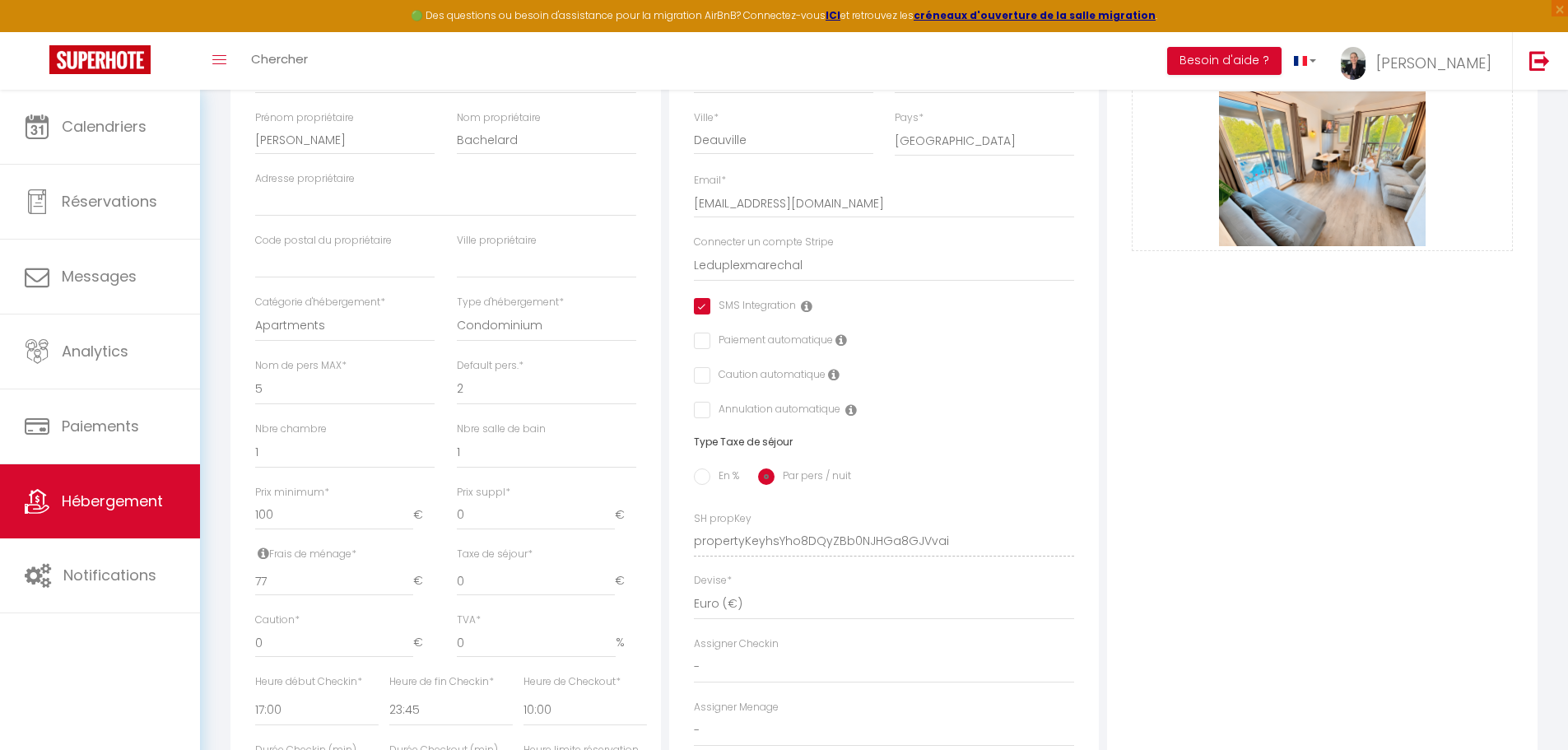
scroll to position [329, 0]
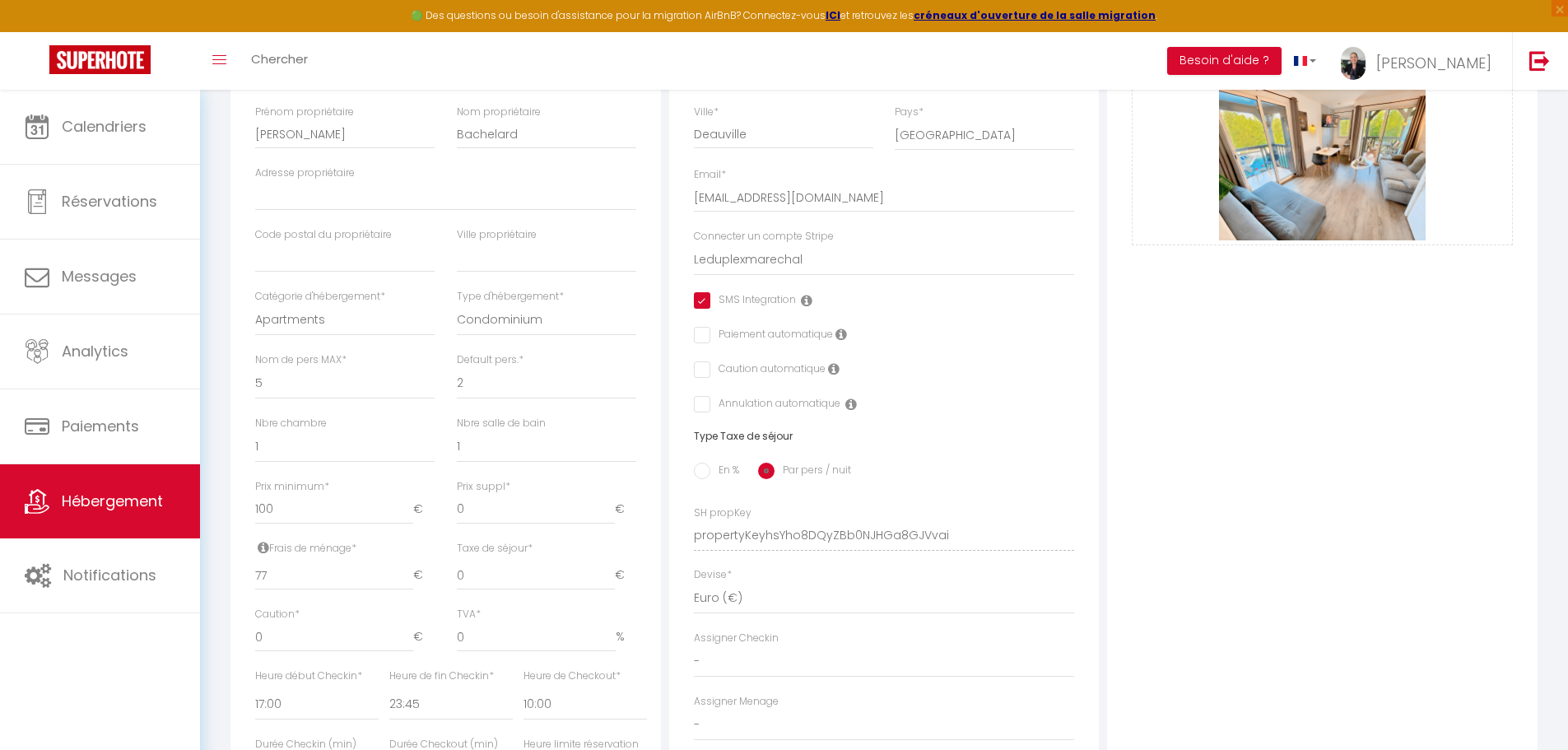
click at [703, 378] on input "checkbox" at bounding box center [699, 369] width 10 height 17
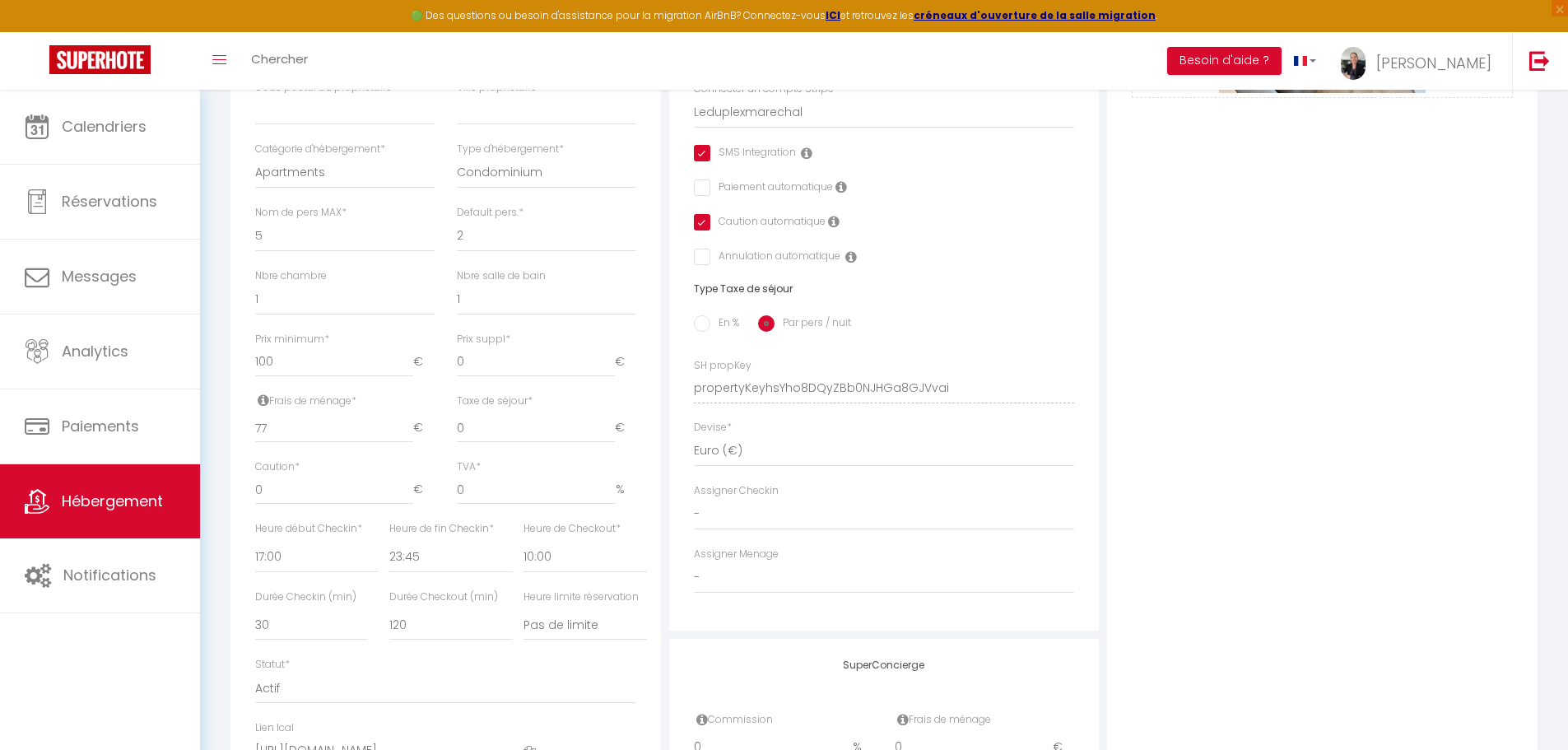
scroll to position [494, 0]
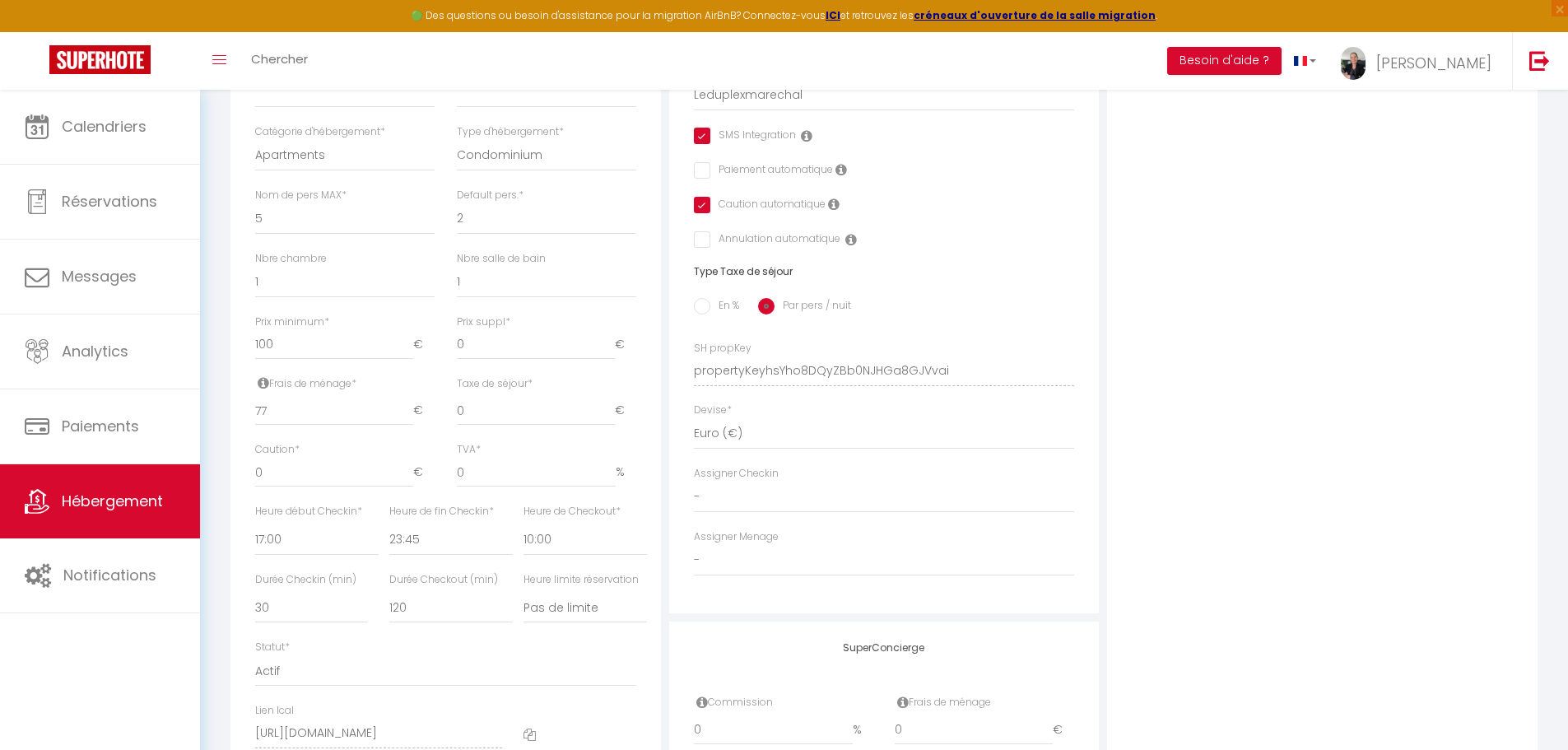
click at [701, 315] on input "En %" at bounding box center [703, 306] width 17 height 17
drag, startPoint x: 424, startPoint y: 428, endPoint x: 381, endPoint y: 424, distance: 43.2
click at [381, 424] on div "Taxe en % * 0" at bounding box center [446, 409] width 134 height 67
click at [559, 425] on input "0" at bounding box center [569, 410] width 91 height 30
drag, startPoint x: 559, startPoint y: 430, endPoint x: 525, endPoint y: 425, distance: 34.4
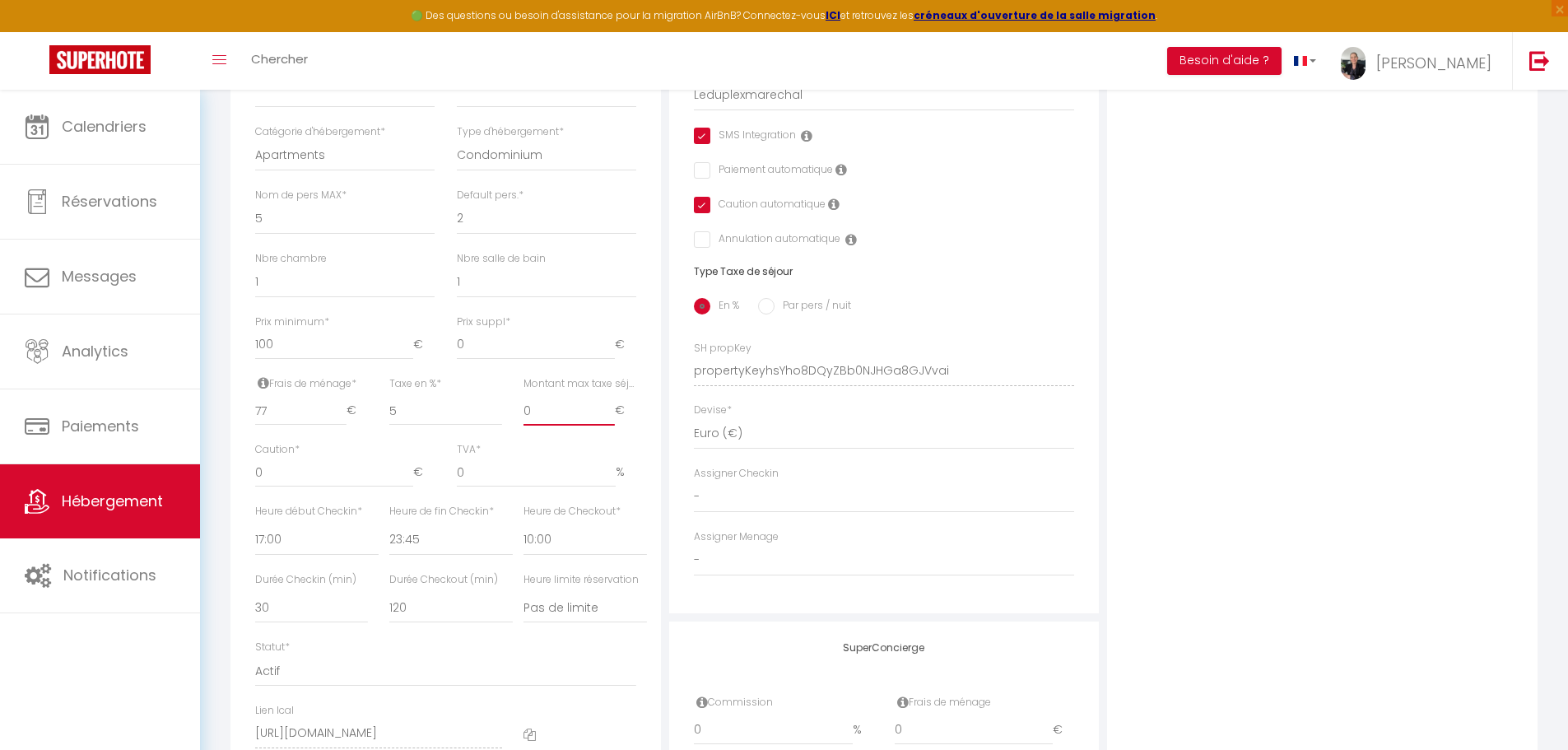
click at [525, 425] on input "0" at bounding box center [569, 410] width 91 height 30
drag, startPoint x: 302, startPoint y: 490, endPoint x: 239, endPoint y: 484, distance: 63.3
click at [239, 484] on div "Détails Nom * 2 Balcons Vue sur la Piscine - Parking Gratuit Prénom propriétair…" at bounding box center [446, 295] width 431 height 981
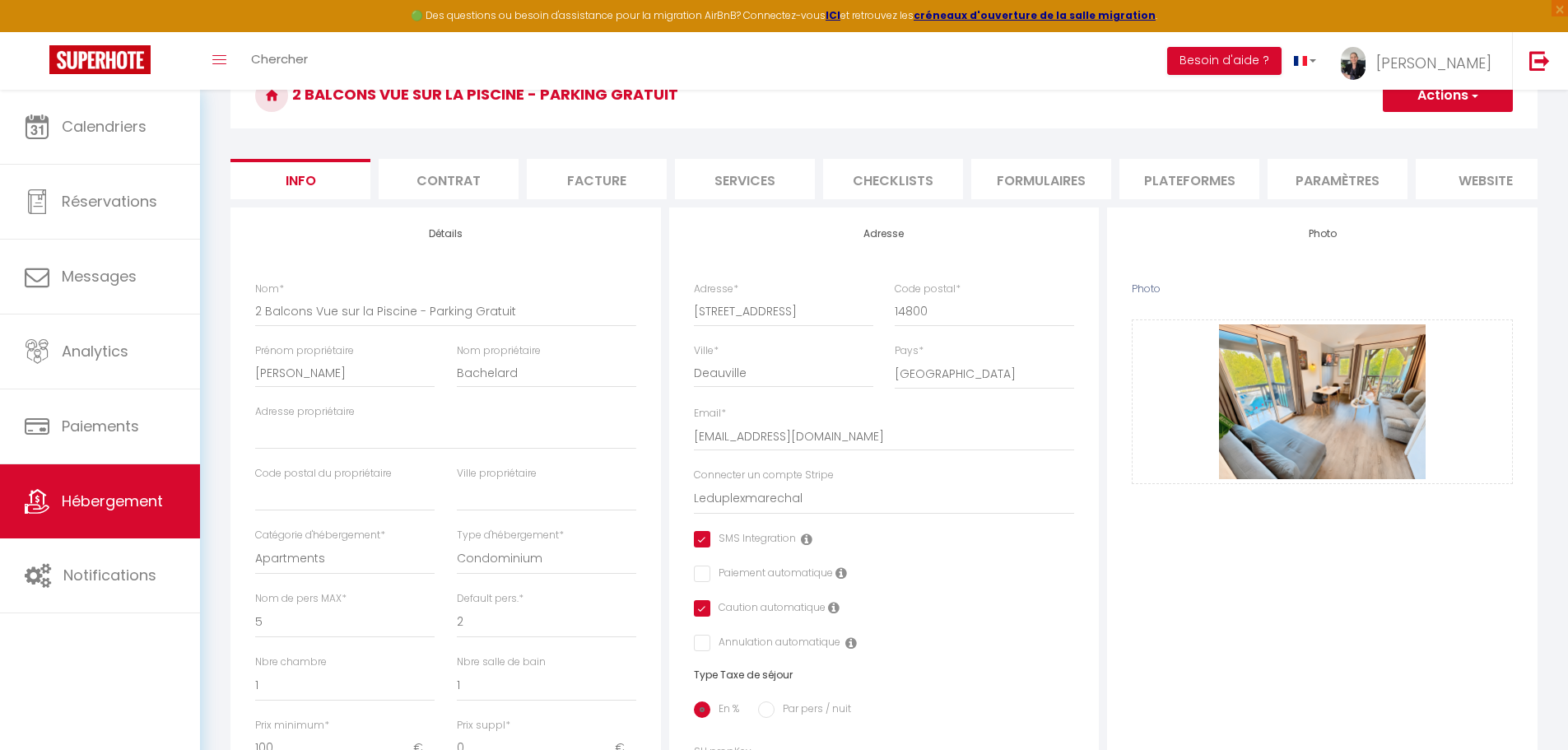
scroll to position [82, 0]
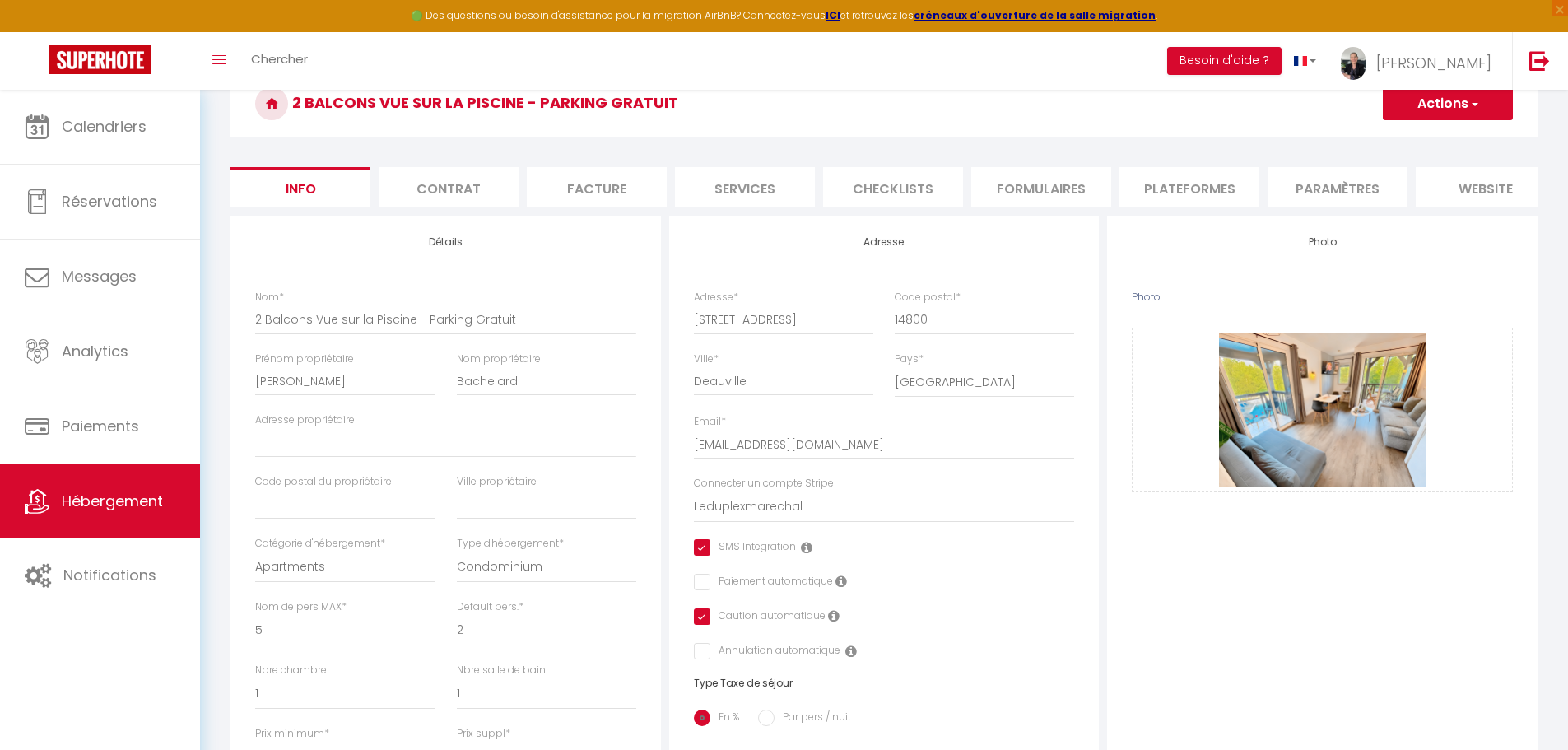
click at [1431, 103] on button "Actions" at bounding box center [1448, 103] width 130 height 33
click at [1399, 141] on input "Enregistrer" at bounding box center [1382, 141] width 60 height 17
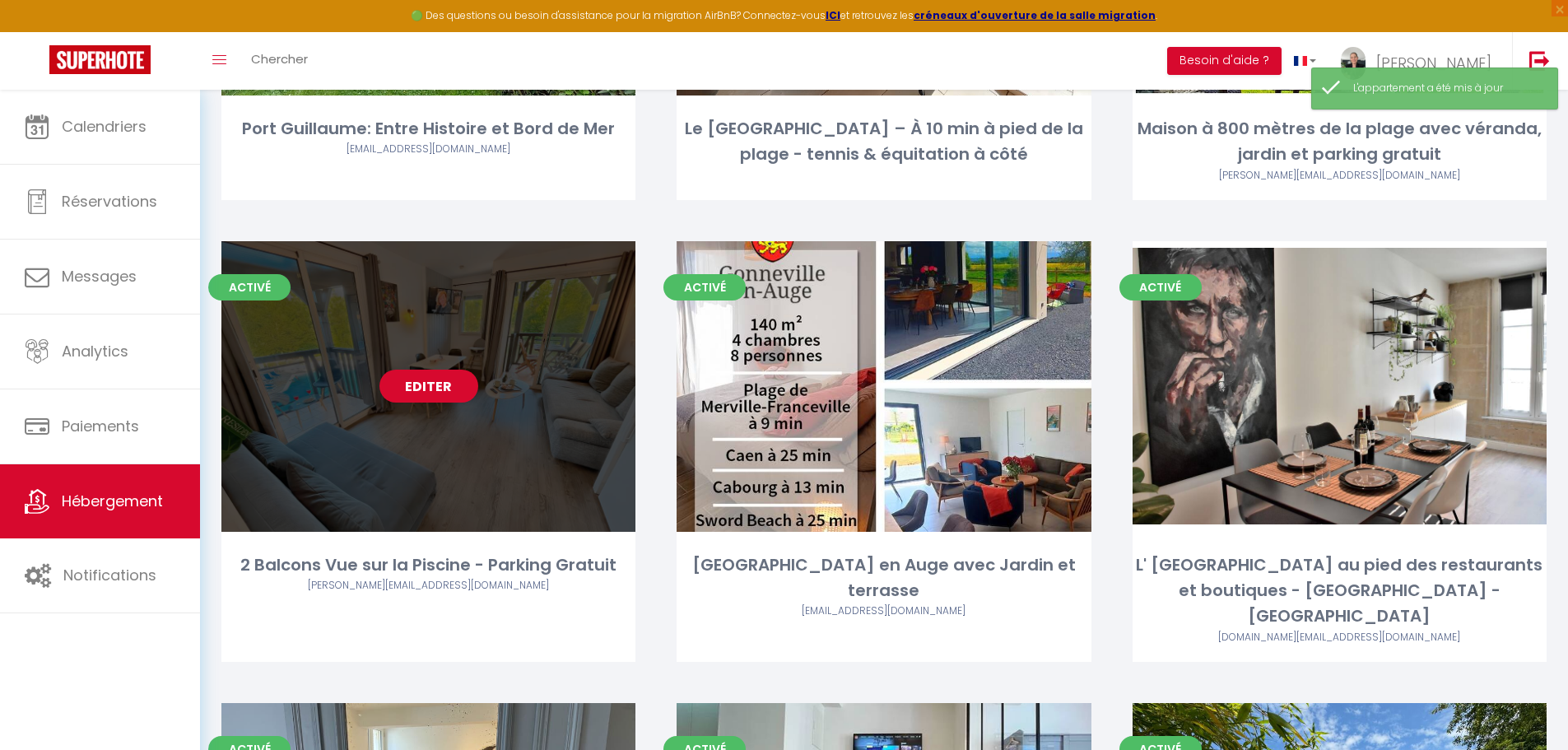
scroll to position [411, 0]
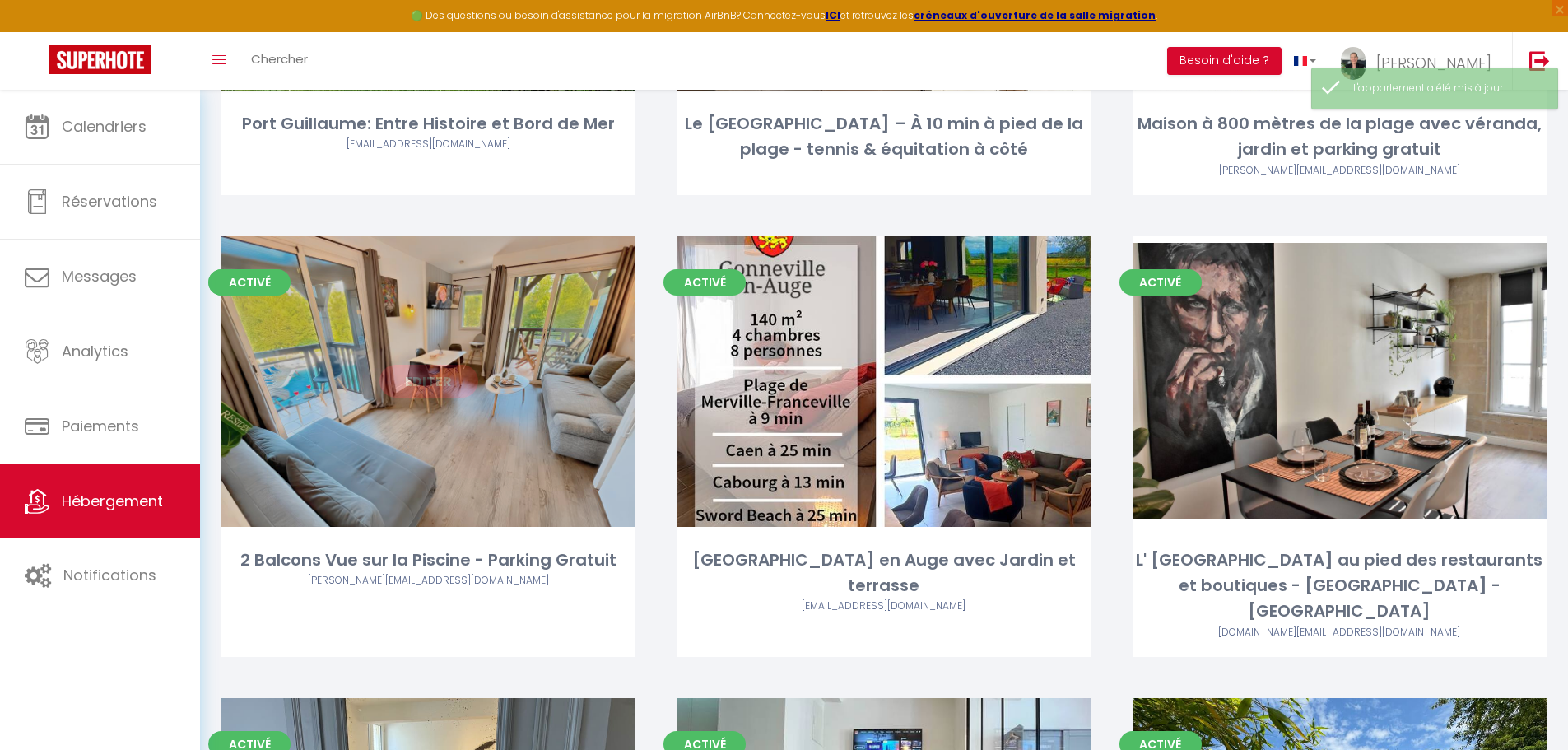
click at [429, 381] on link "Editer" at bounding box center [429, 381] width 99 height 33
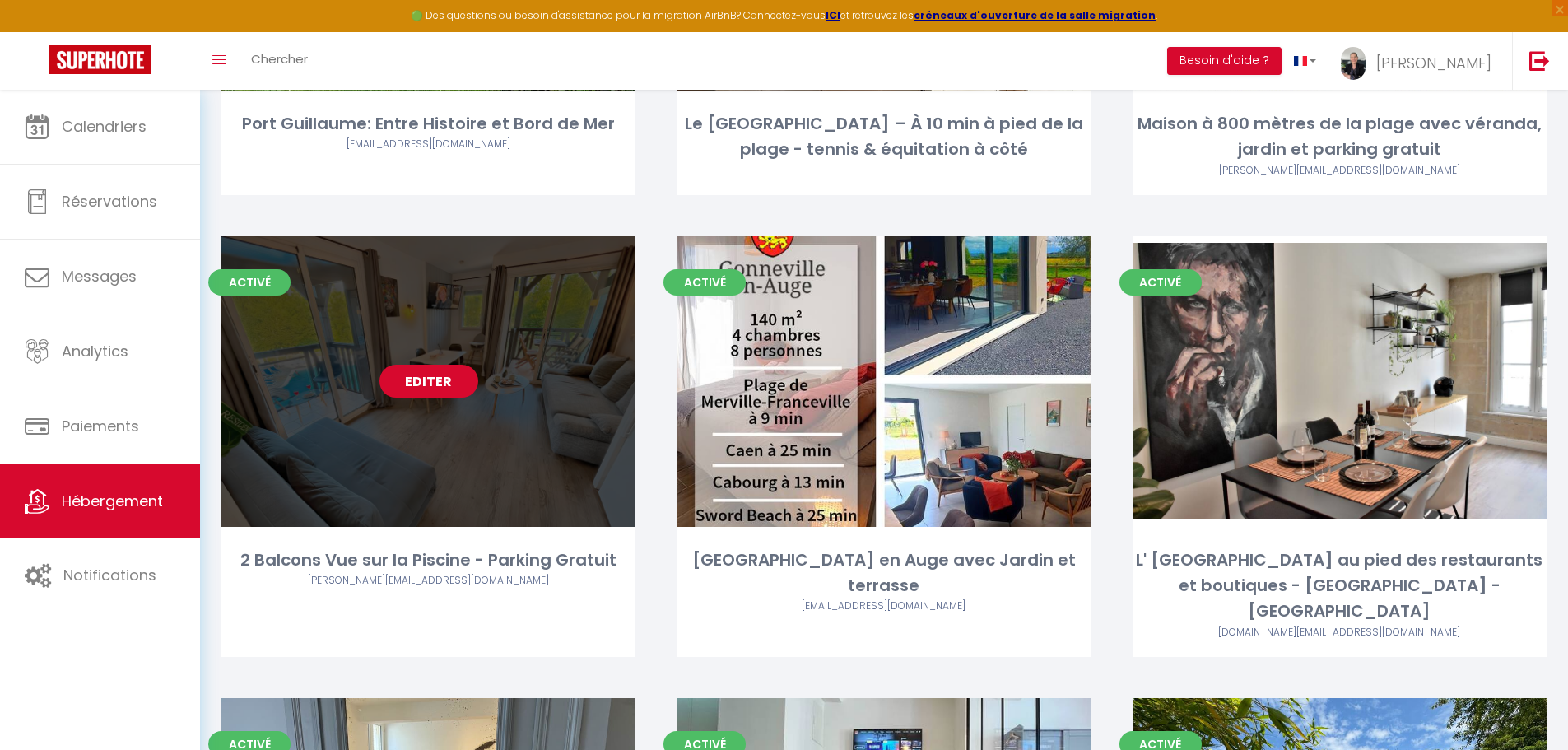
click at [423, 395] on link "Editer" at bounding box center [429, 381] width 99 height 33
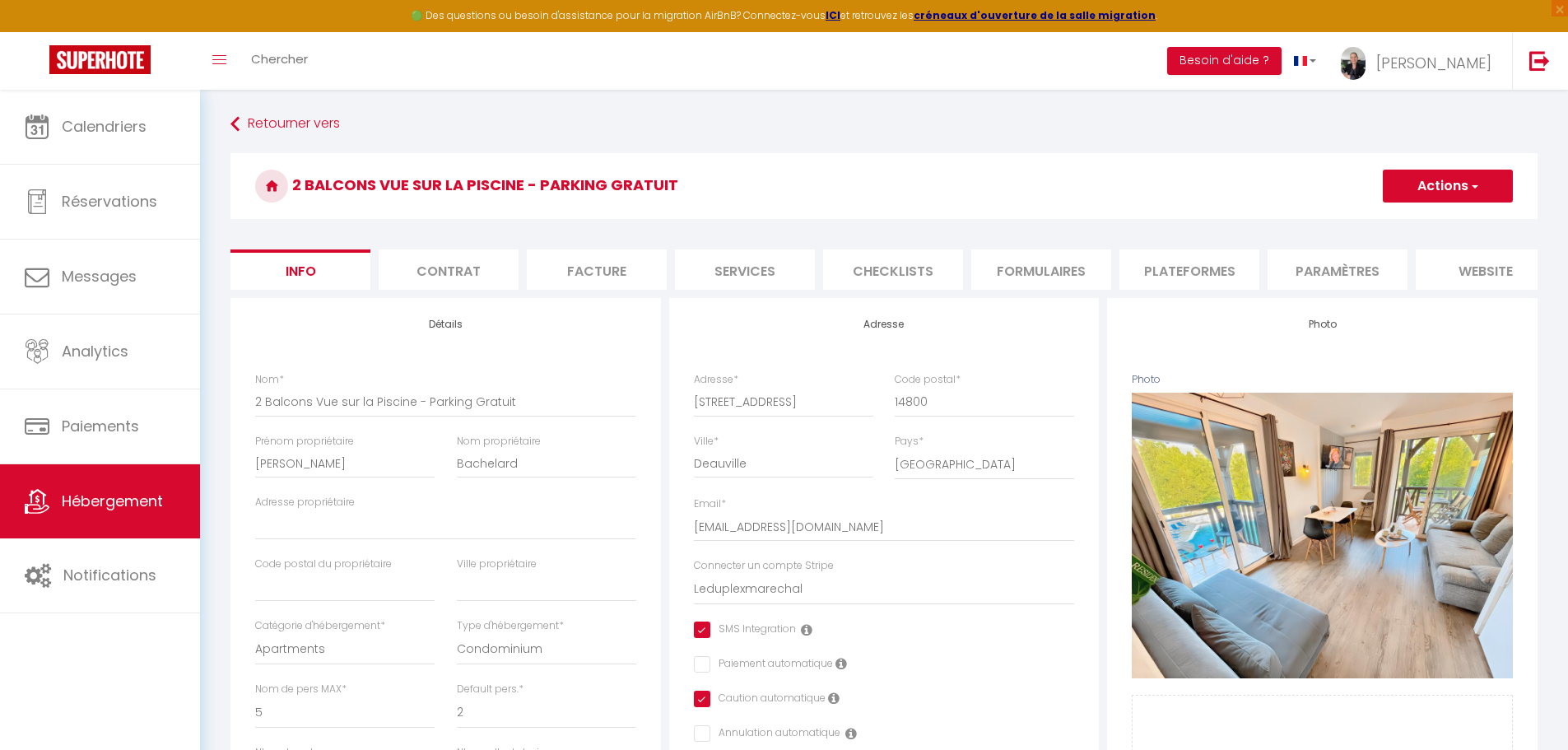
click at [743, 275] on li "Services" at bounding box center [744, 269] width 140 height 40
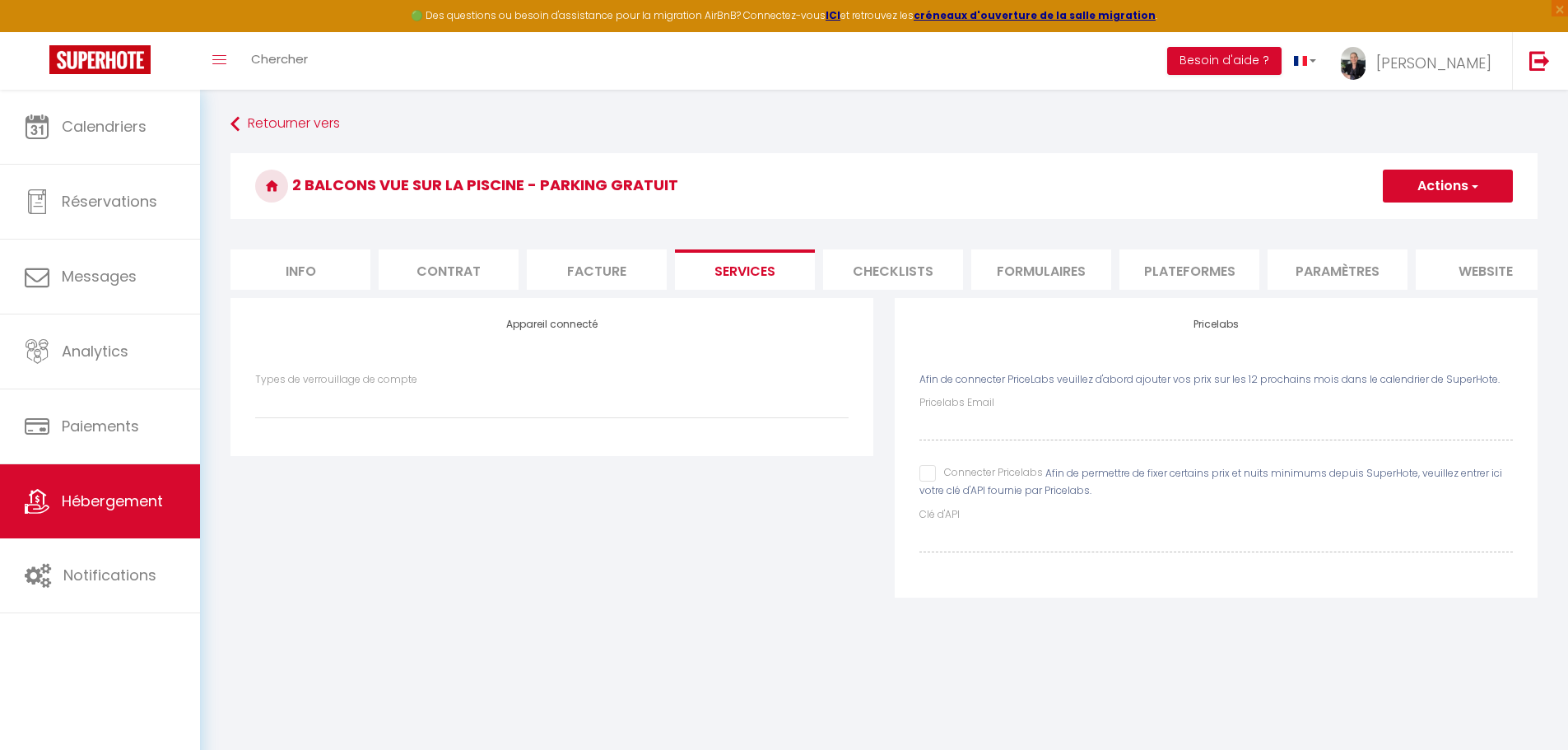
click at [931, 481] on input "Connecter Pricelabs" at bounding box center [981, 474] width 124 height 17
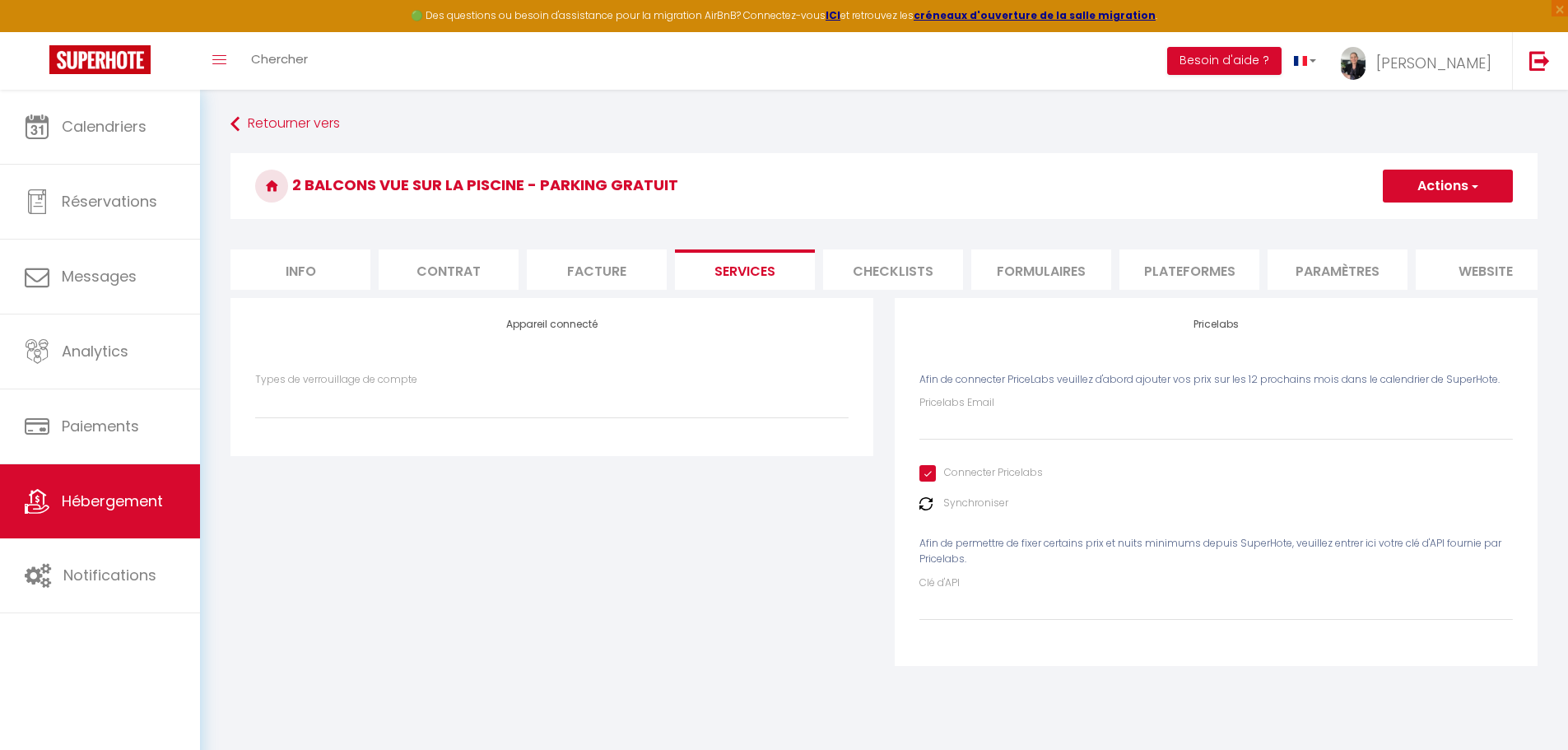
click at [816, 522] on div "Appareil connecté Types de verrouillage de compte" at bounding box center [552, 492] width 664 height 389
click at [305, 268] on li "Info" at bounding box center [301, 269] width 140 height 40
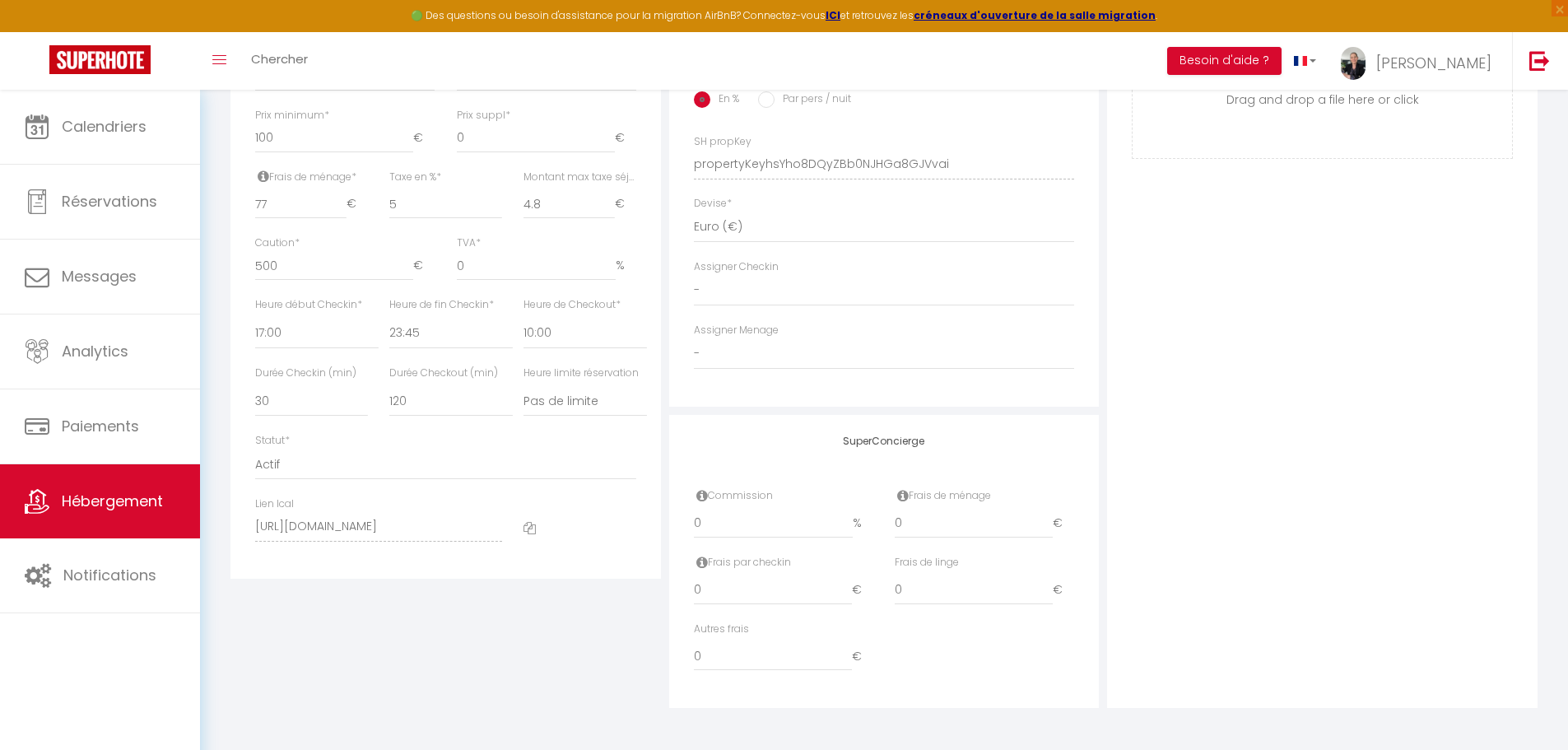
scroll to position [713, 0]
drag, startPoint x: 690, startPoint y: 524, endPoint x: 673, endPoint y: 527, distance: 17.3
click at [673, 527] on div "SuperConcierge Commission 0 % Frais de ménage 0 € Frais par checkin 0 € Frais d…" at bounding box center [884, 562] width 431 height 294
drag, startPoint x: 917, startPoint y: 523, endPoint x: 876, endPoint y: 523, distance: 41.0
click at [876, 523] on div "Commission 25 % Frais de ménage 0 €" at bounding box center [884, 521] width 402 height 67
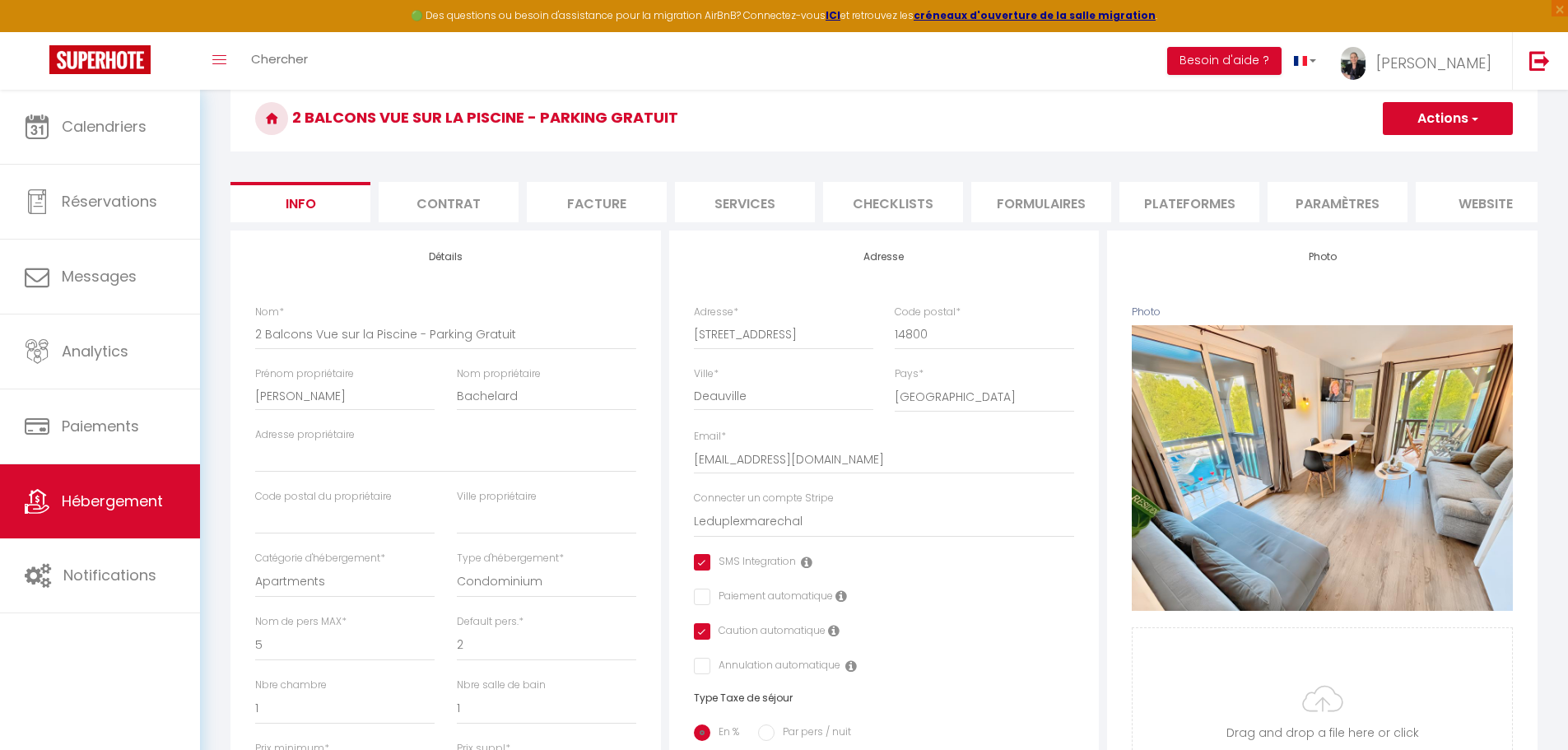
scroll to position [0, 0]
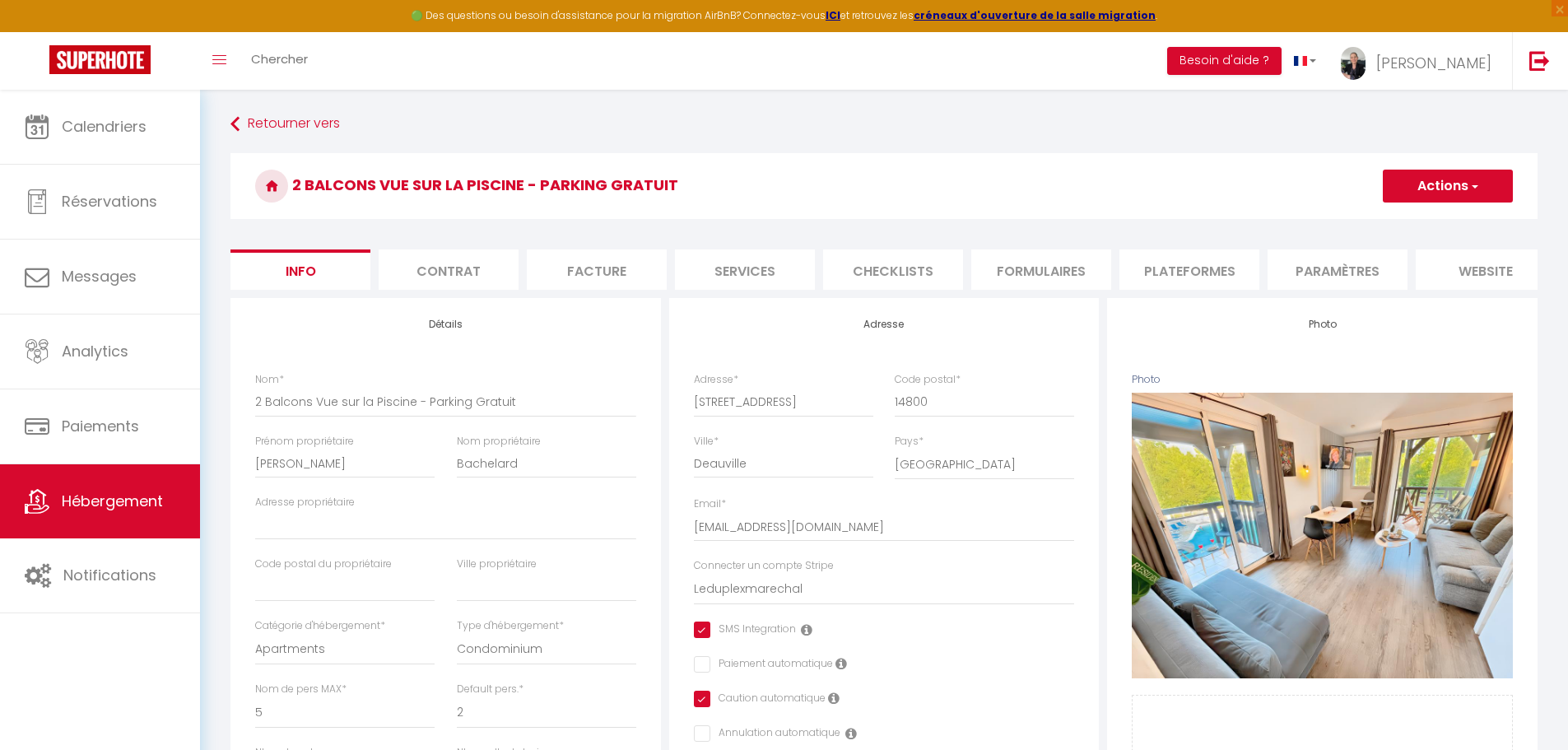
click at [1451, 184] on button "Actions" at bounding box center [1448, 185] width 130 height 33
click at [1396, 224] on input "Enregistrer" at bounding box center [1382, 222] width 60 height 17
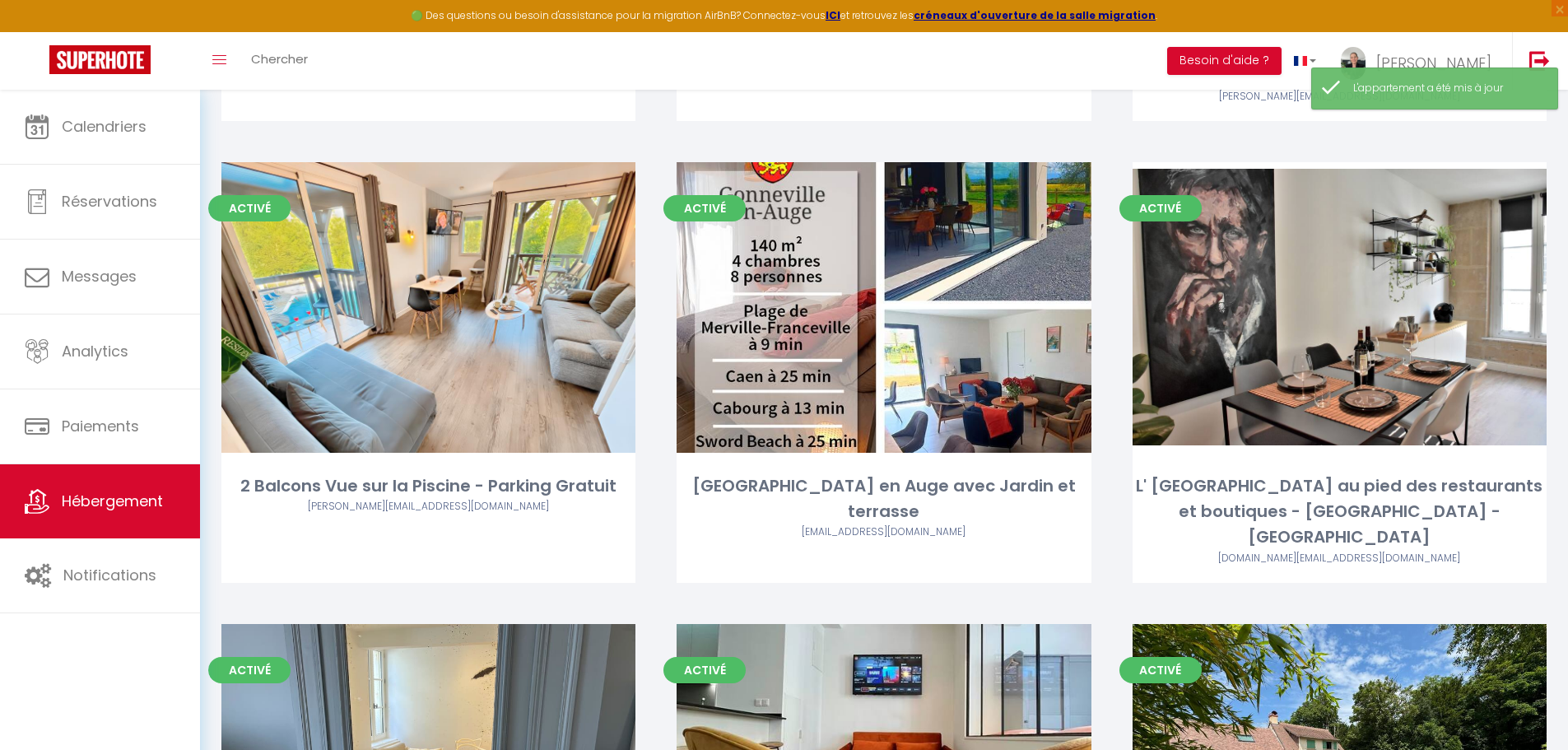
scroll to position [494, 0]
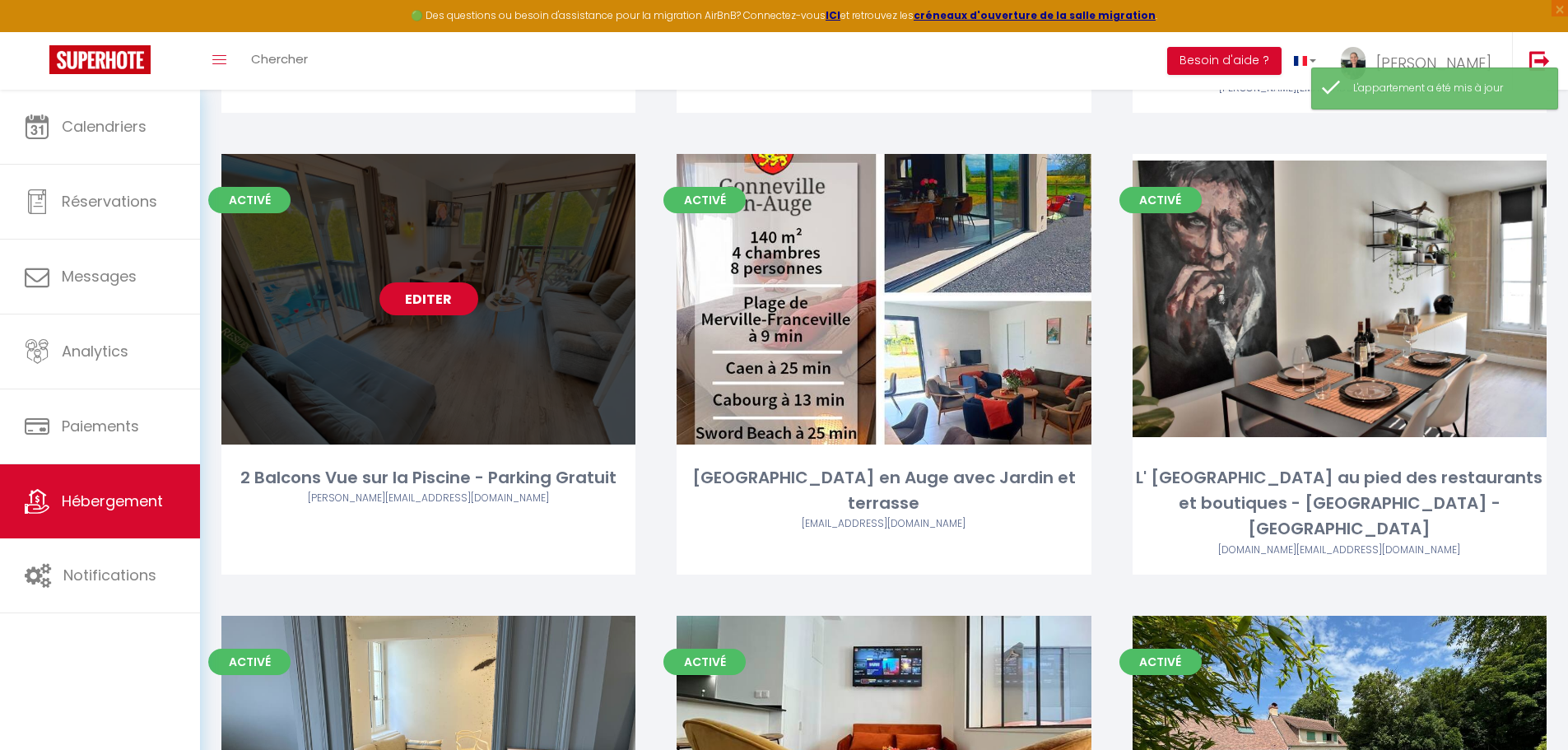
click at [431, 300] on link "Editer" at bounding box center [429, 298] width 99 height 33
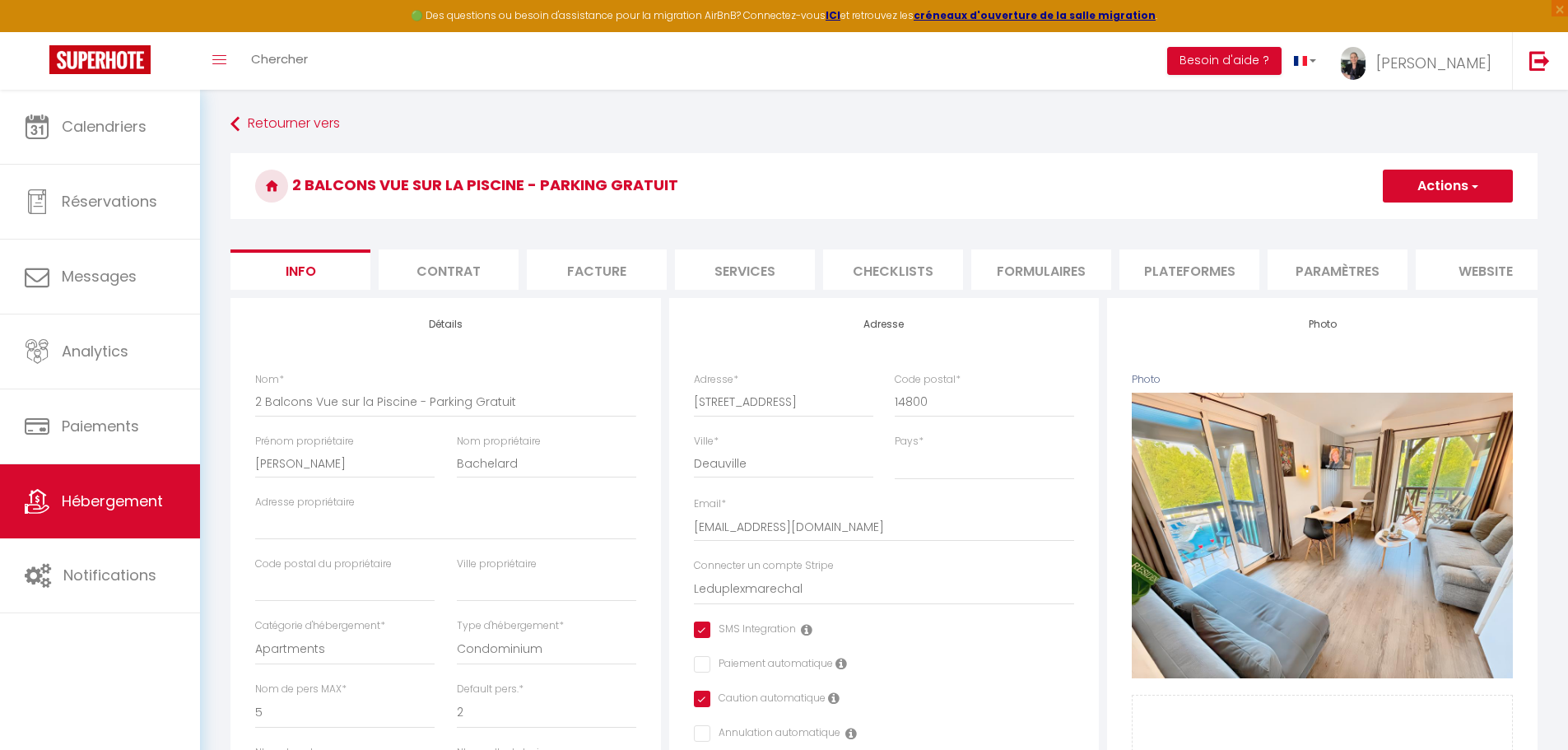
click at [1159, 267] on li "Plateformes" at bounding box center [1189, 269] width 140 height 40
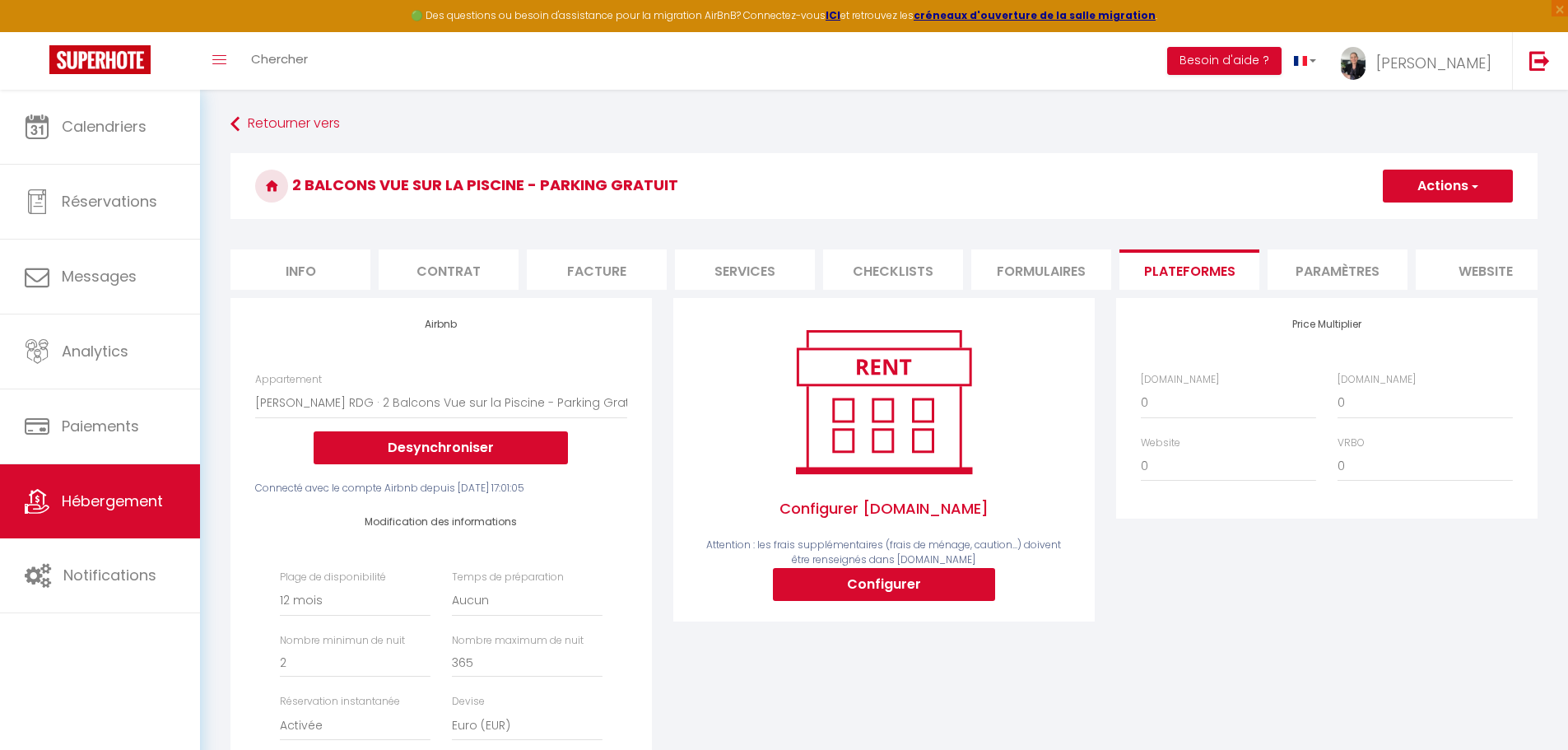
click at [1333, 271] on li "Paramètres" at bounding box center [1337, 269] width 140 height 40
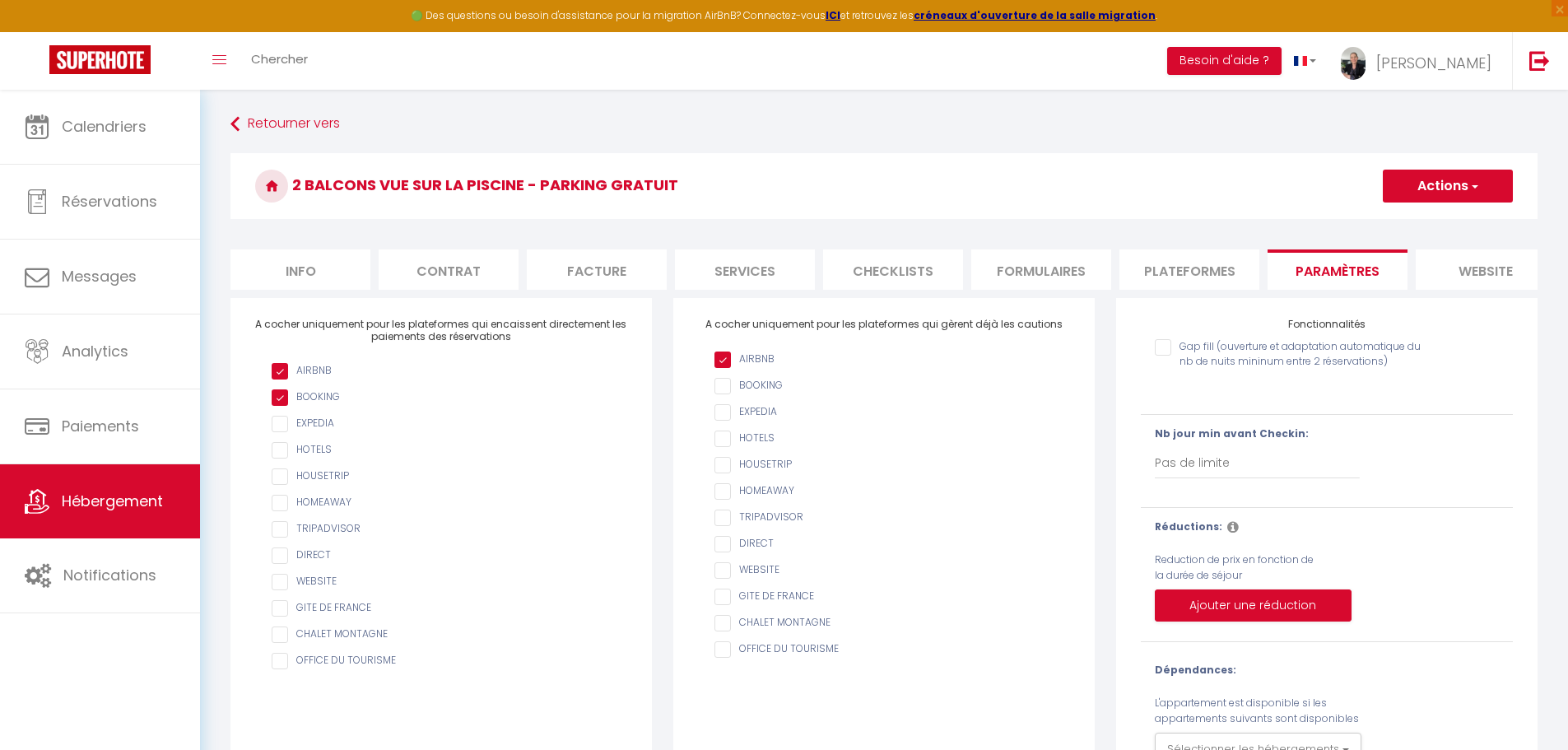
click at [1201, 273] on li "Plateformes" at bounding box center [1189, 269] width 140 height 40
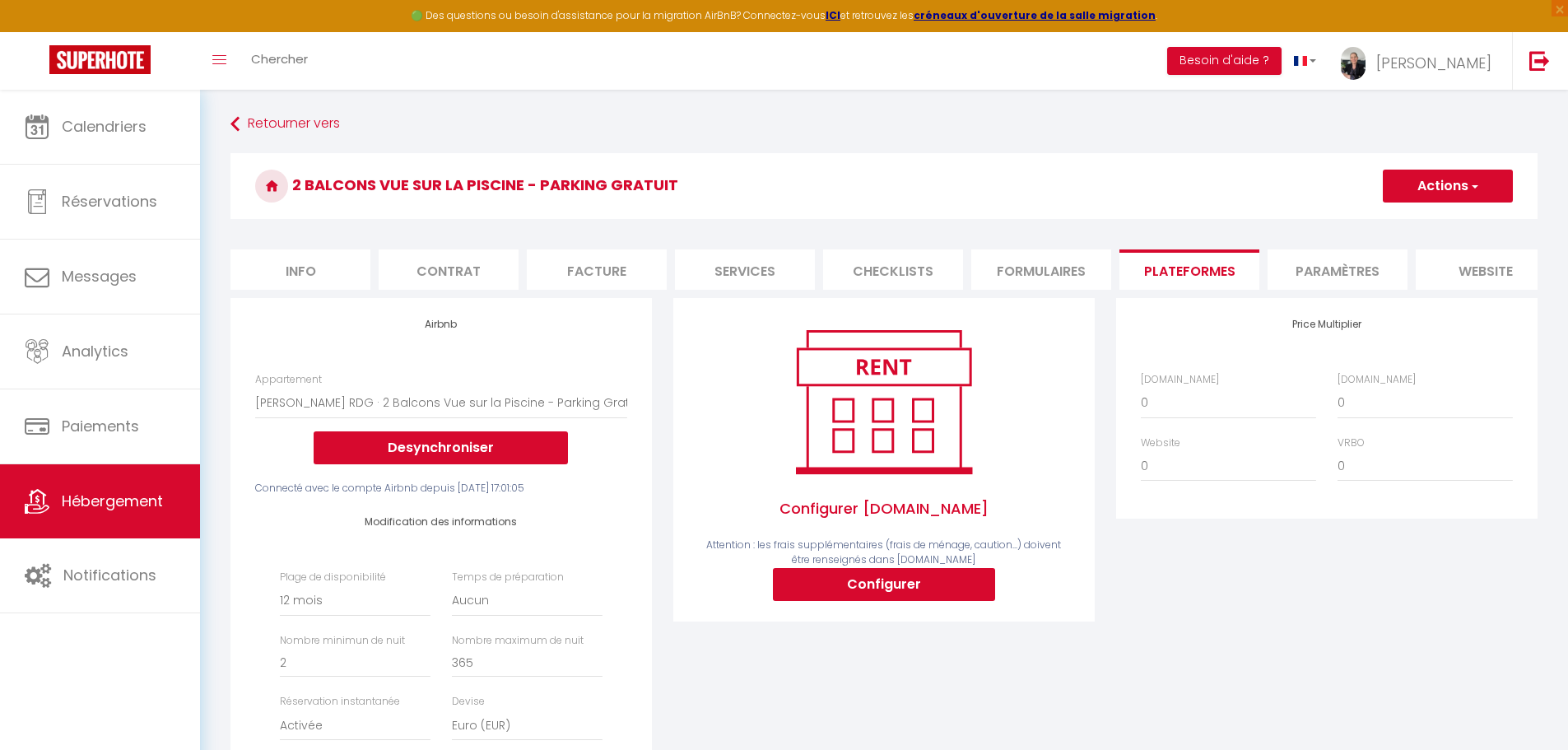
click at [1487, 270] on li "website" at bounding box center [1485, 269] width 140 height 40
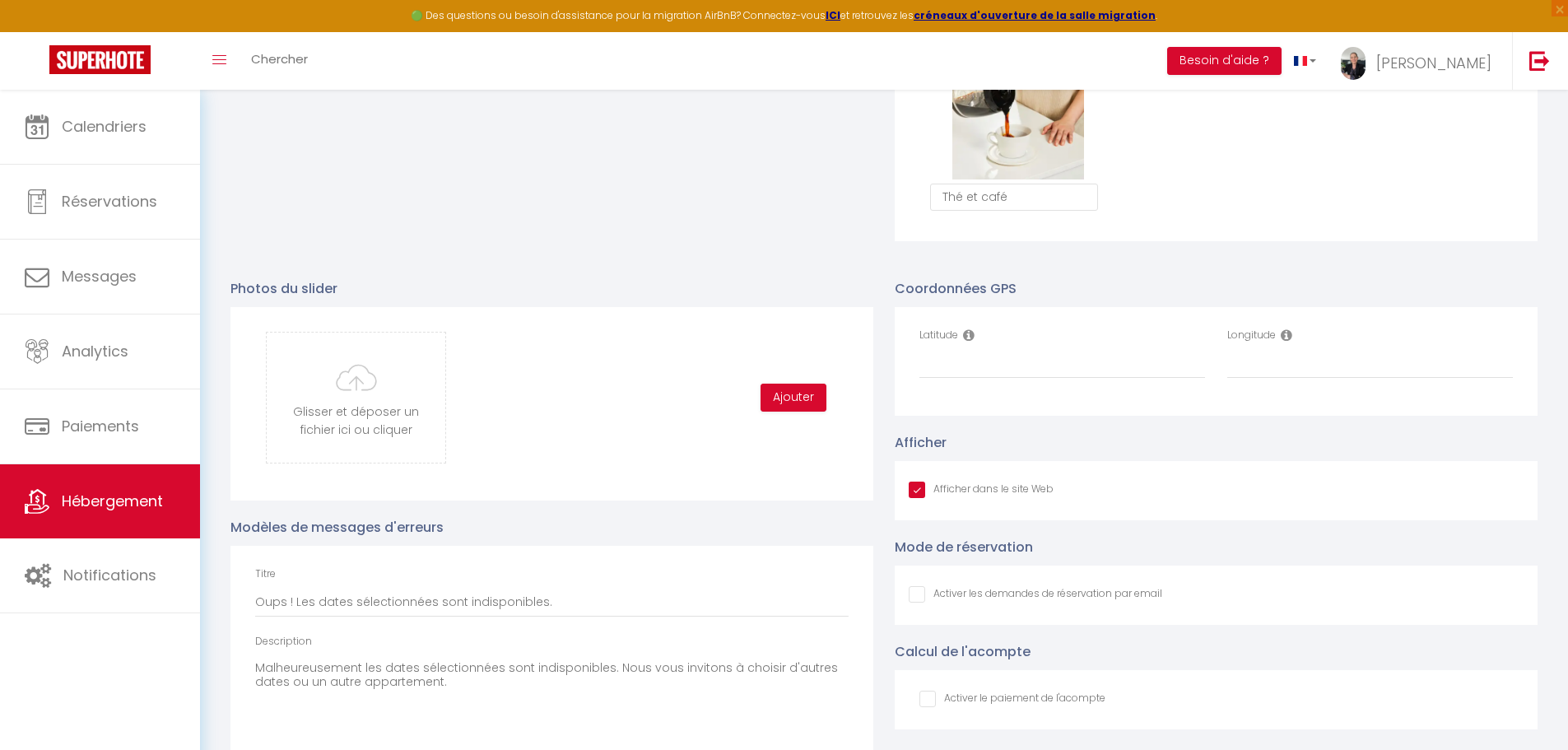
scroll to position [1563, 0]
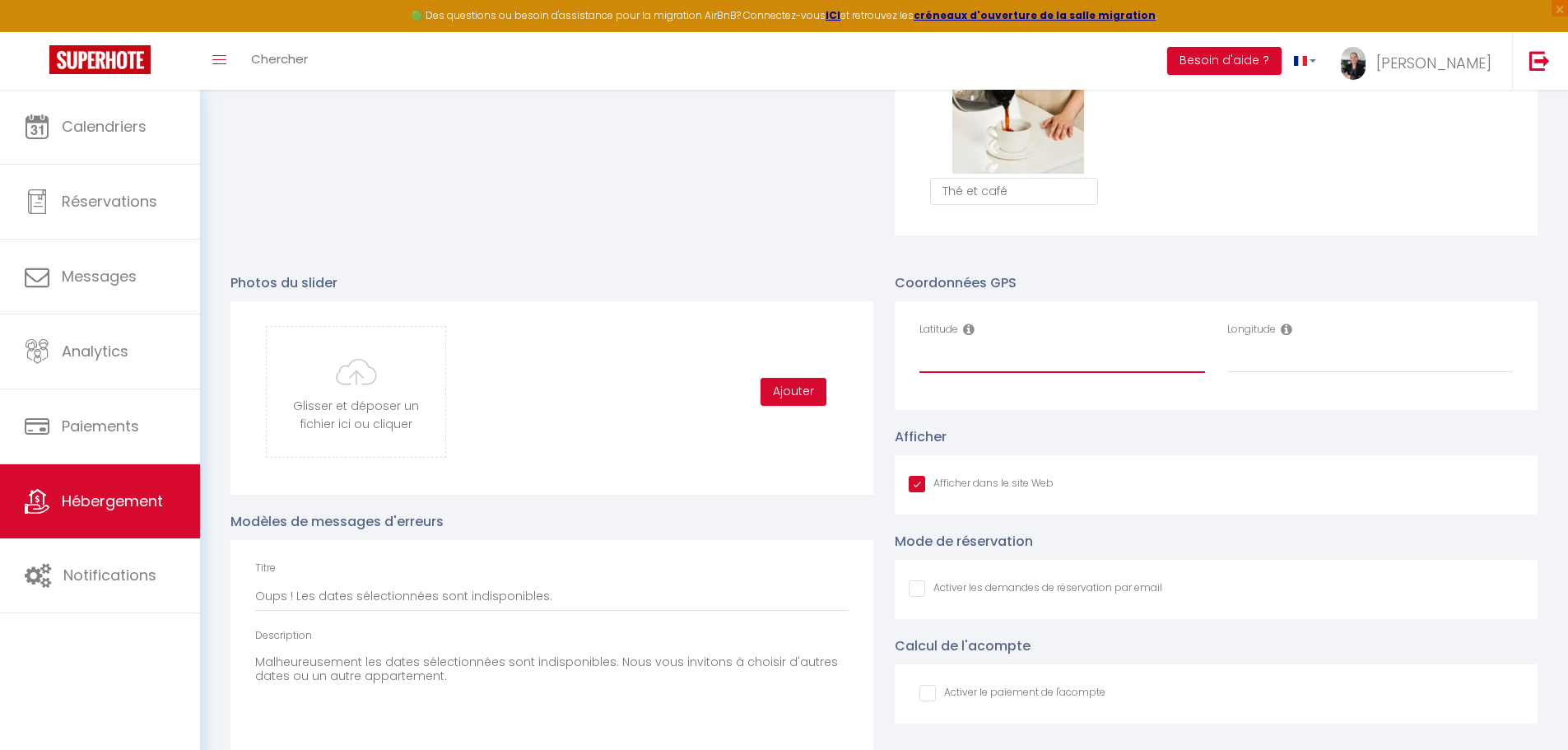
click at [955, 367] on input "Latitude" at bounding box center [1062, 358] width 286 height 30
paste input "49.3438987"
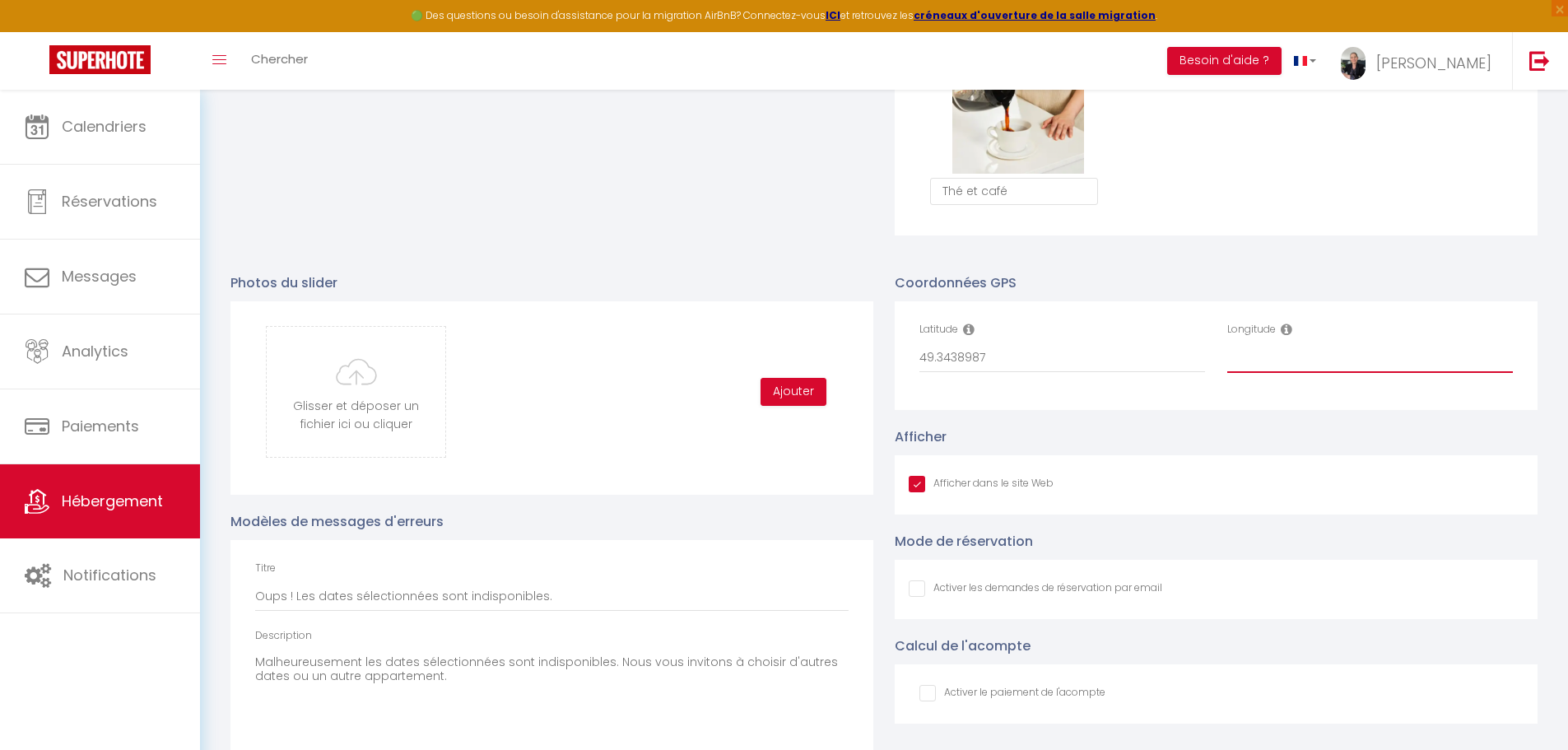
click at [1277, 373] on input "Longitude" at bounding box center [1370, 358] width 286 height 30
paste input "0.0745323"
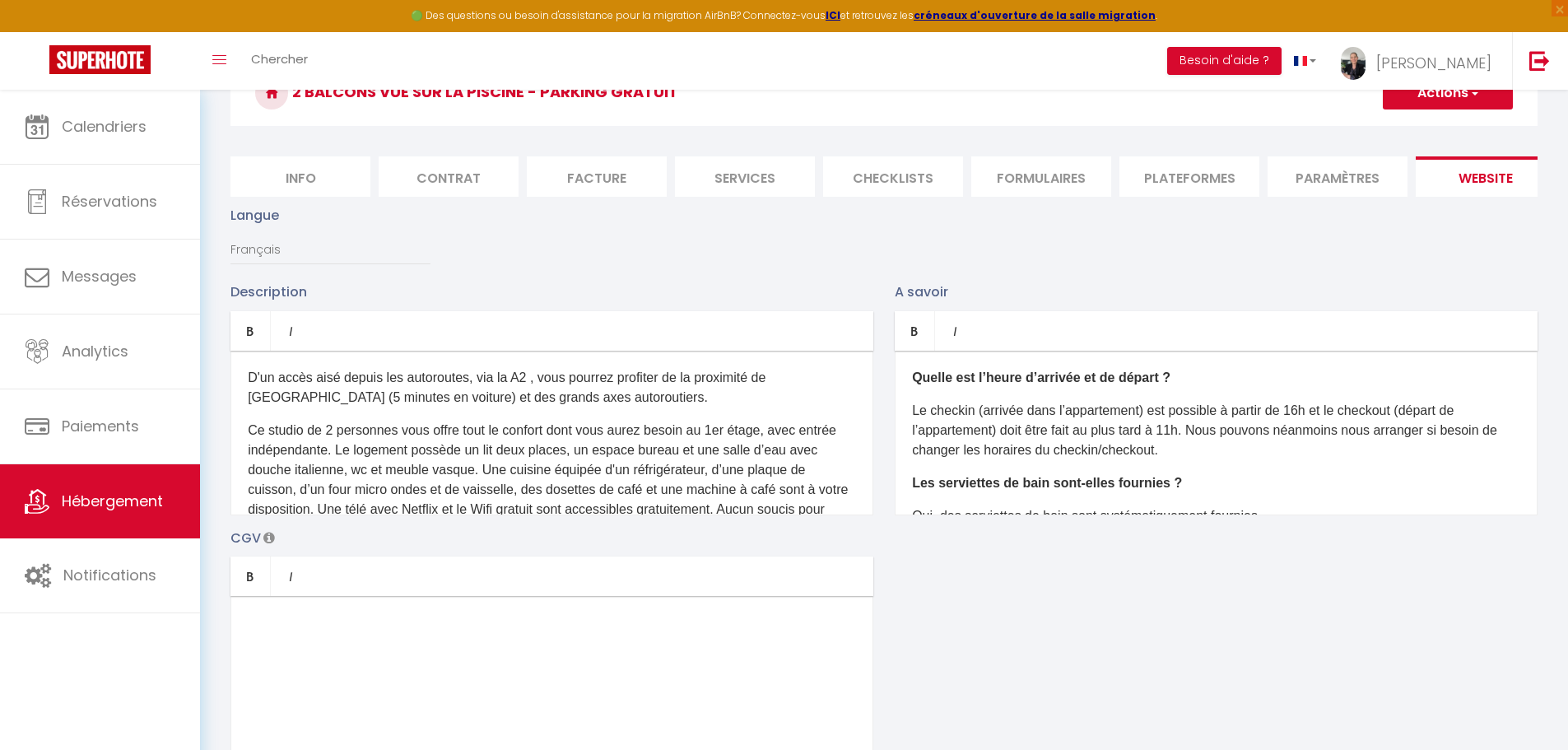
scroll to position [0, 0]
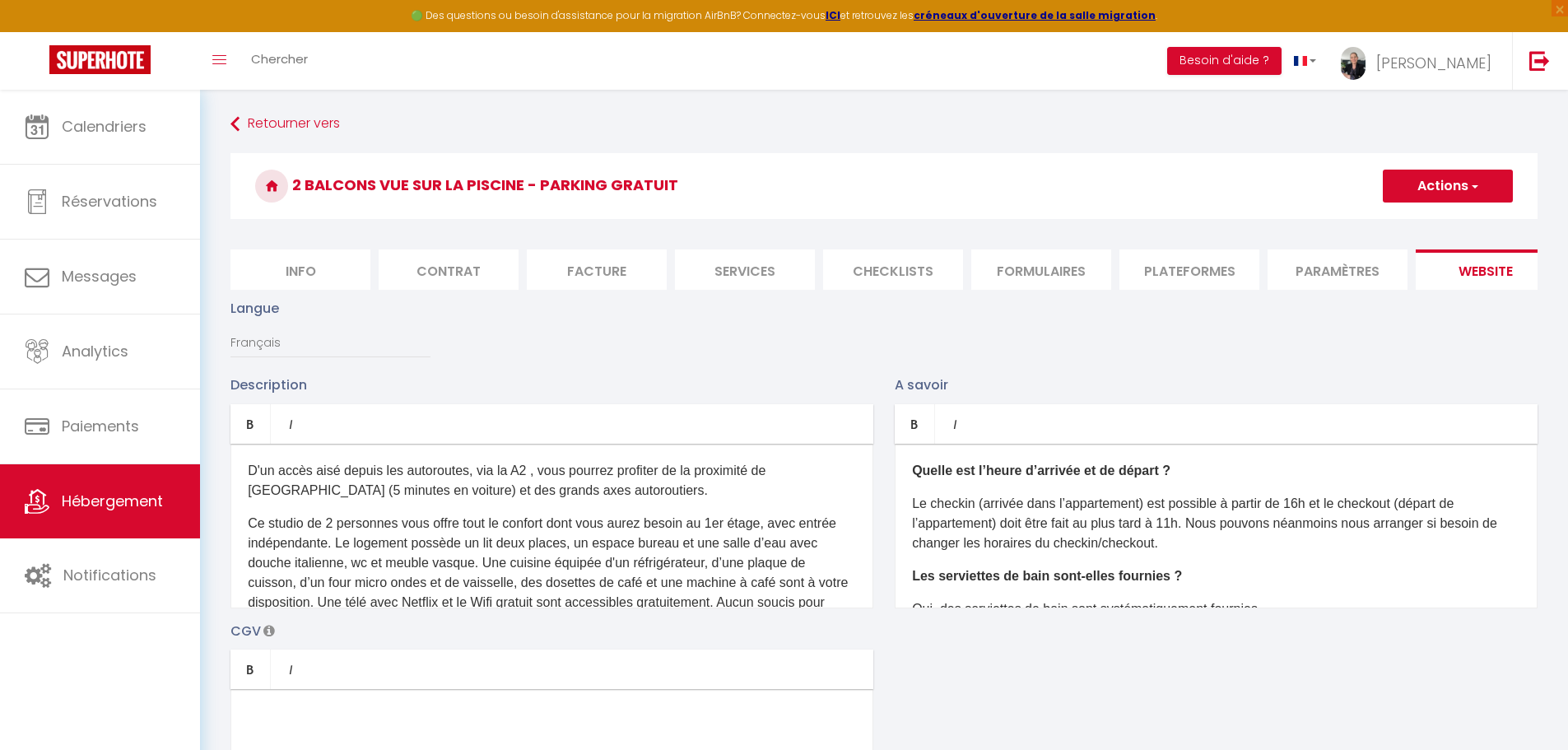
click at [1446, 181] on button "Actions" at bounding box center [1448, 185] width 130 height 33
click at [1414, 226] on input "Enregistrer" at bounding box center [1428, 222] width 60 height 17
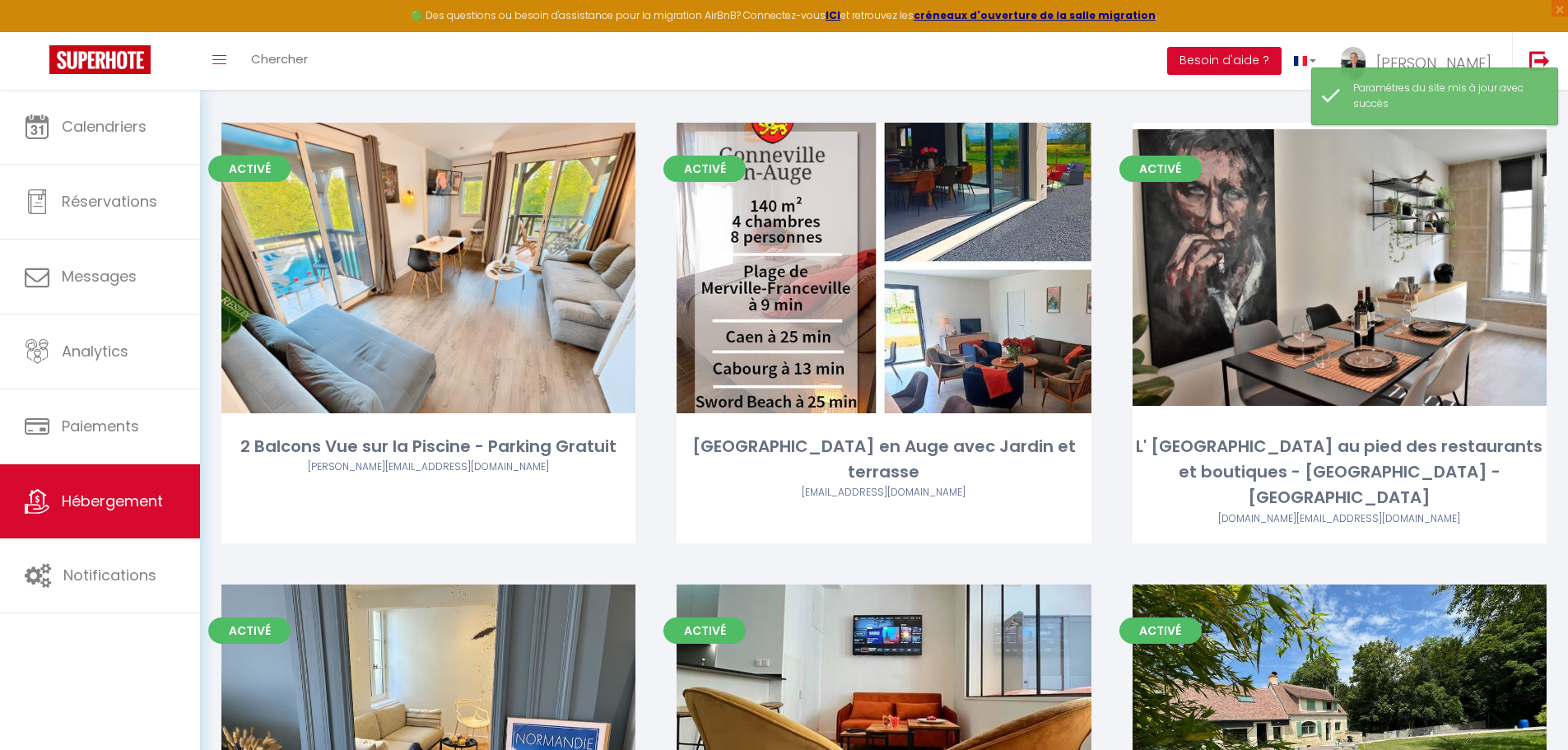
scroll to position [576, 0]
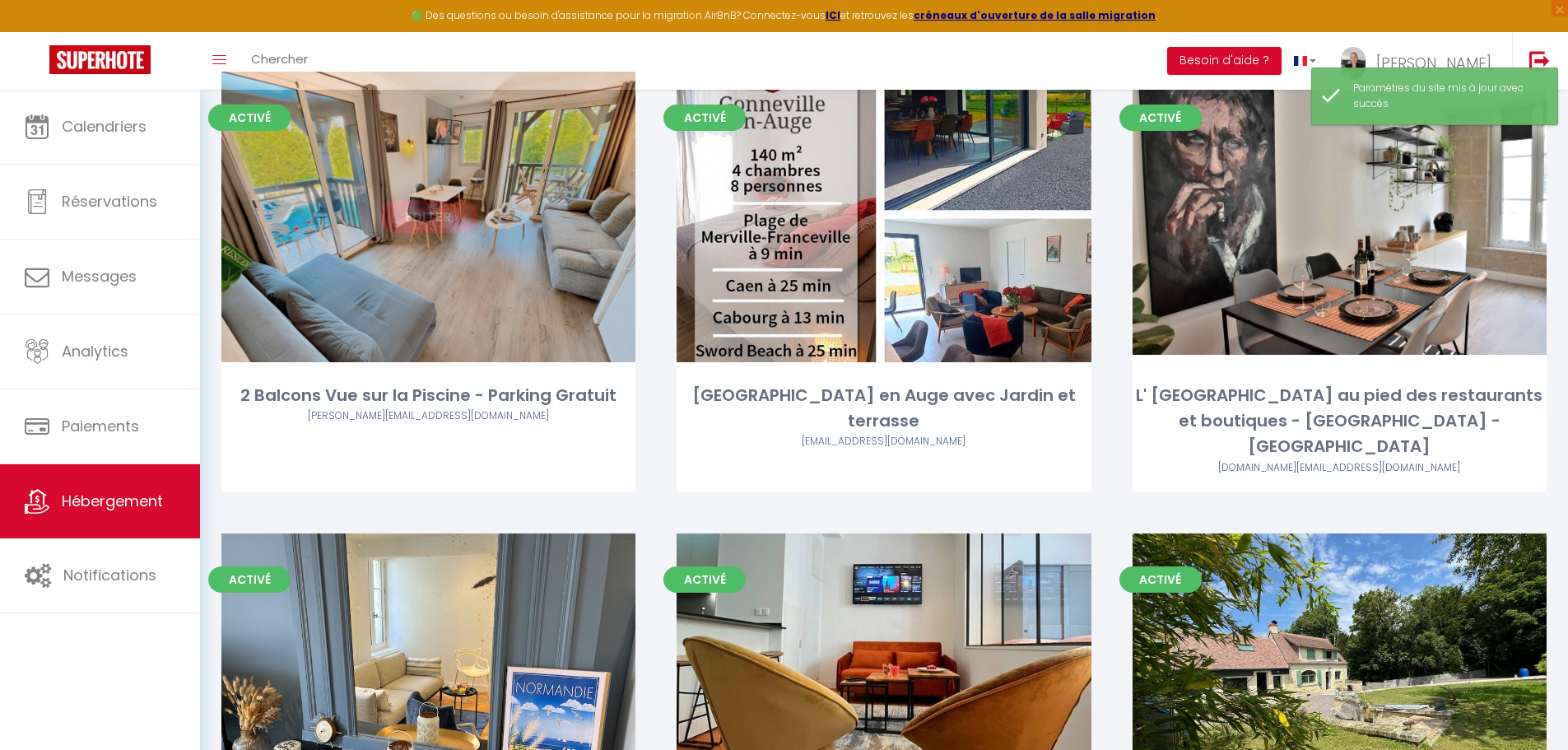
click at [436, 223] on link "Editer" at bounding box center [429, 216] width 99 height 33
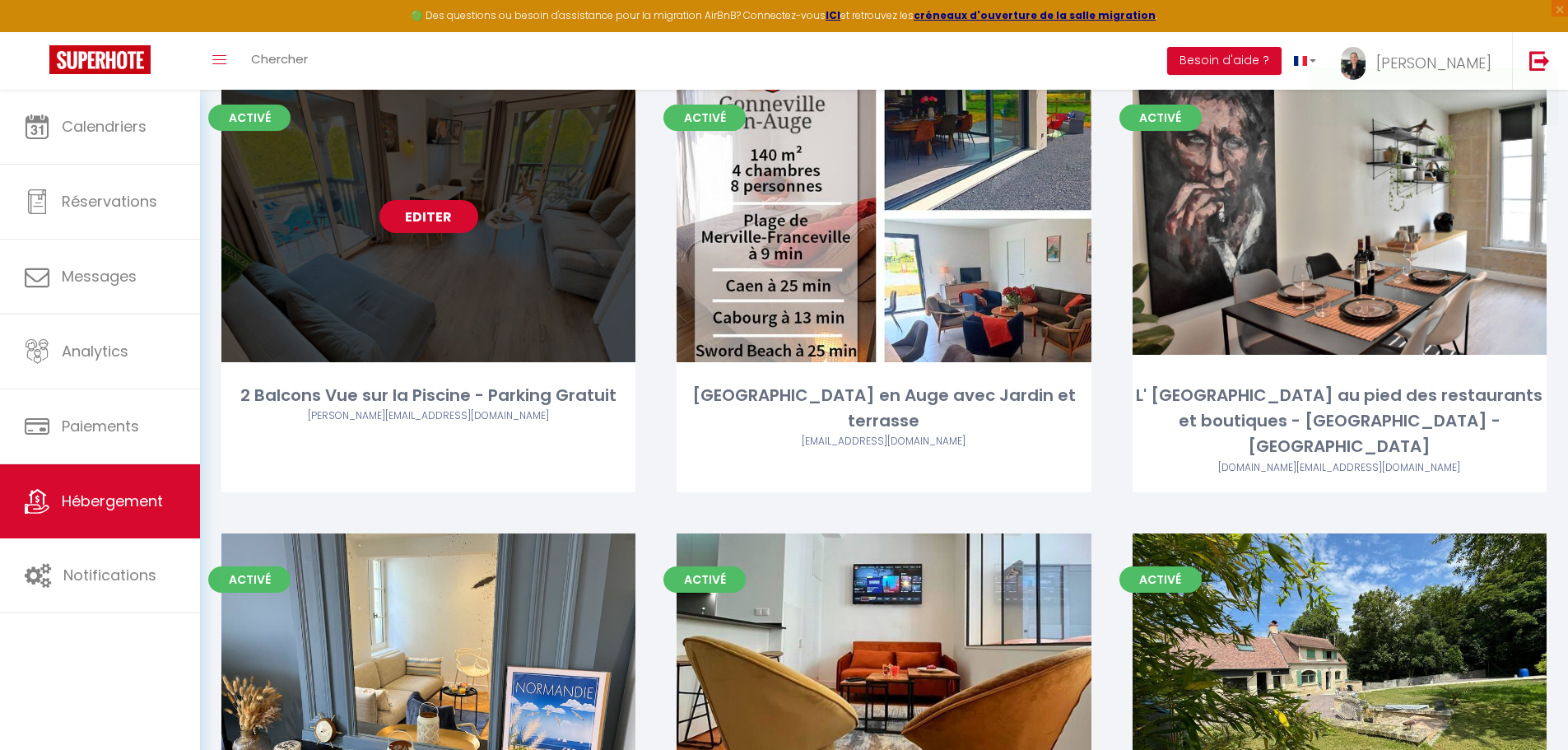
click at [432, 213] on link "Editer" at bounding box center [429, 216] width 99 height 33
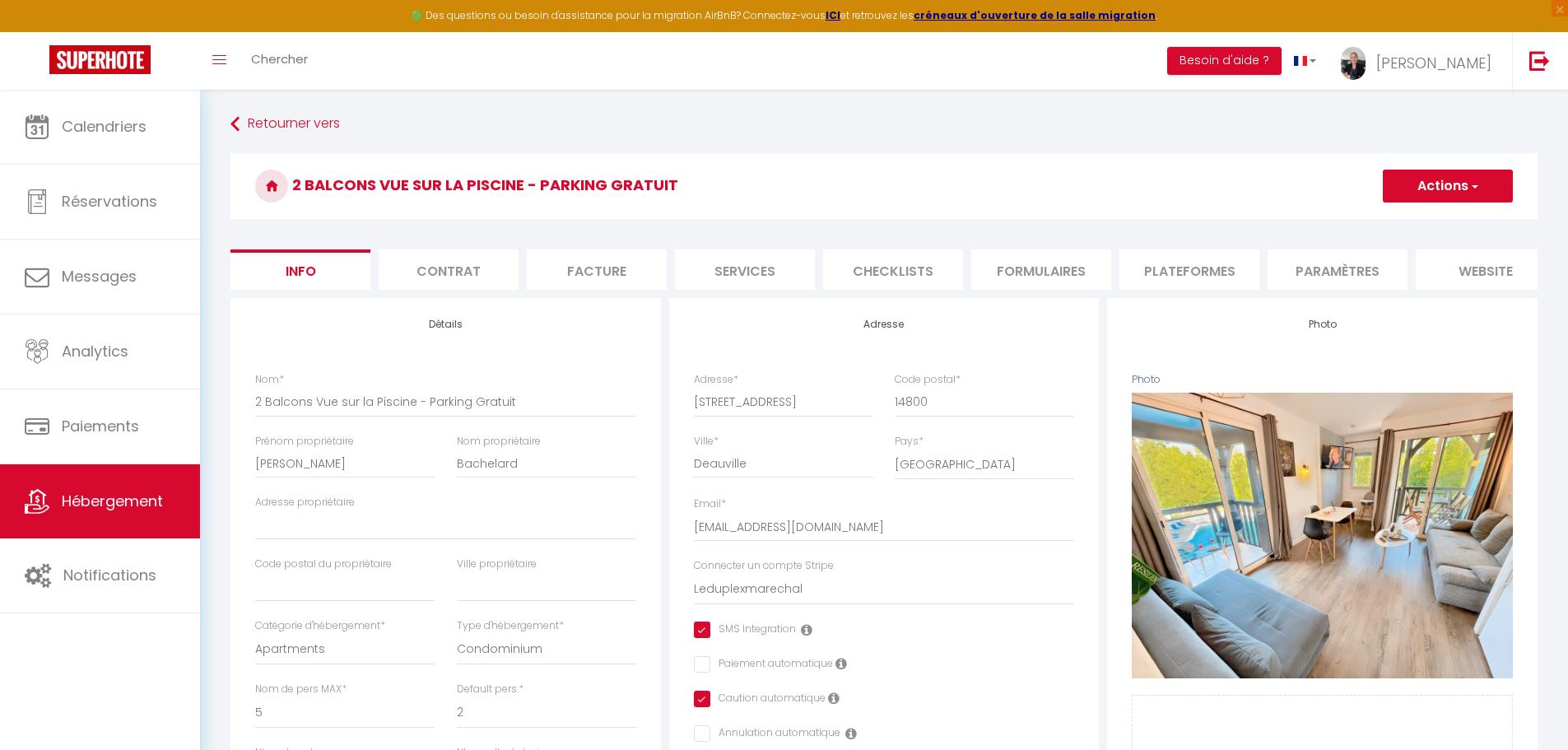
click at [1207, 275] on li "Plateformes" at bounding box center [1189, 269] width 140 height 40
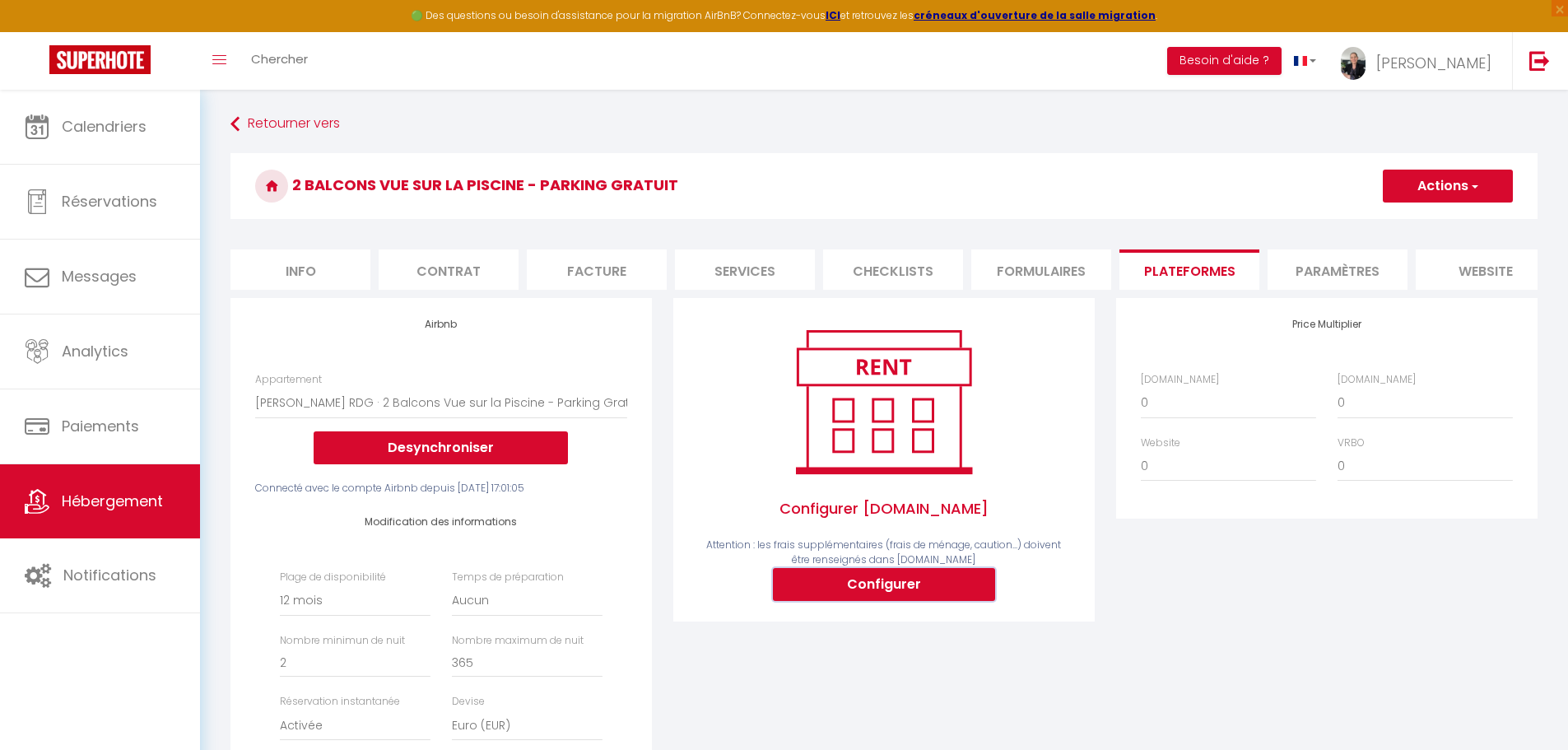
click at [886, 597] on button "Configurer" at bounding box center [883, 583] width 222 height 33
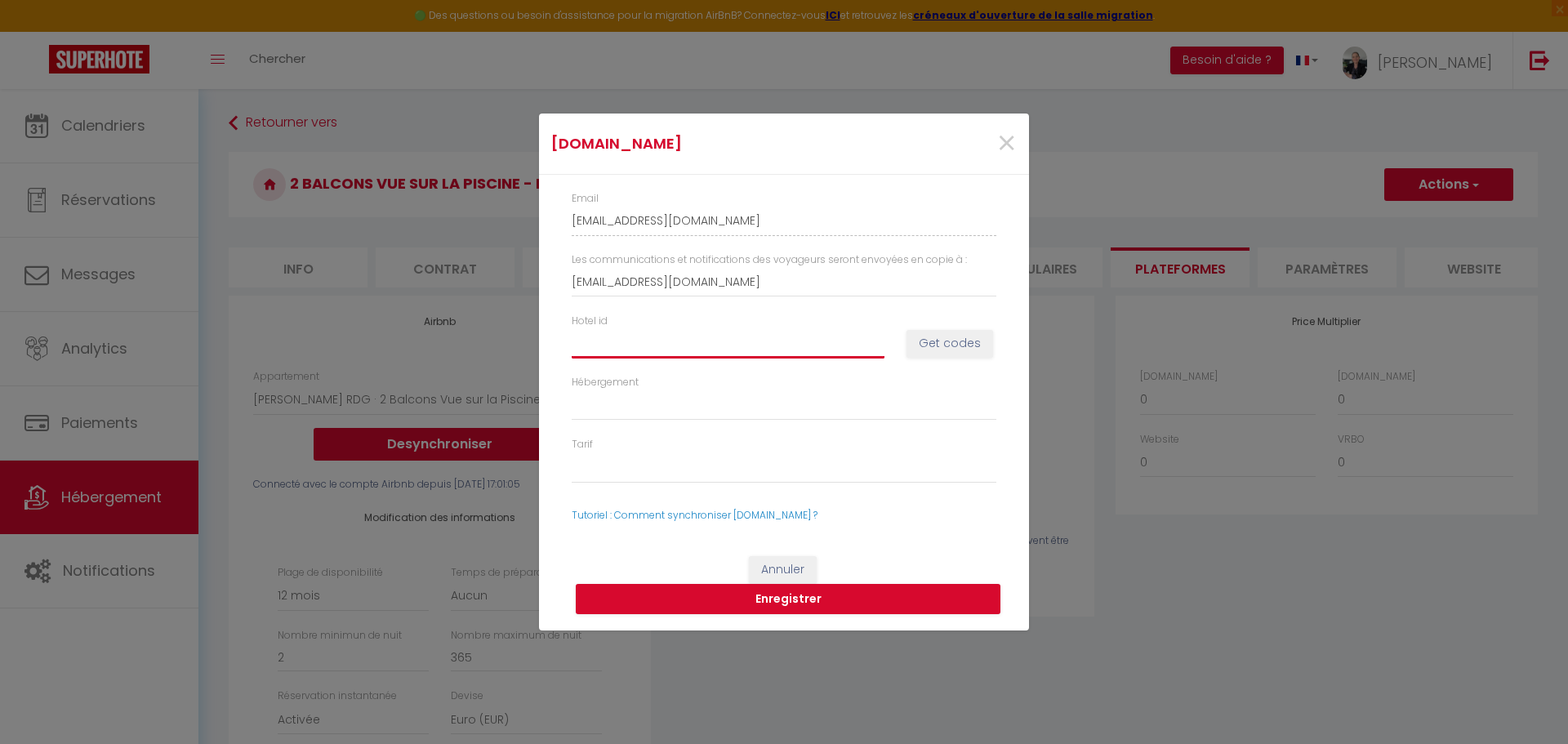
click at [701, 338] on input "Hotel id" at bounding box center [728, 343] width 313 height 30
paste input "14886417"
click at [917, 390] on select "Hébergement" at bounding box center [784, 405] width 425 height 31
click at [935, 345] on button "Get codes" at bounding box center [950, 343] width 87 height 28
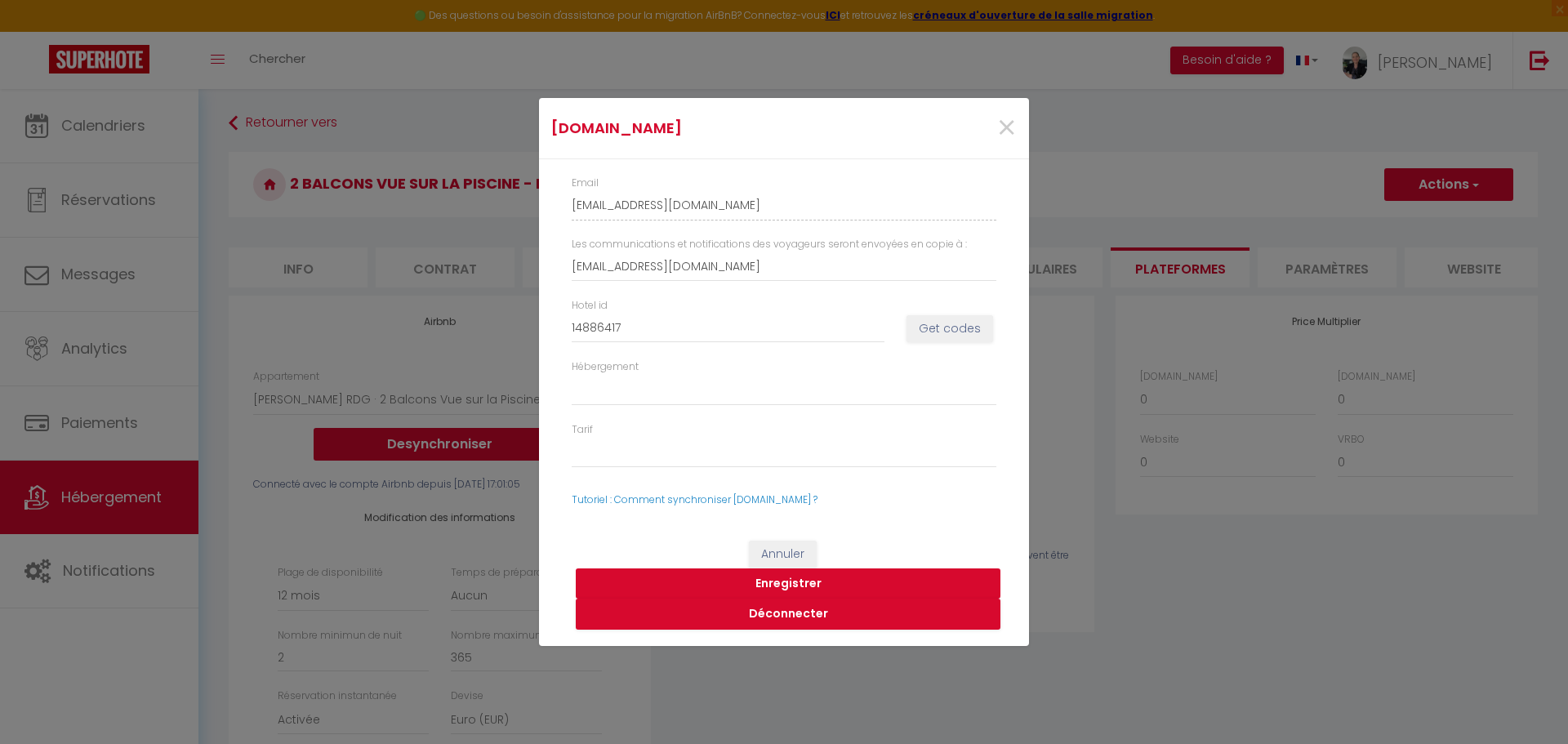
click at [790, 583] on button "Enregistrer" at bounding box center [788, 584] width 425 height 31
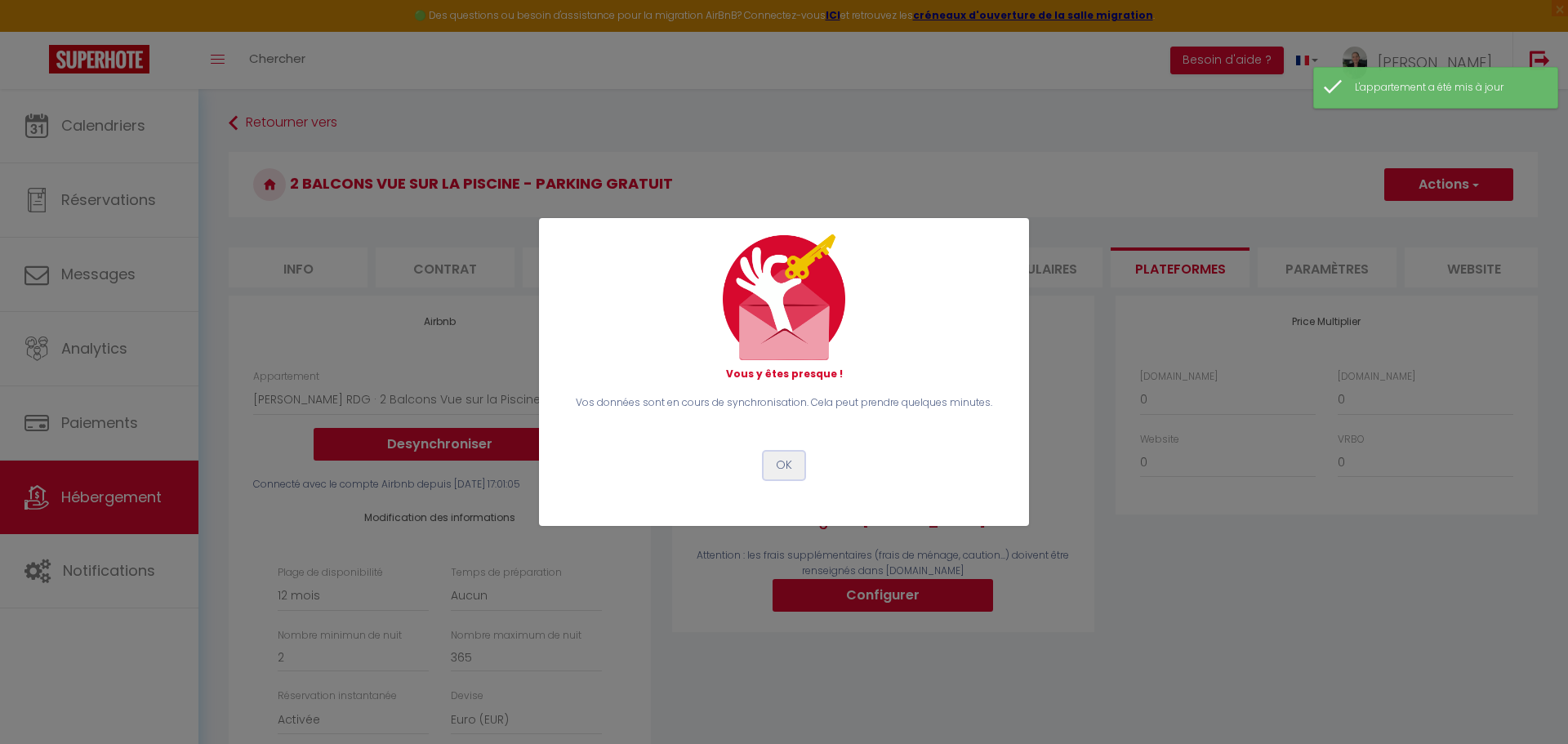
click at [782, 471] on button "OK" at bounding box center [784, 465] width 41 height 28
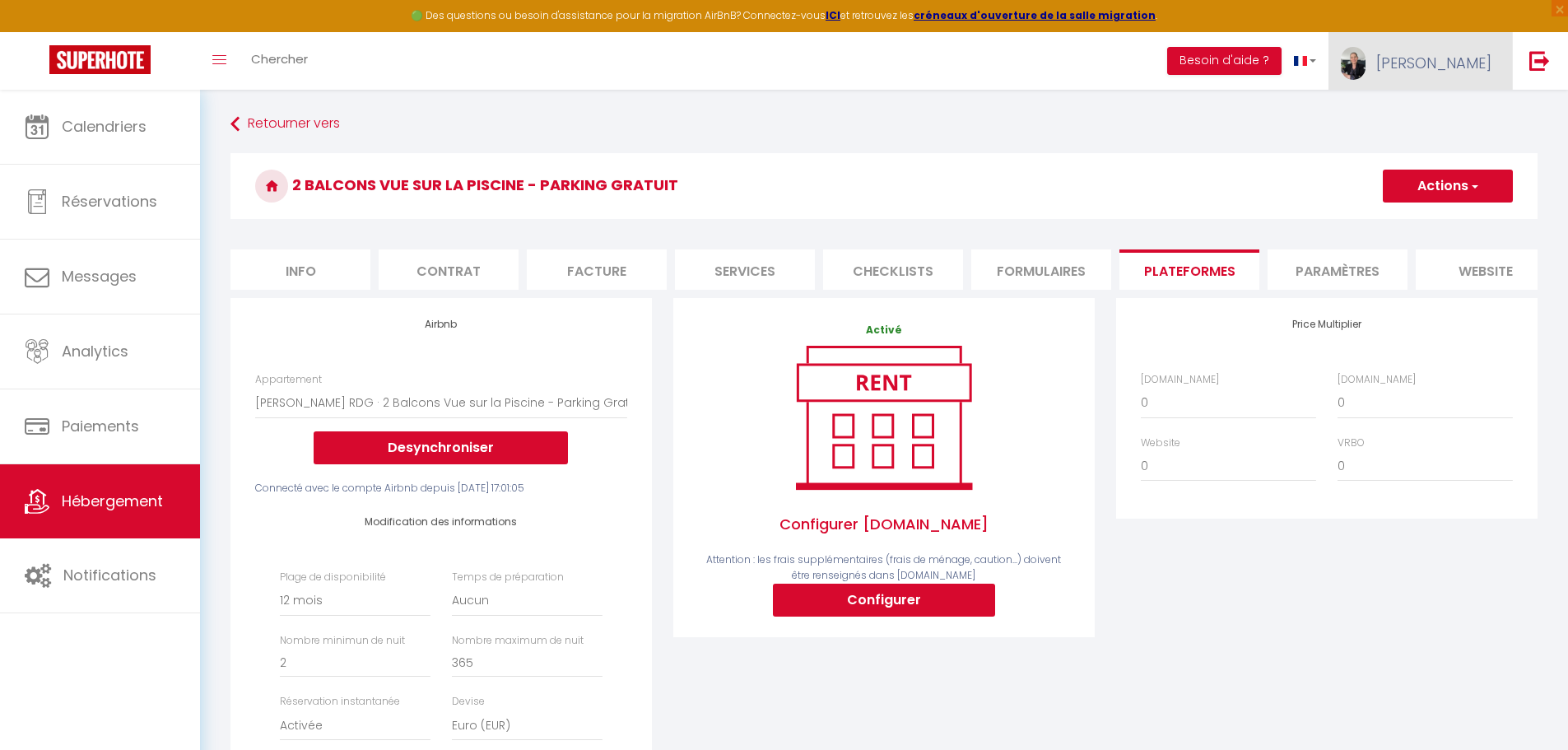
click at [1464, 65] on span "[PERSON_NAME]" at bounding box center [1434, 63] width 115 height 20
click at [1429, 114] on link "Paramètres" at bounding box center [1445, 114] width 122 height 28
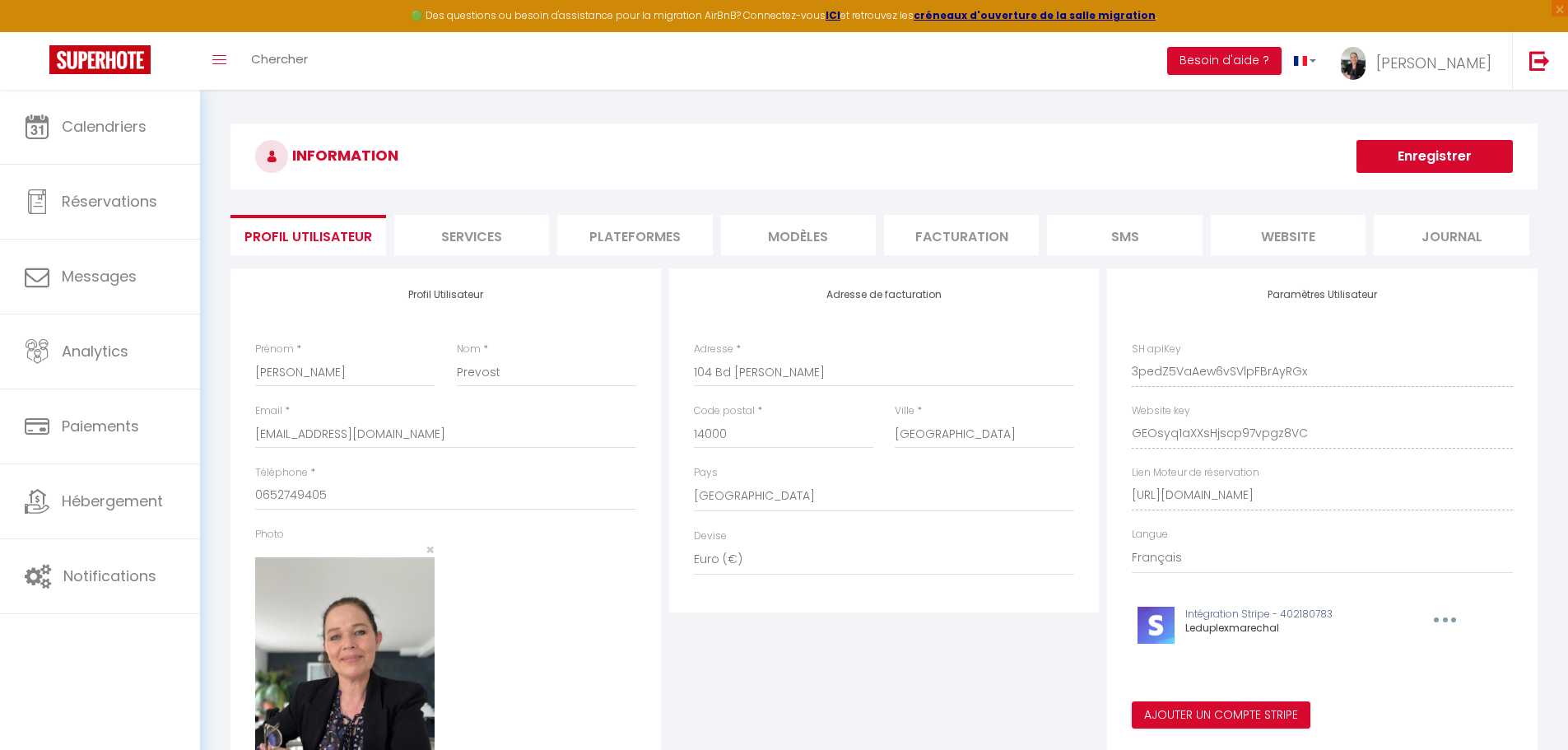
click at [643, 234] on li "Plateformes" at bounding box center [635, 234] width 154 height 40
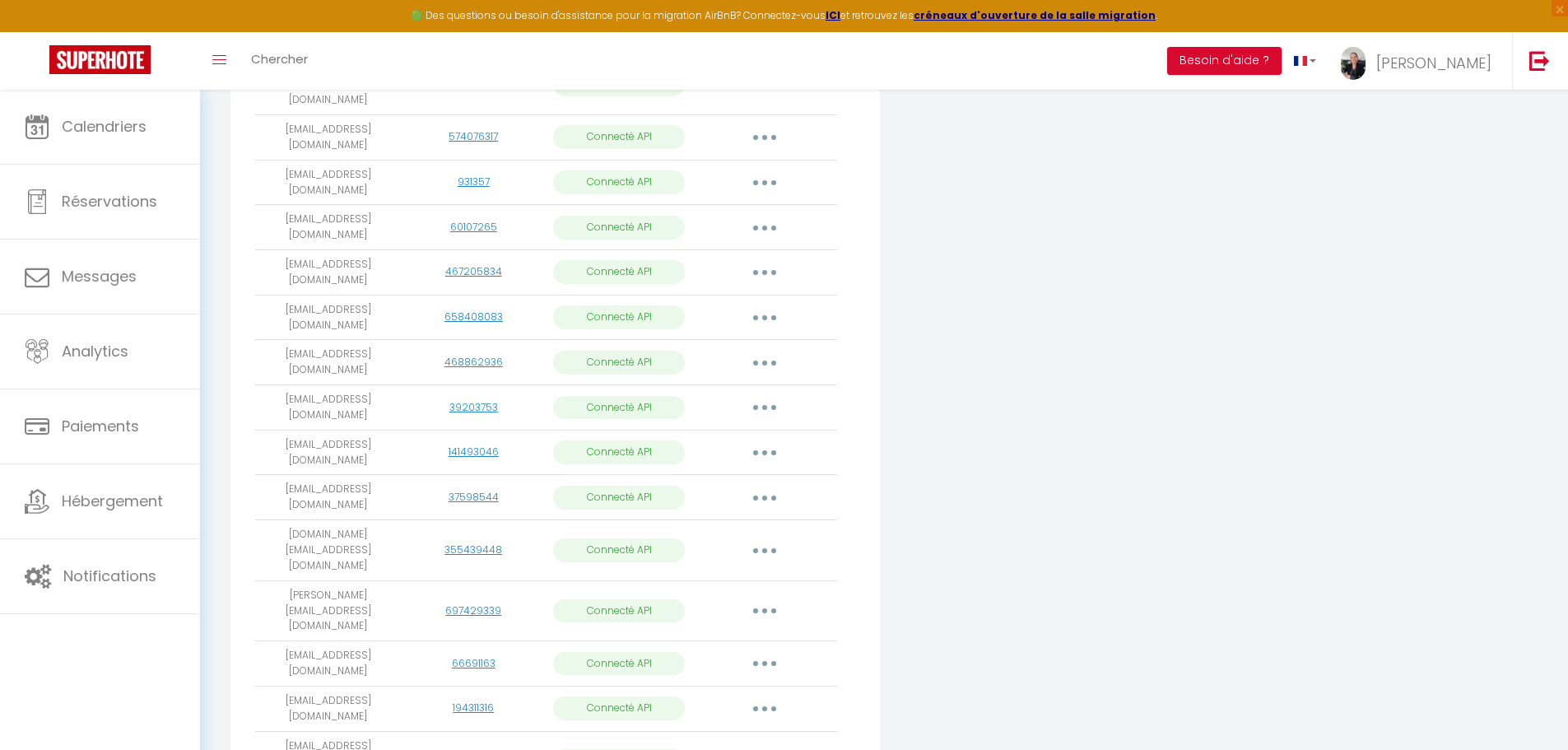
scroll to position [1386, 0]
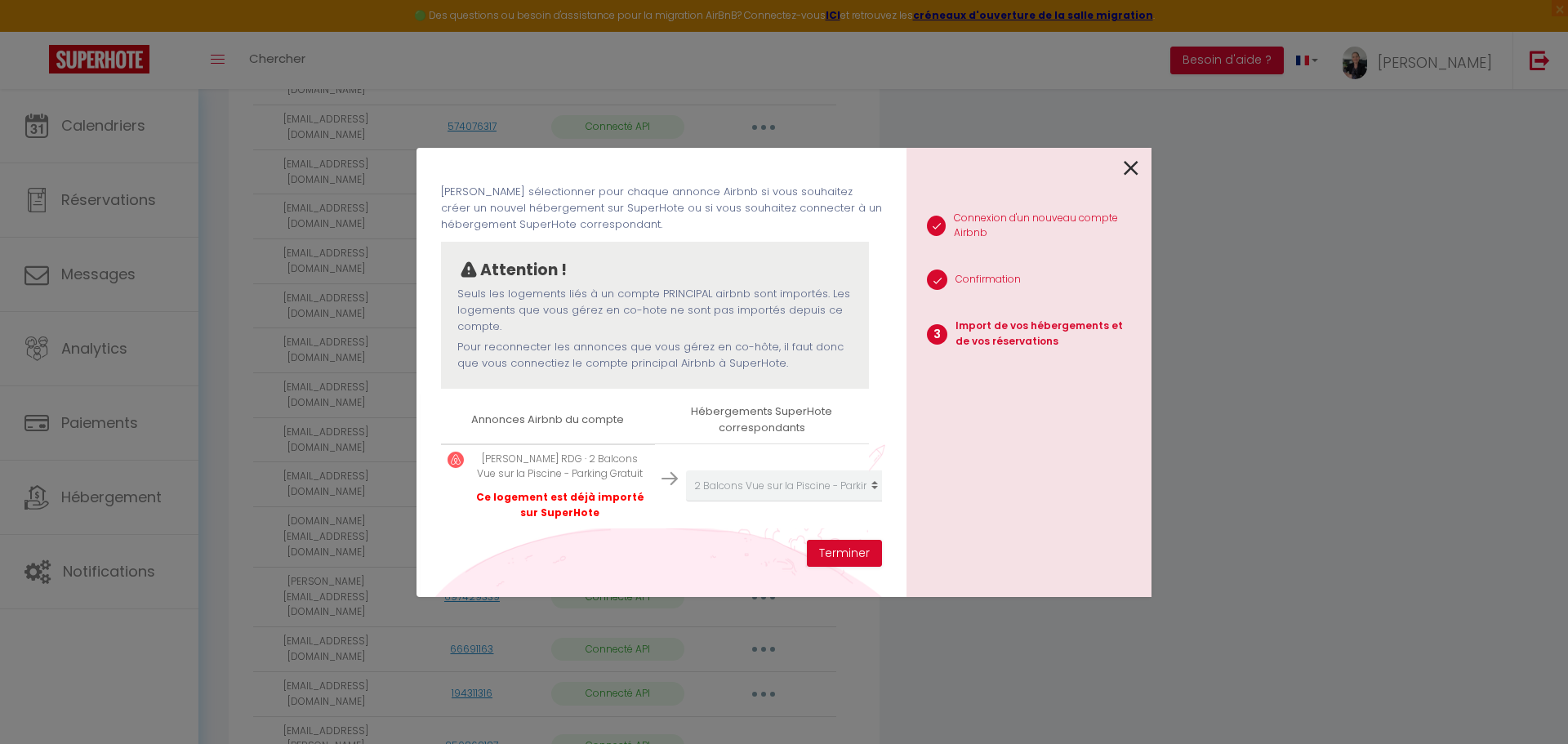
scroll to position [76, 0]
click at [1129, 173] on icon at bounding box center [1131, 168] width 15 height 25
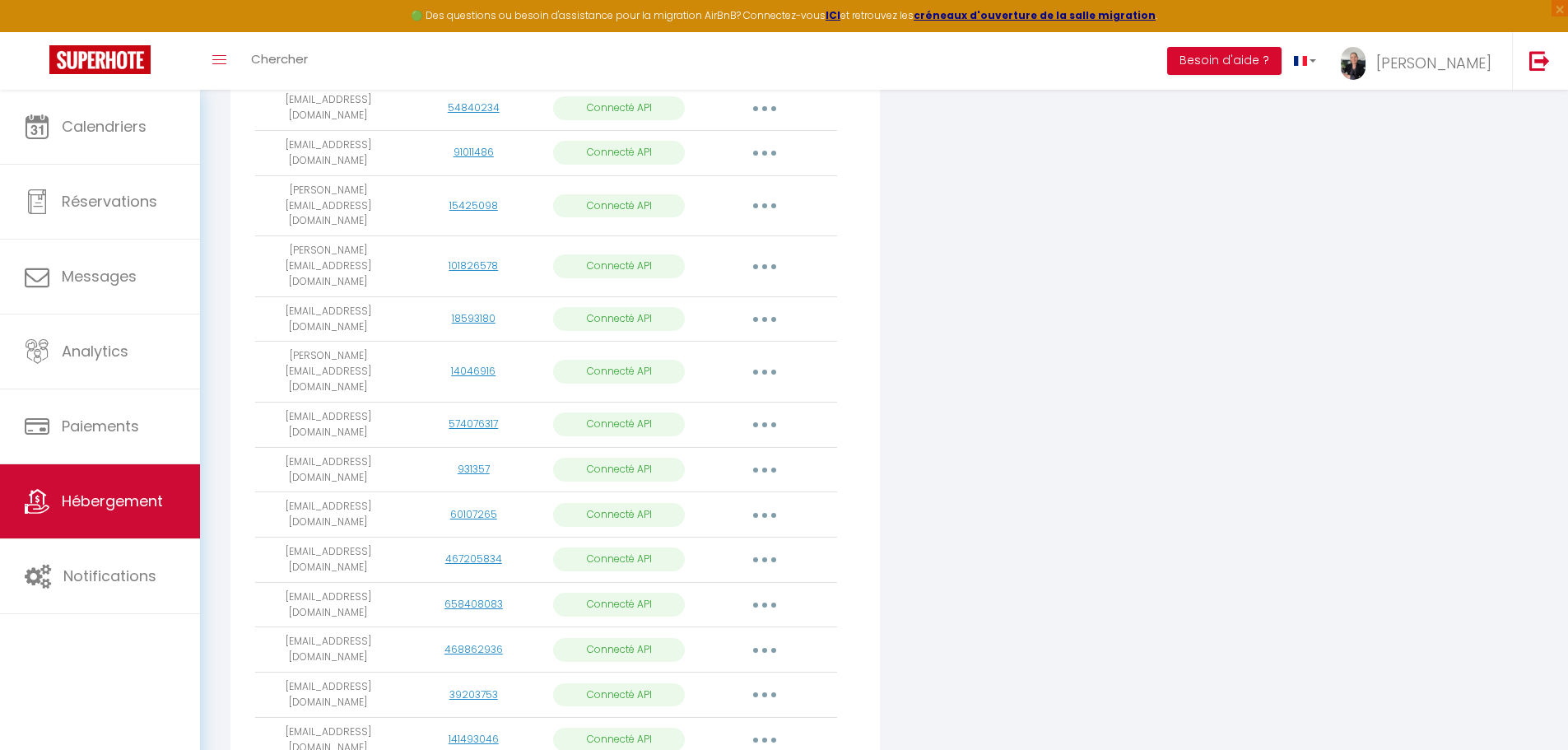
scroll to position [975, 0]
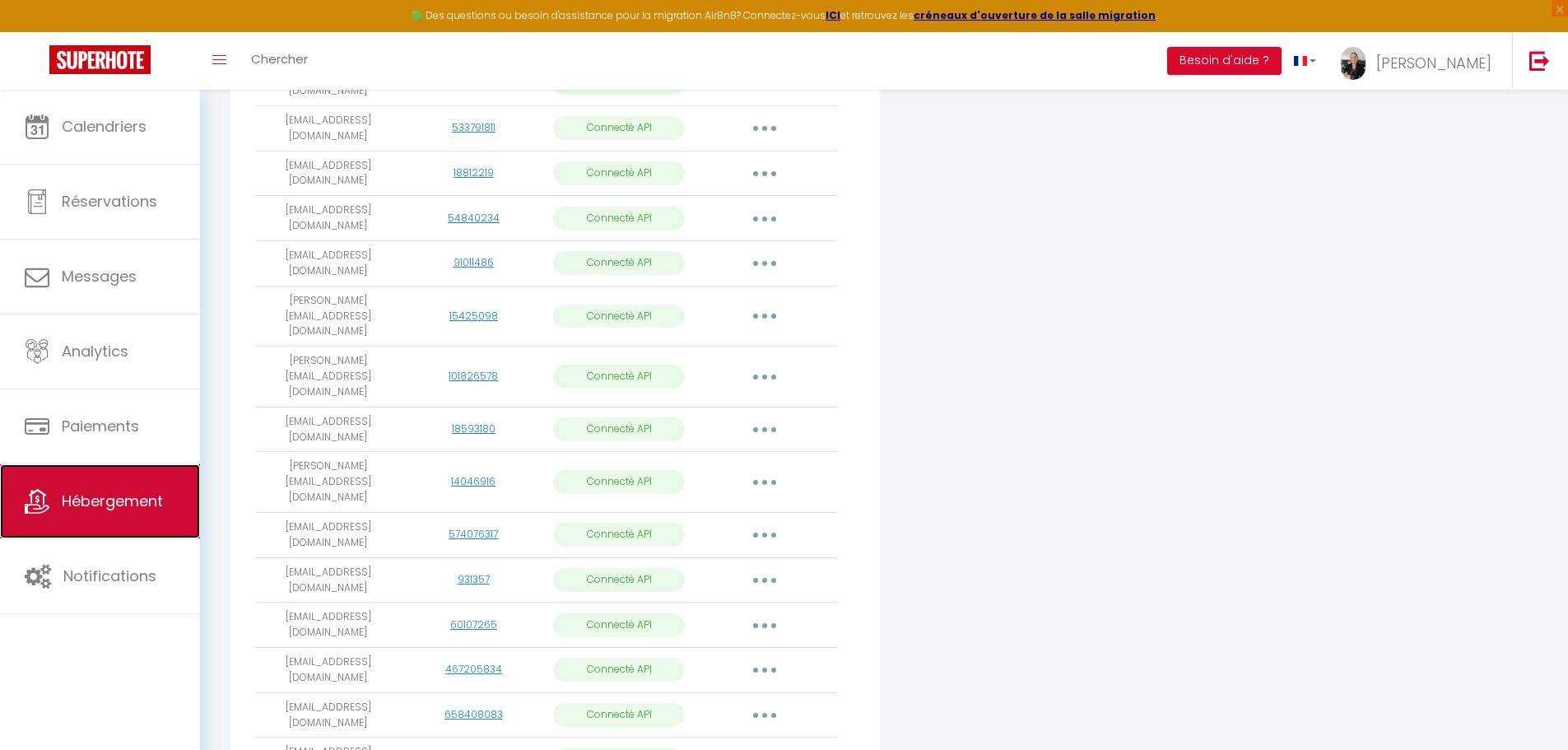
click at [97, 502] on span "Hébergement" at bounding box center [112, 501] width 101 height 20
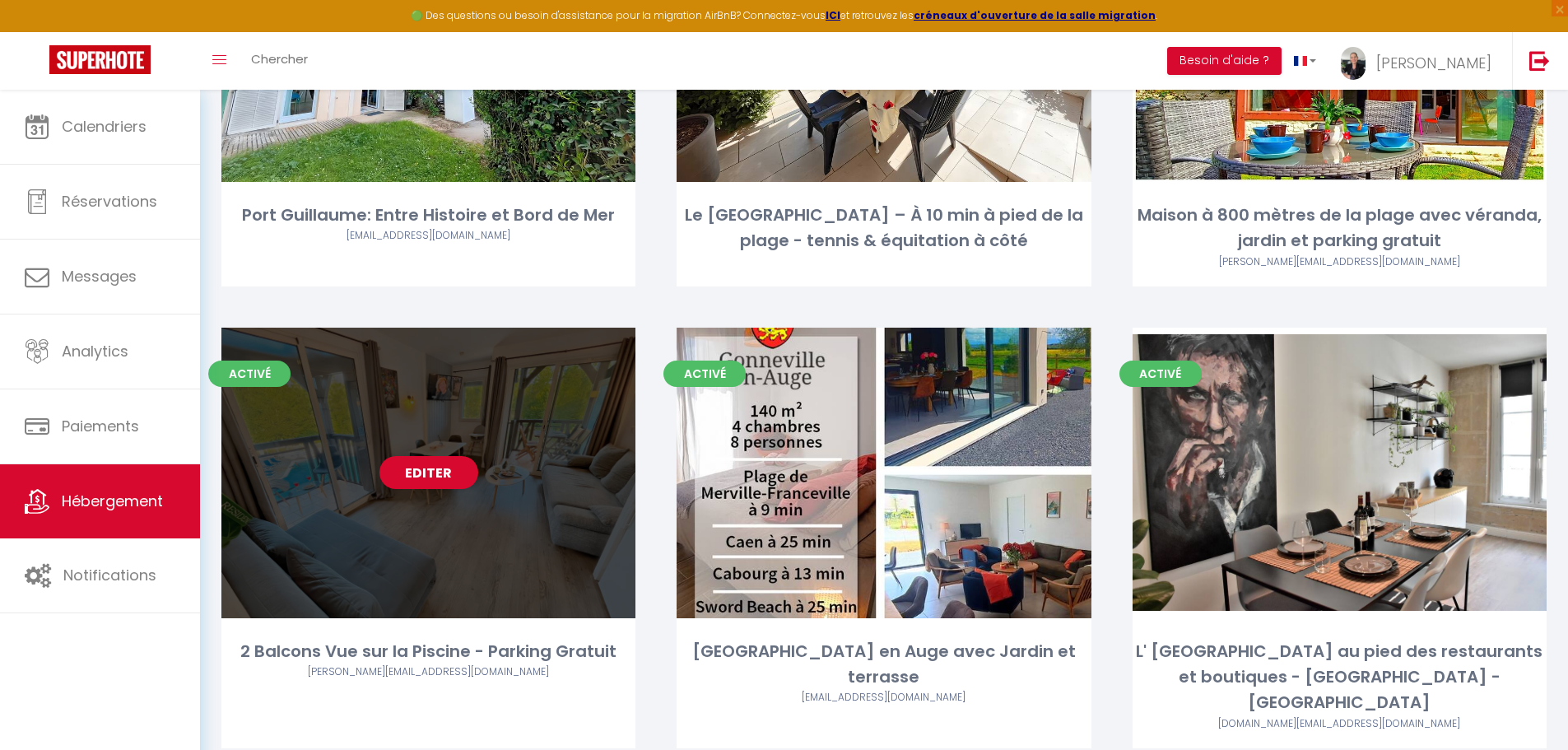
scroll to position [329, 0]
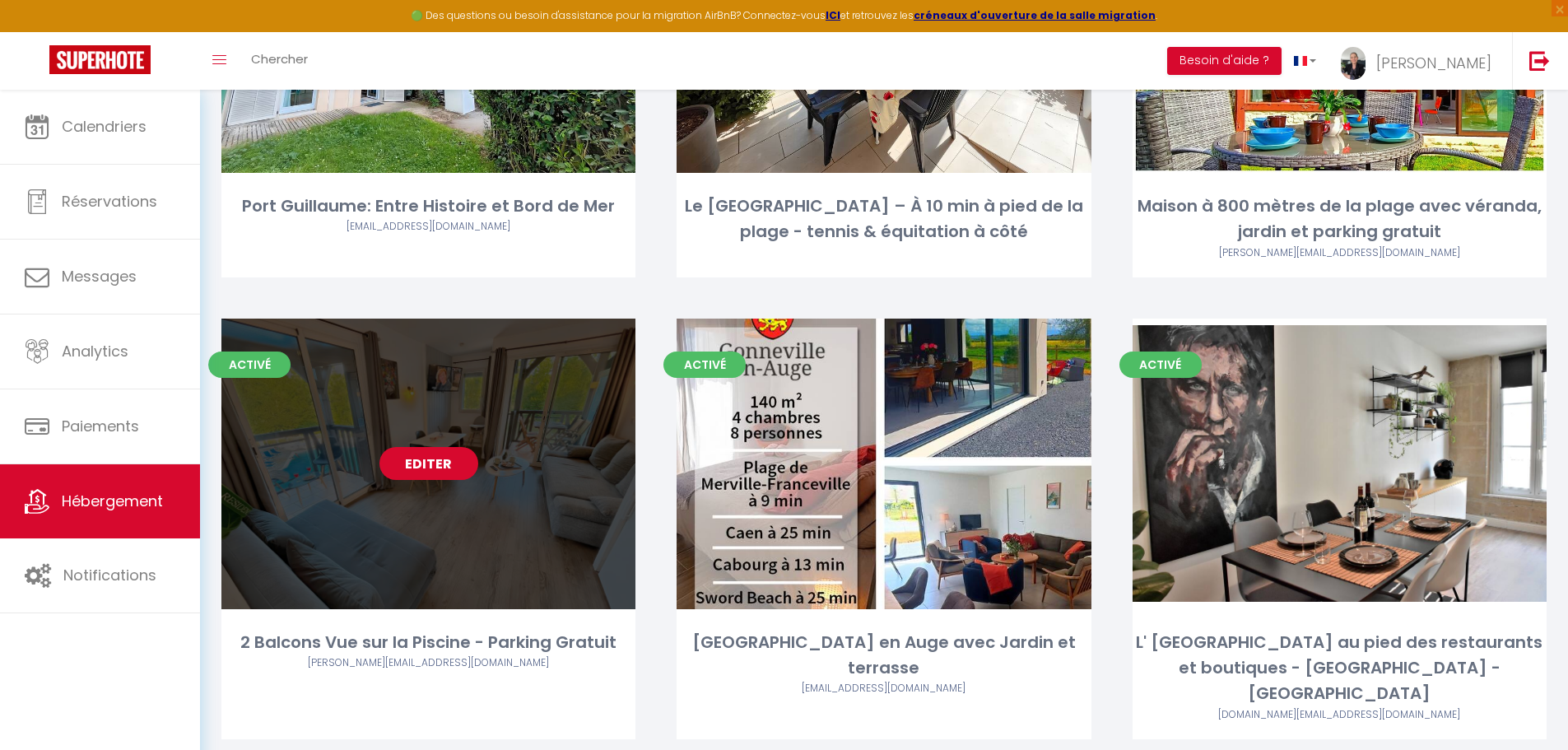
click at [434, 466] on link "Editer" at bounding box center [429, 462] width 99 height 33
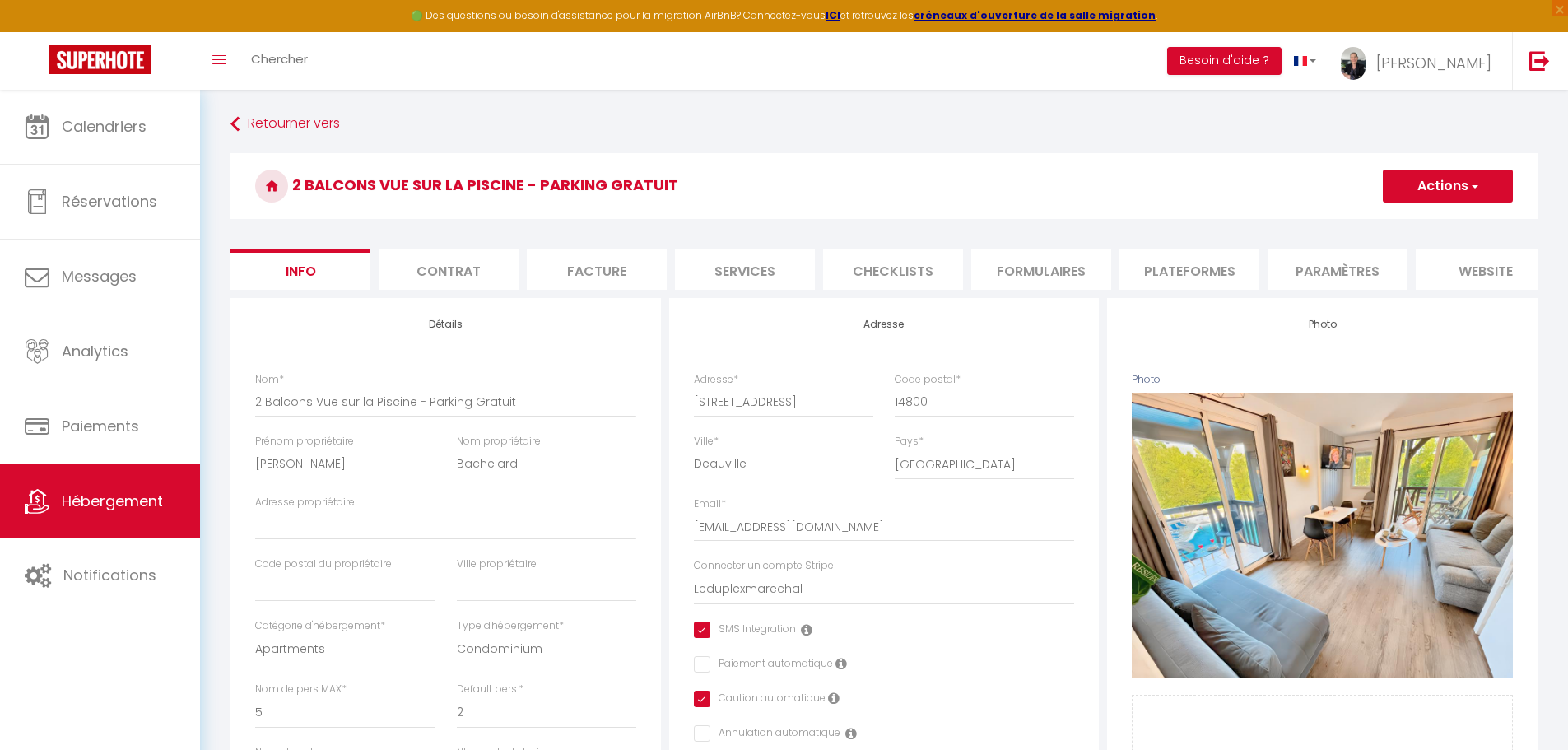
click at [740, 276] on li "Services" at bounding box center [744, 269] width 140 height 40
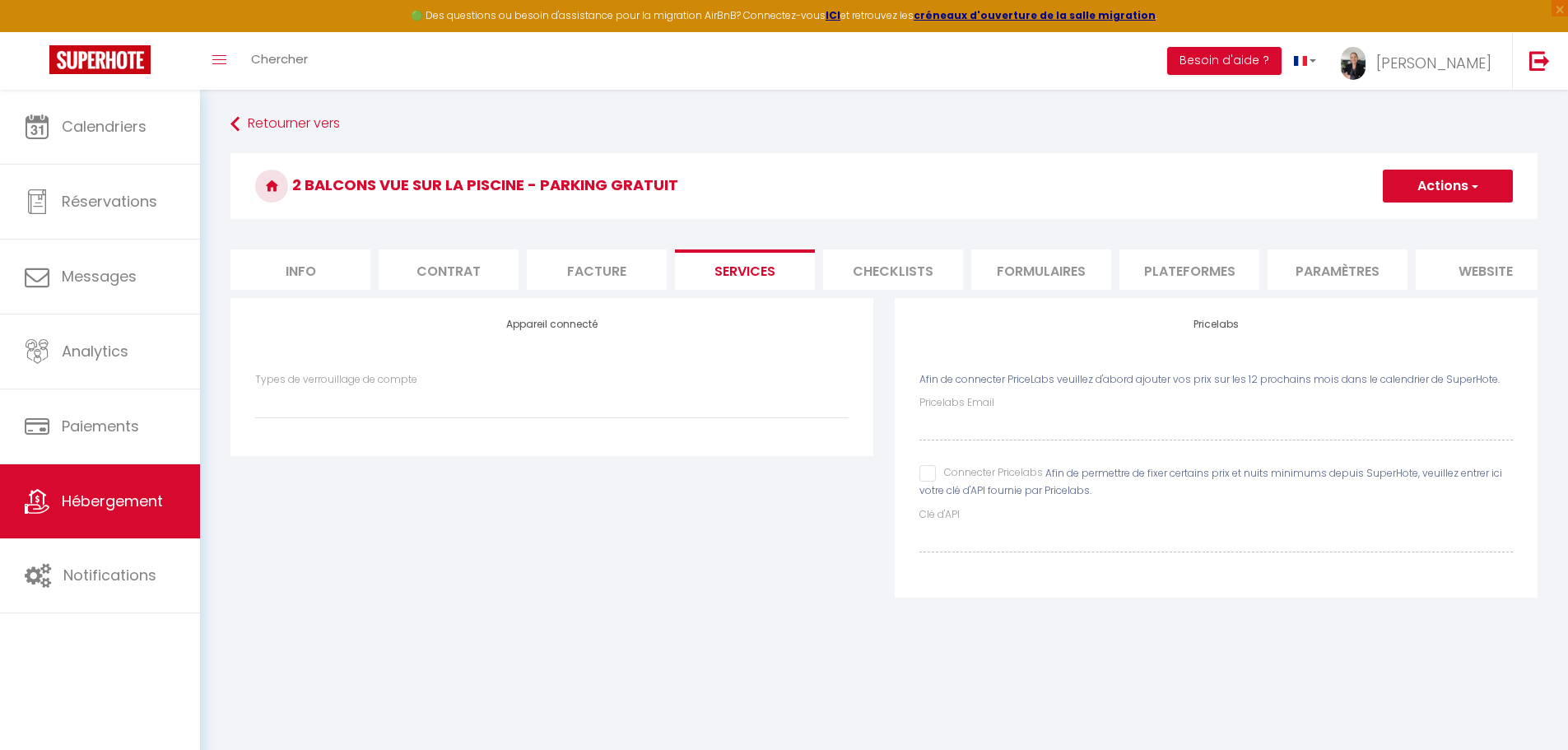
click at [922, 481] on input "Connecter Pricelabs" at bounding box center [981, 474] width 124 height 17
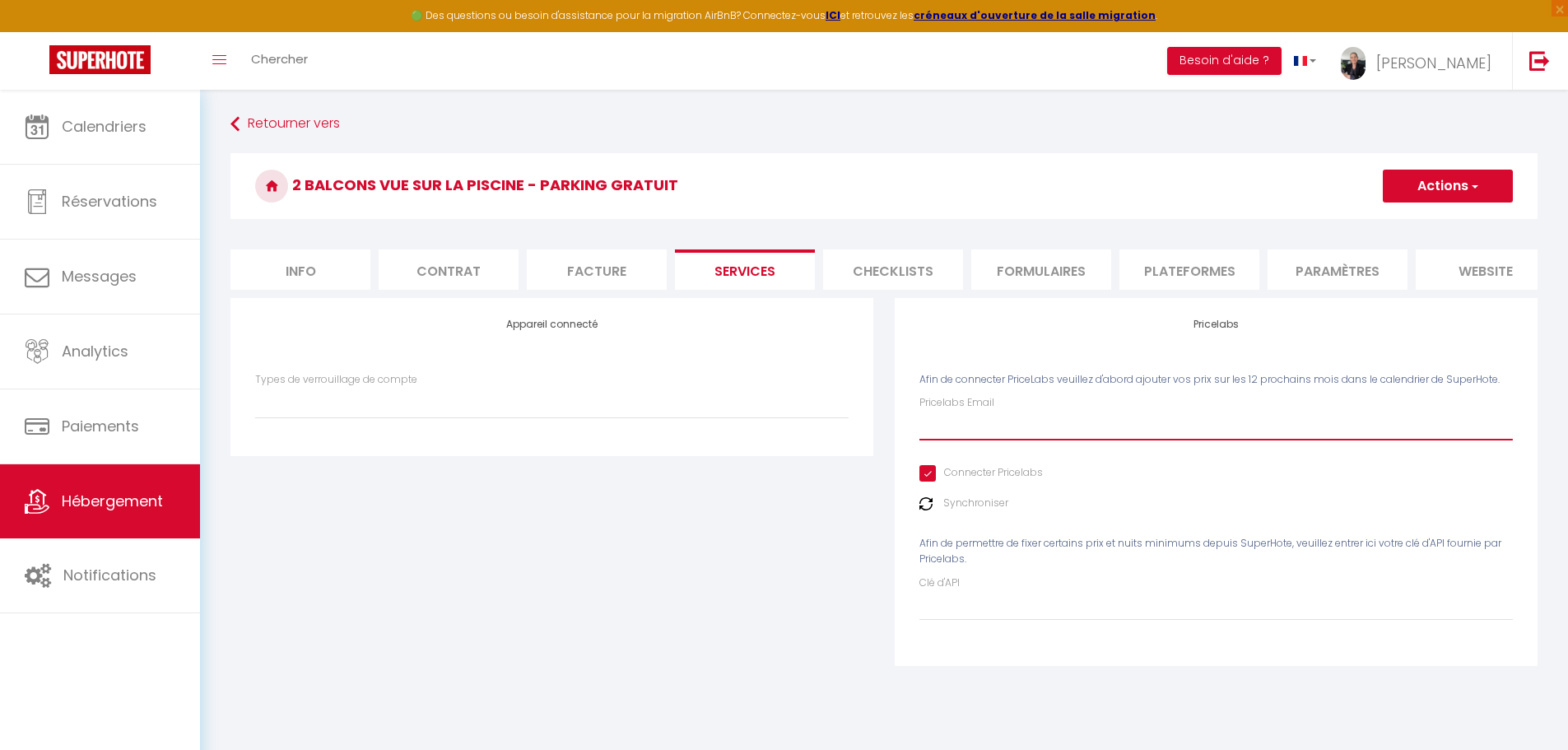
click at [956, 438] on input "Pricelabs Email" at bounding box center [1216, 425] width 594 height 30
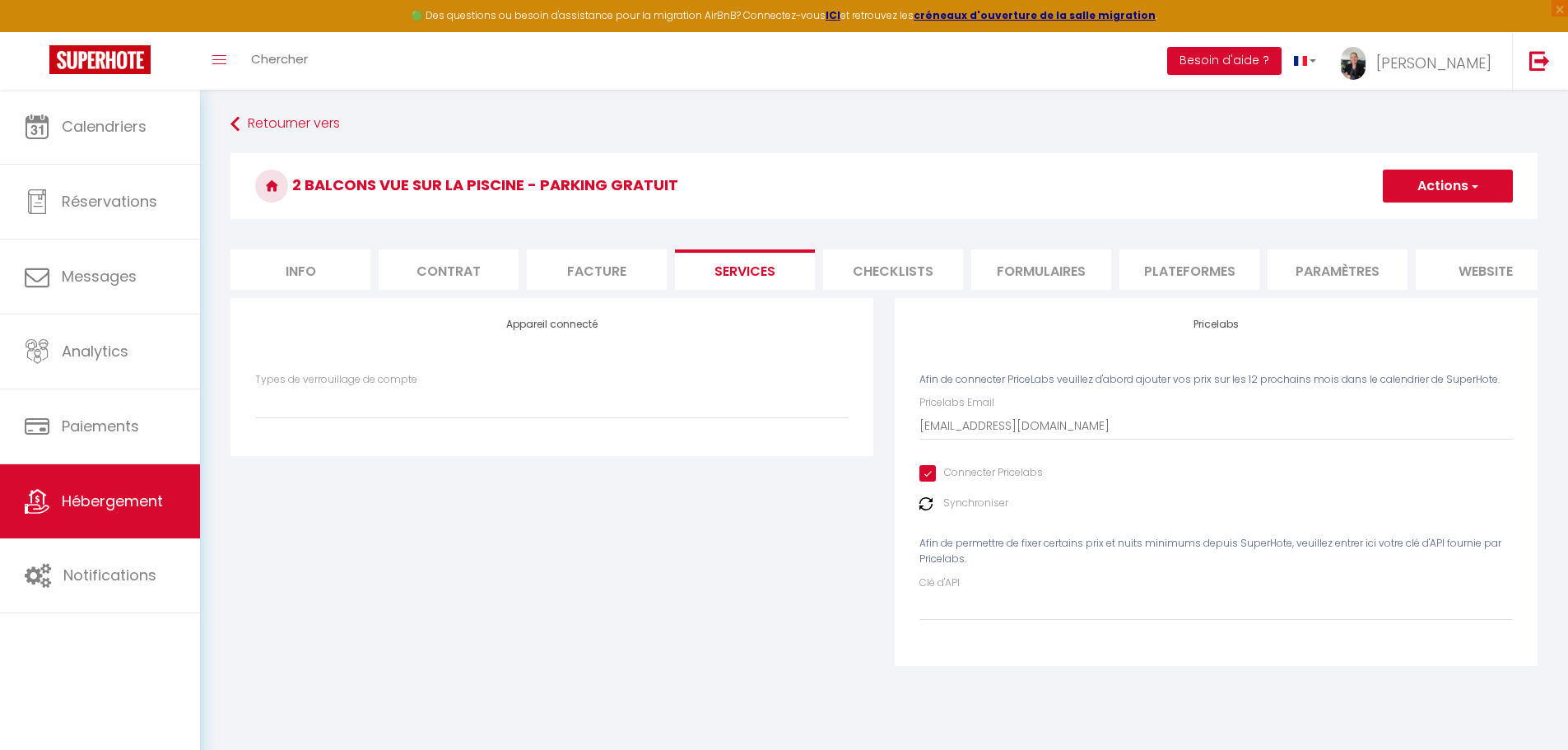
click at [1416, 184] on button "Actions" at bounding box center [1448, 185] width 130 height 33
click at [1409, 218] on link "Enregistrer" at bounding box center [1447, 221] width 130 height 21
